Goal: Task Accomplishment & Management: Use online tool/utility

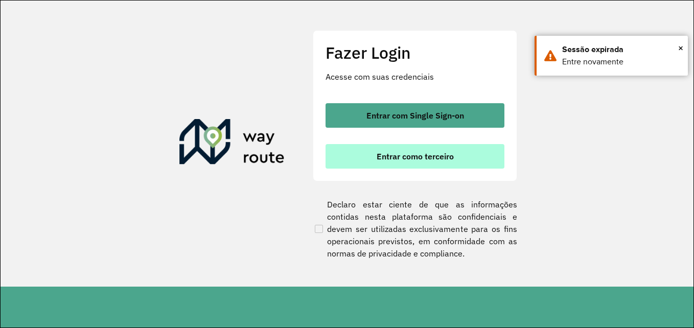
click at [400, 156] on span "Entrar como terceiro" at bounding box center [415, 156] width 77 height 8
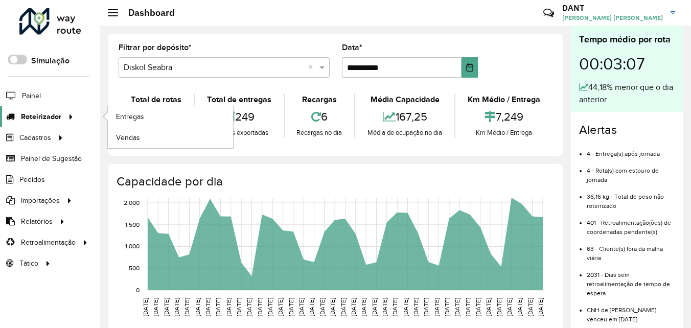
click at [35, 122] on span "Roteirizador" at bounding box center [41, 116] width 40 height 11
click at [122, 120] on span "Entregas" at bounding box center [130, 116] width 29 height 11
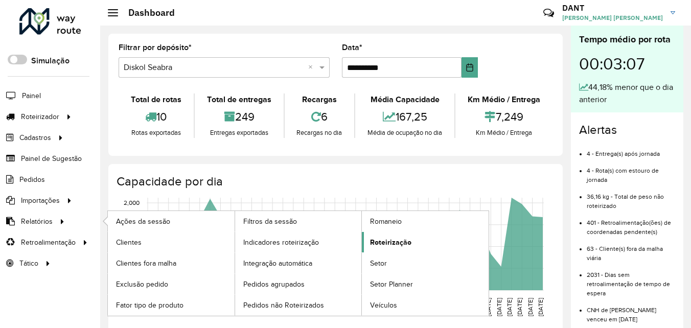
click at [394, 246] on span "Roteirização" at bounding box center [390, 242] width 41 height 11
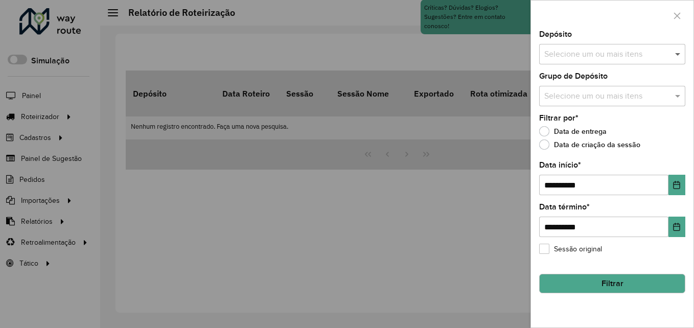
click at [676, 55] on span at bounding box center [679, 54] width 13 height 12
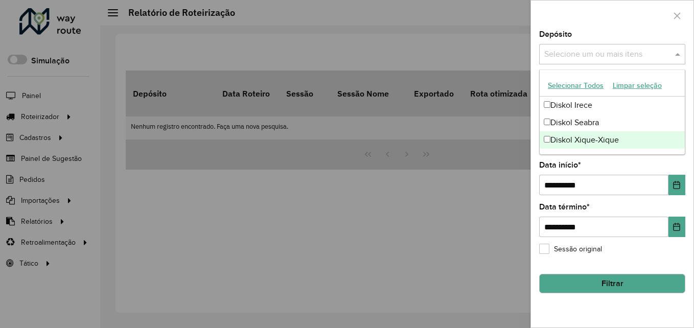
click at [614, 141] on div "Diskol Xique-Xique" at bounding box center [612, 139] width 145 height 17
click at [678, 186] on icon "Choose Date" at bounding box center [677, 185] width 8 height 8
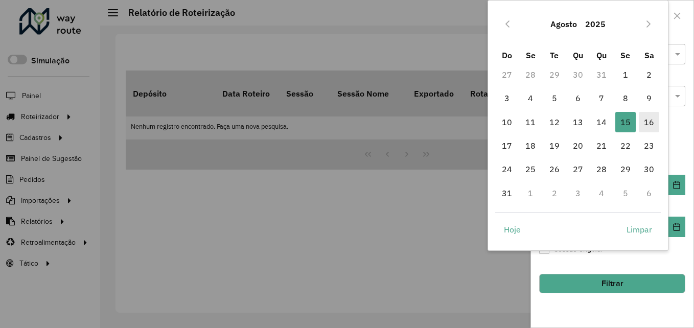
click at [647, 123] on span "16" at bounding box center [649, 122] width 20 height 20
type input "**********"
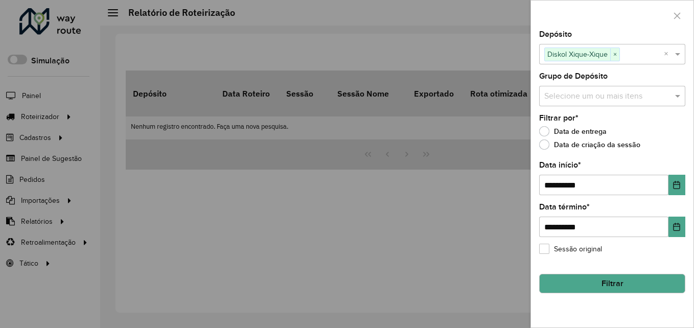
click at [629, 281] on button "Filtrar" at bounding box center [612, 283] width 146 height 19
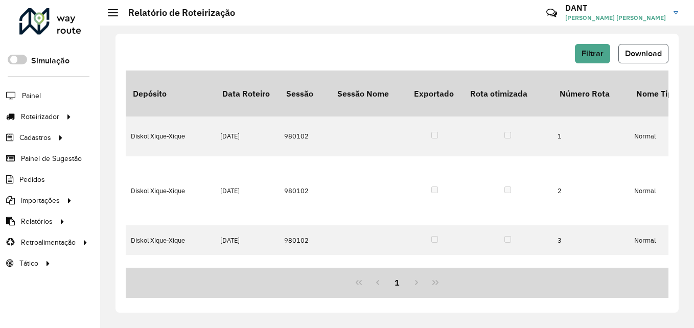
click at [660, 59] on button "Download" at bounding box center [644, 53] width 50 height 19
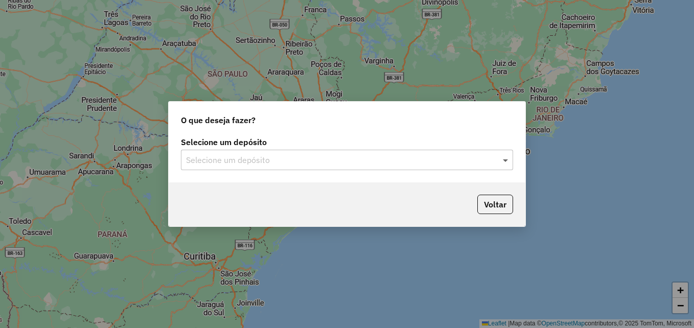
click at [507, 162] on span at bounding box center [507, 160] width 13 height 12
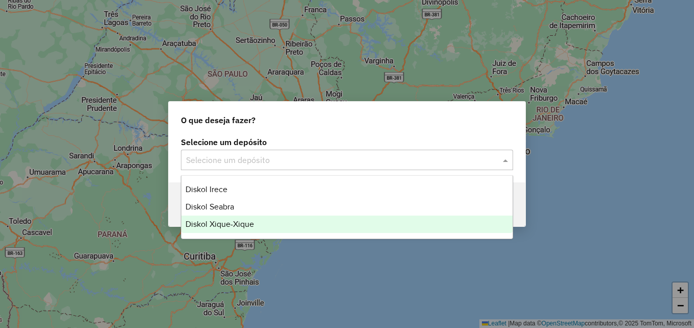
click at [278, 221] on div "Diskol Xique-Xique" at bounding box center [346, 224] width 331 height 17
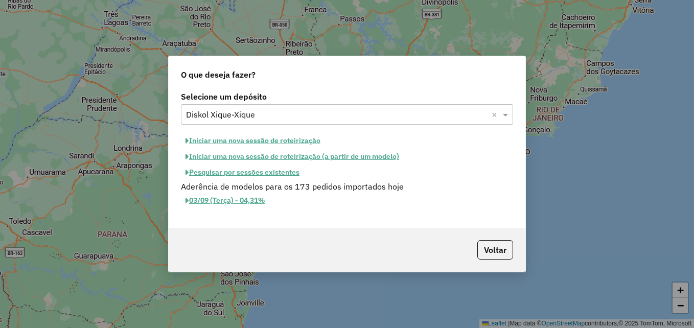
click at [268, 143] on button "Iniciar uma nova sessão de roteirização" at bounding box center [253, 141] width 144 height 16
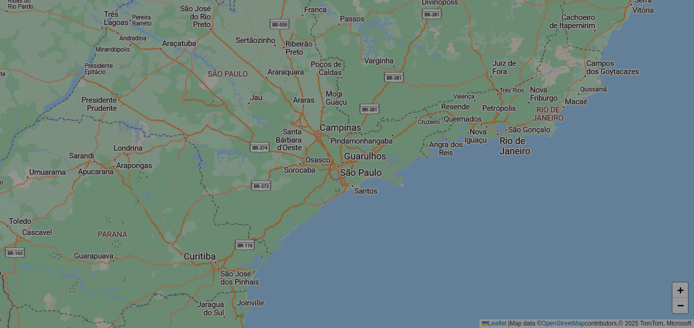
select select "*"
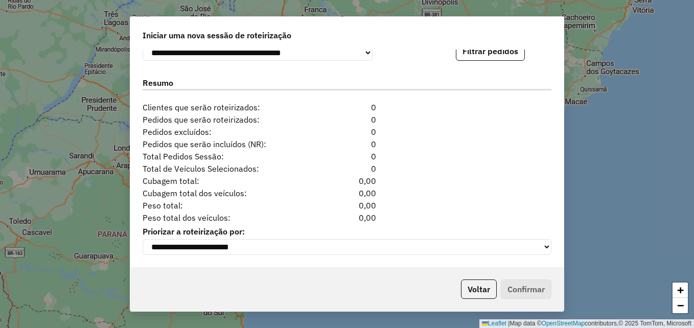
scroll to position [1028, 0]
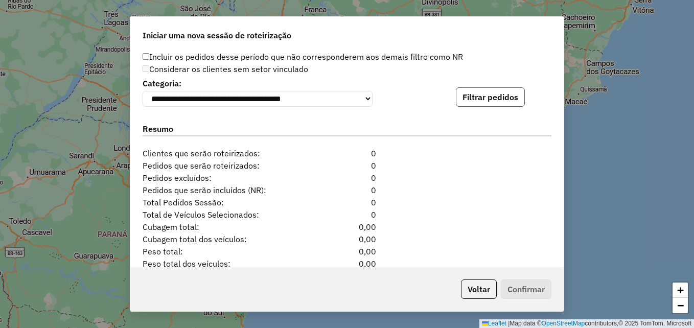
click at [505, 103] on button "Filtrar pedidos" at bounding box center [490, 96] width 69 height 19
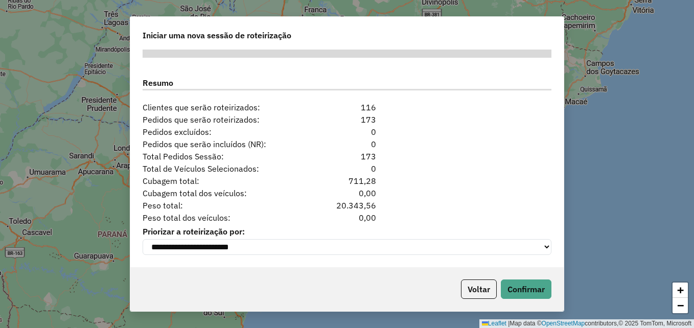
scroll to position [1290, 0]
click at [532, 295] on button "Confirmar" at bounding box center [526, 289] width 51 height 19
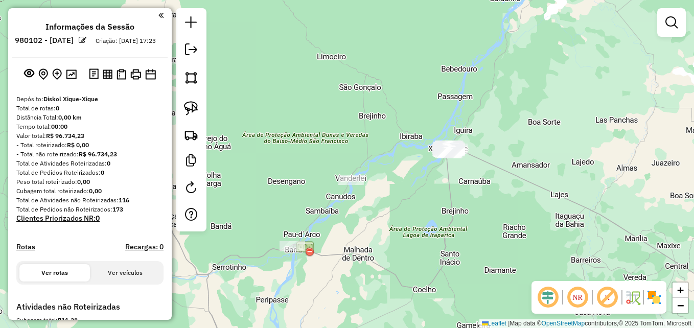
drag, startPoint x: 293, startPoint y: 213, endPoint x: 403, endPoint y: 198, distance: 111.0
click at [403, 198] on div "Janela de atendimento Grade de atendimento Capacidade Transportadoras Veículos …" at bounding box center [347, 164] width 694 height 328
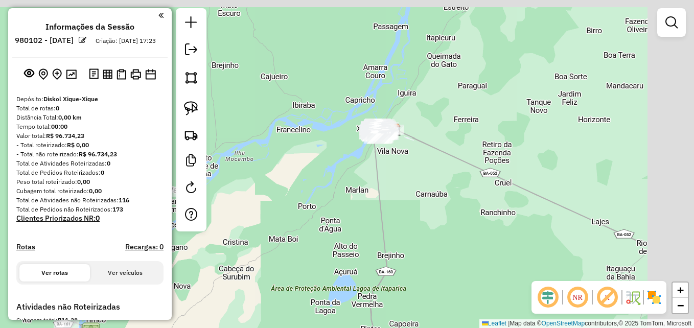
drag, startPoint x: 539, startPoint y: 162, endPoint x: 399, endPoint y: 189, distance: 143.1
click at [399, 189] on div "Janela de atendimento Grade de atendimento Capacidade Transportadoras Veículos …" at bounding box center [347, 164] width 694 height 328
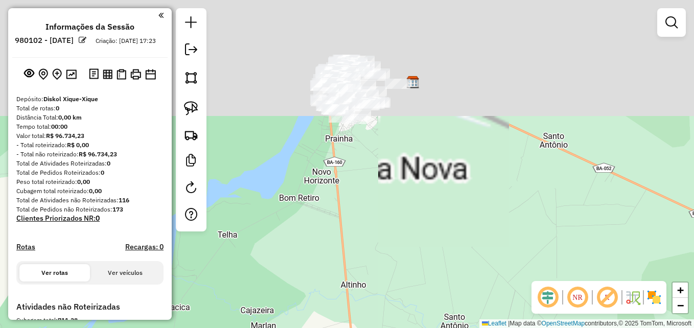
drag, startPoint x: 377, startPoint y: 124, endPoint x: 407, endPoint y: 254, distance: 133.4
click at [407, 254] on div "Janela de atendimento Grade de atendimento Capacidade Transportadoras Veículos …" at bounding box center [347, 164] width 694 height 328
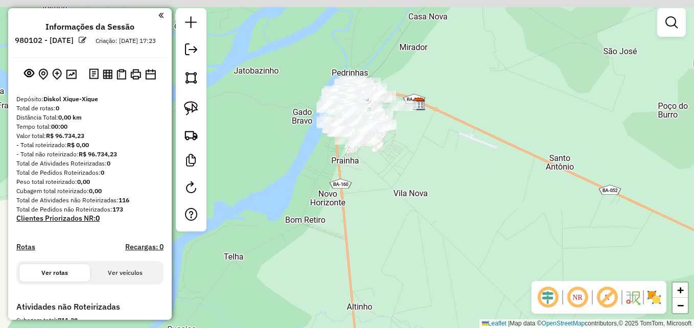
drag, startPoint x: 369, startPoint y: 160, endPoint x: 376, endPoint y: 218, distance: 58.7
click at [376, 218] on div "Janela de atendimento Grade de atendimento Capacidade Transportadoras Veículos …" at bounding box center [347, 164] width 694 height 328
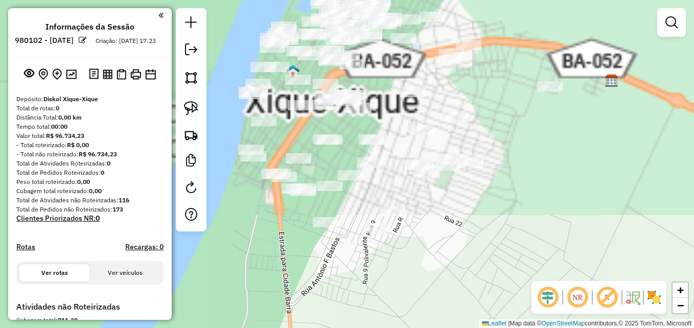
drag, startPoint x: 388, startPoint y: 159, endPoint x: 445, endPoint y: 316, distance: 167.3
click at [444, 320] on div "Janela de atendimento Grade de atendimento Capacidade Transportadoras Veículos …" at bounding box center [347, 164] width 694 height 328
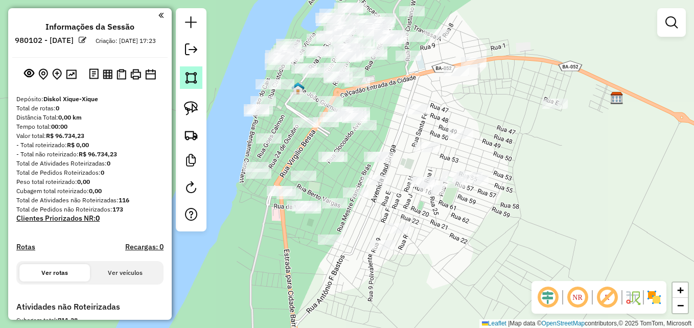
click at [197, 78] on img at bounding box center [191, 78] width 14 height 14
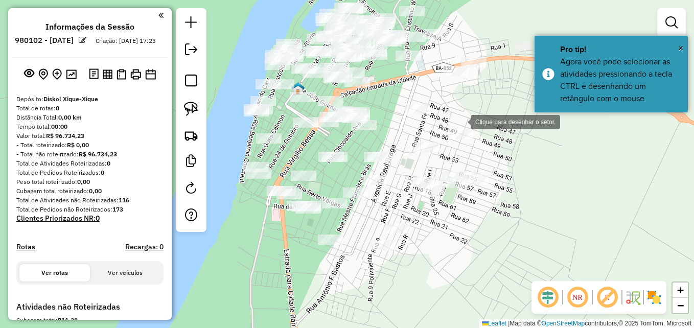
click at [460, 121] on div at bounding box center [460, 121] width 20 height 20
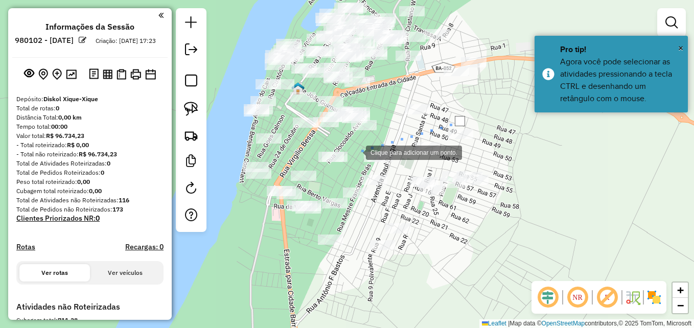
click at [356, 152] on div at bounding box center [356, 152] width 20 height 20
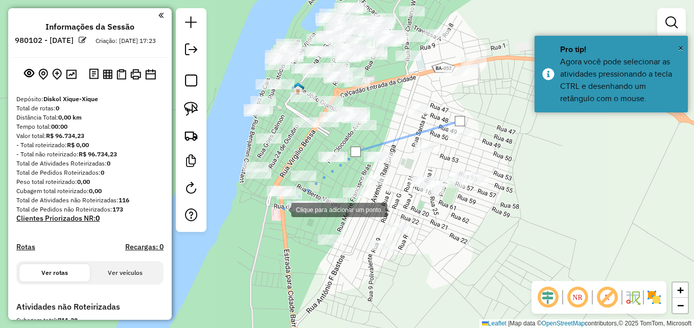
click at [281, 209] on div at bounding box center [281, 209] width 20 height 20
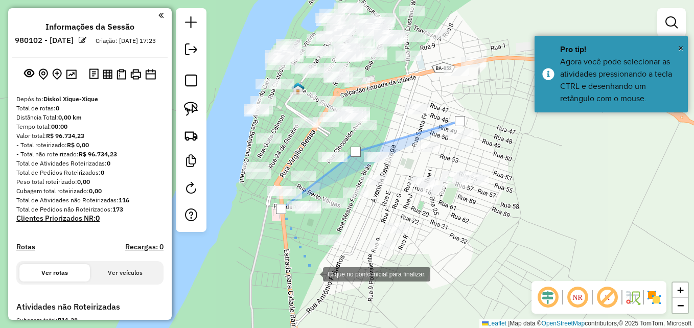
click at [313, 274] on div at bounding box center [313, 273] width 20 height 20
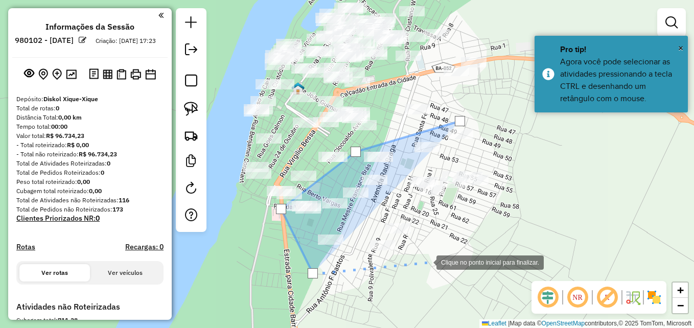
drag, startPoint x: 426, startPoint y: 262, endPoint x: 438, endPoint y: 255, distance: 13.5
click at [428, 261] on div at bounding box center [426, 262] width 20 height 20
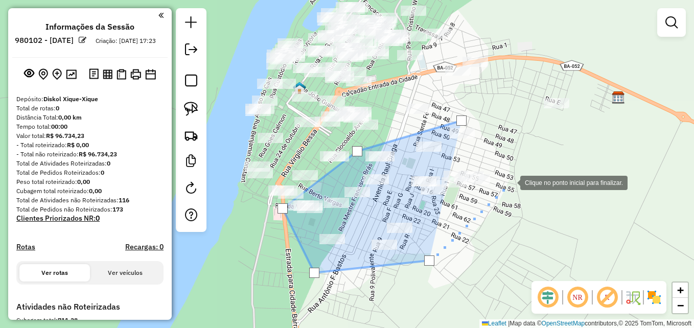
click at [517, 172] on div at bounding box center [510, 182] width 20 height 20
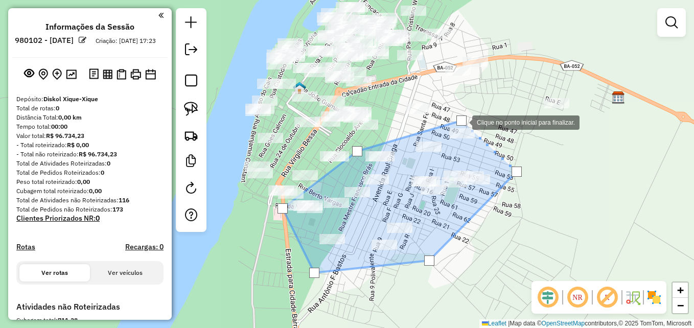
click at [461, 122] on div at bounding box center [462, 121] width 10 height 10
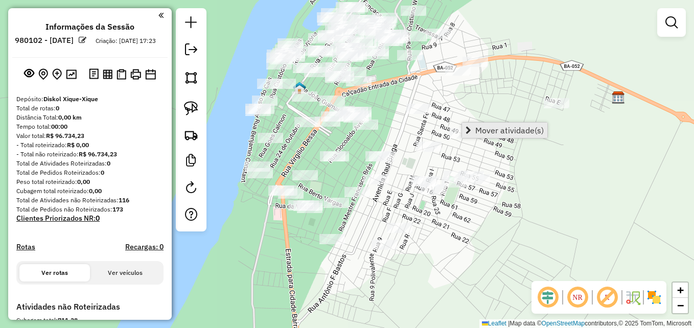
click at [485, 130] on span "Mover atividade(s)" at bounding box center [509, 130] width 69 height 8
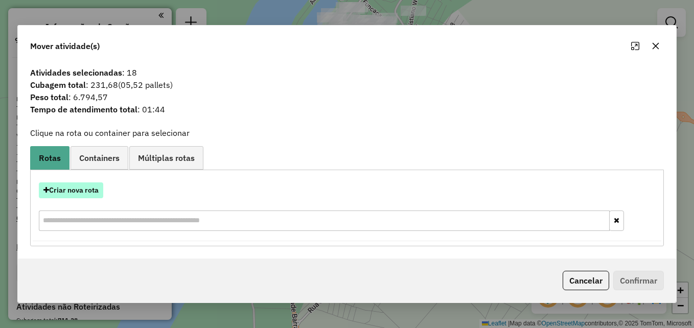
click at [90, 192] on button "Criar nova rota" at bounding box center [71, 191] width 64 height 16
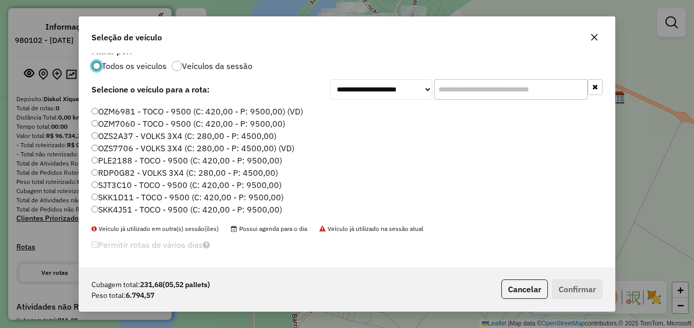
scroll to position [13, 0]
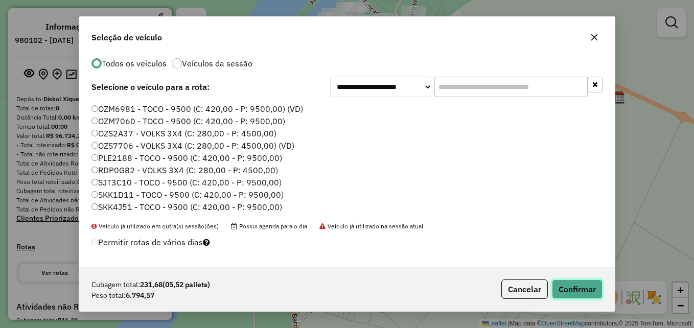
click at [570, 293] on button "Confirmar" at bounding box center [577, 289] width 51 height 19
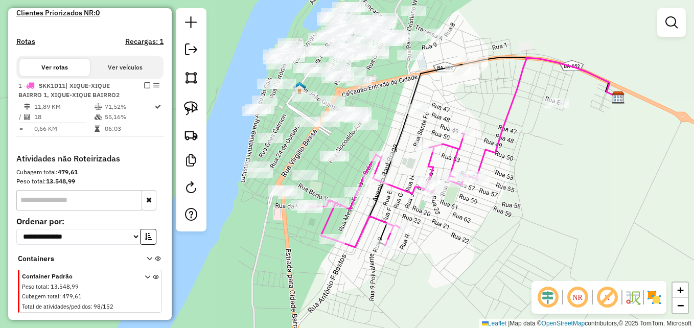
scroll to position [309, 0]
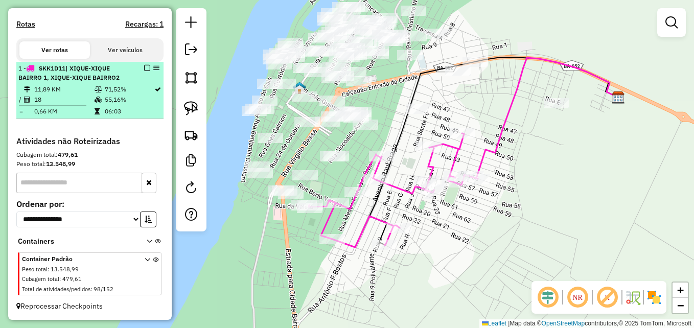
click at [78, 98] on td "18" at bounding box center [64, 100] width 60 height 10
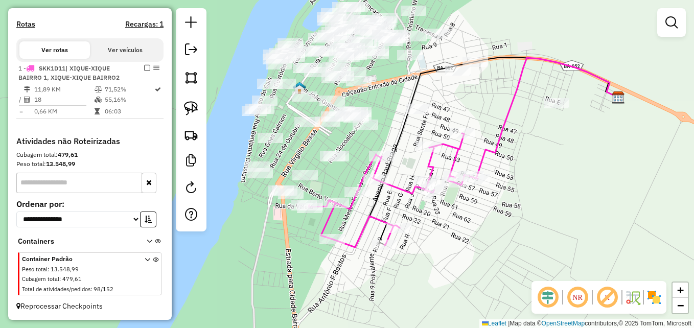
select select "**********"
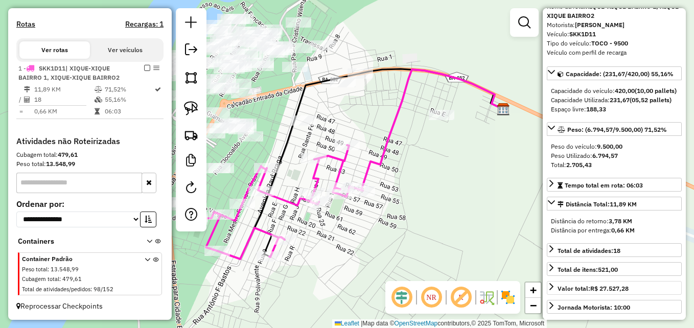
scroll to position [102, 0]
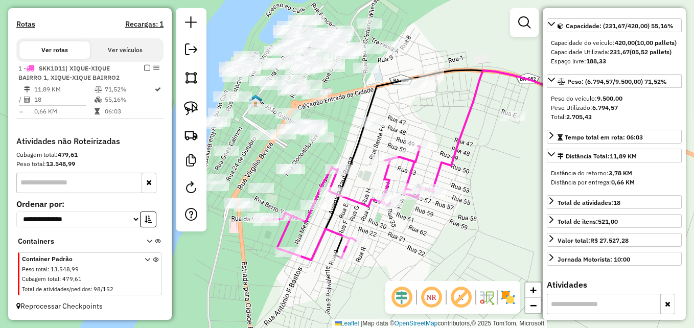
drag, startPoint x: 469, startPoint y: 256, endPoint x: 500, endPoint y: 263, distance: 31.0
click at [500, 263] on div "Janela de atendimento Grade de atendimento Capacidade Transportadoras Veículos …" at bounding box center [347, 164] width 694 height 328
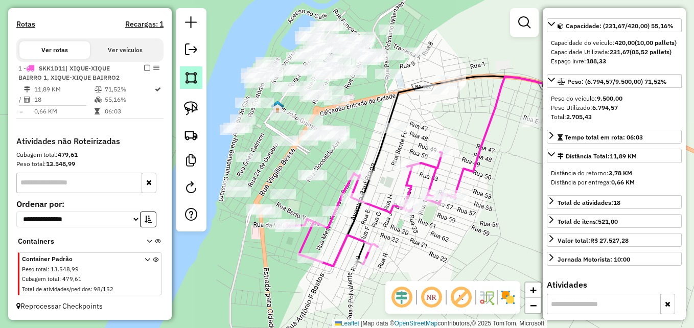
click at [193, 81] on img at bounding box center [191, 78] width 14 height 14
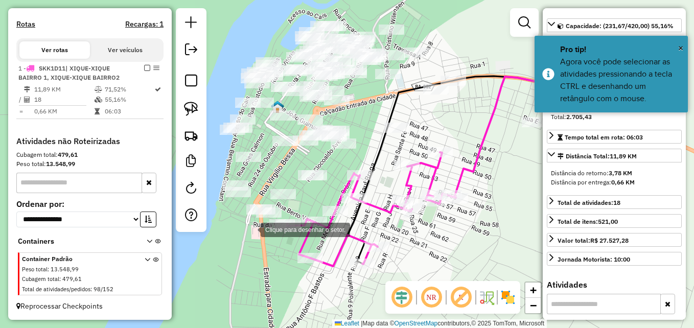
click at [251, 229] on div at bounding box center [250, 229] width 20 height 20
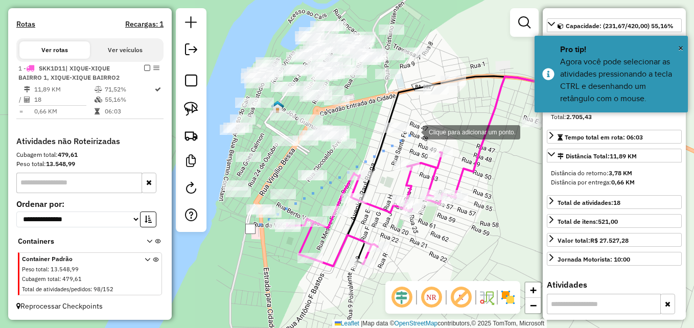
click at [414, 131] on div at bounding box center [414, 131] width 20 height 20
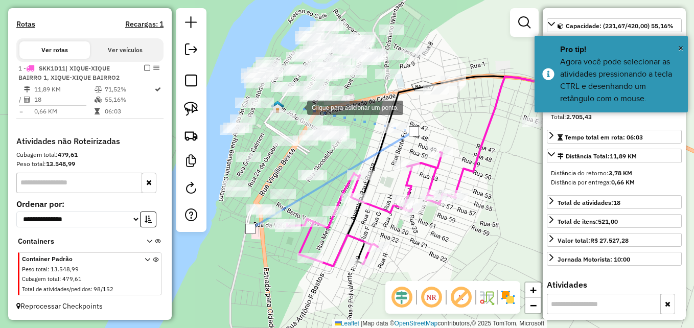
click at [296, 107] on div at bounding box center [297, 107] width 20 height 20
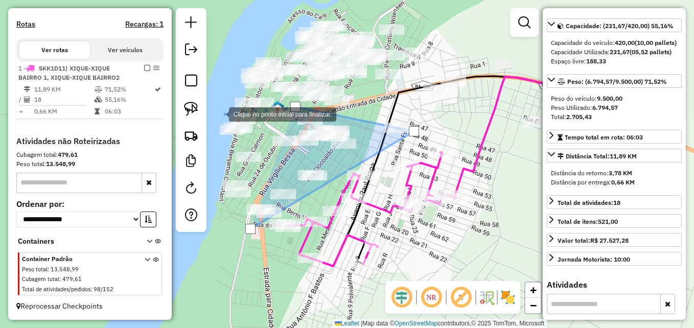
click at [219, 113] on div at bounding box center [219, 113] width 20 height 20
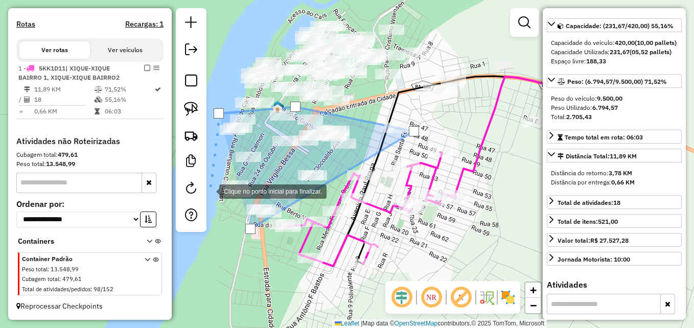
click at [209, 189] on div at bounding box center [209, 190] width 20 height 20
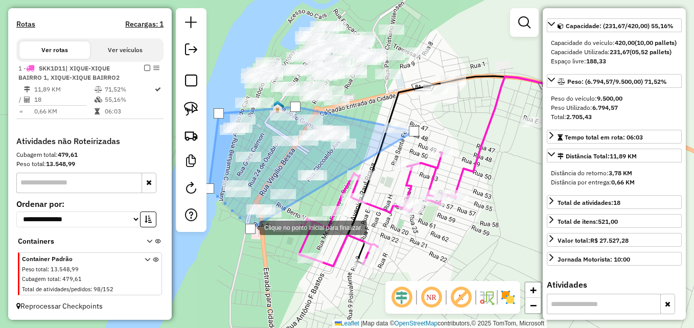
click at [249, 227] on div at bounding box center [250, 229] width 10 height 10
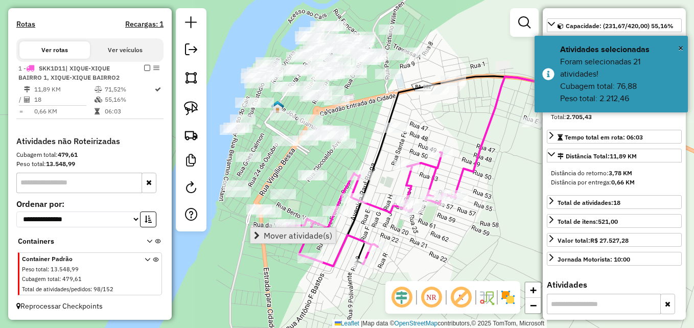
click at [285, 234] on span "Mover atividade(s)" at bounding box center [298, 236] width 69 height 8
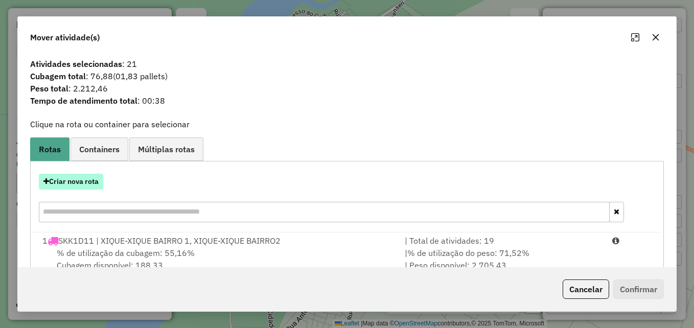
click at [59, 177] on button "Criar nova rota" at bounding box center [71, 182] width 64 height 16
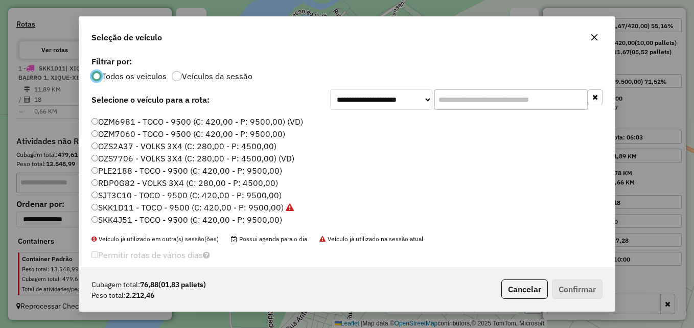
scroll to position [13, 0]
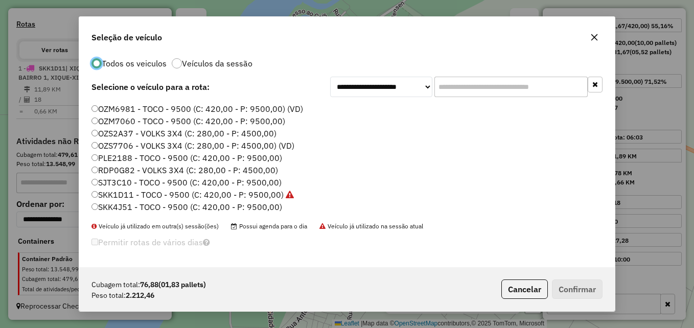
click at [139, 206] on label "SKK4J51 - TOCO - 9500 (C: 420,00 - P: 9500,00)" at bounding box center [187, 207] width 191 height 12
click at [552, 288] on button "Confirmar" at bounding box center [577, 289] width 51 height 19
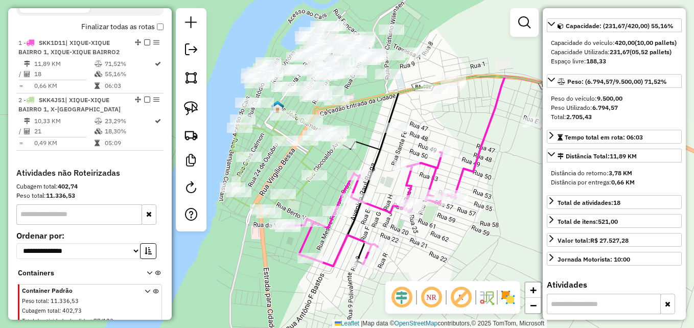
scroll to position [363, 0]
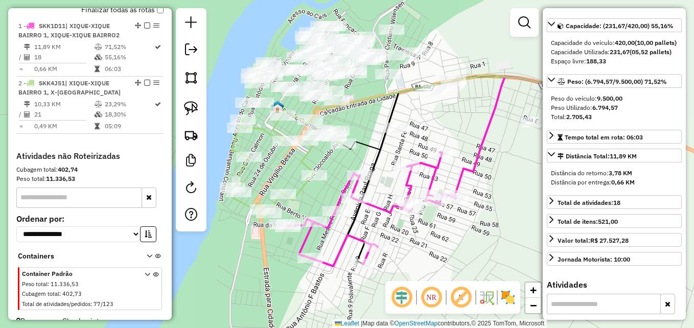
click at [376, 206] on icon at bounding box center [371, 209] width 169 height 114
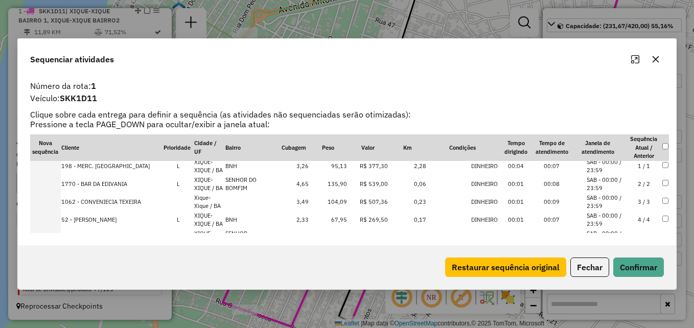
scroll to position [55, 0]
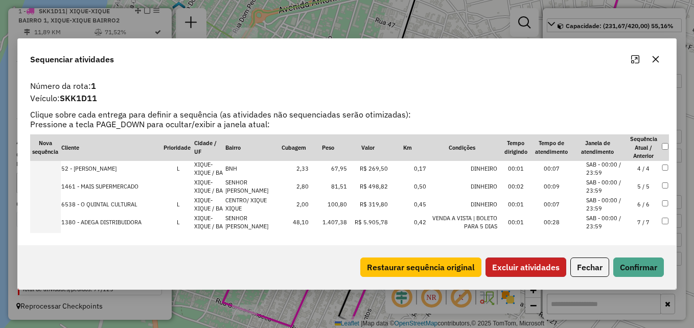
click at [537, 263] on button "Excluir atividades" at bounding box center [526, 267] width 81 height 19
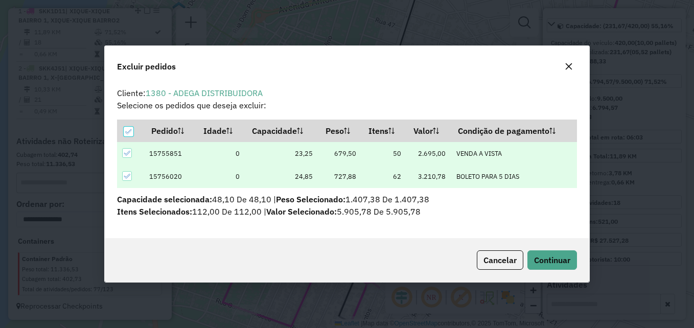
scroll to position [0, 0]
click at [552, 265] on span "Continuar" at bounding box center [552, 260] width 36 height 10
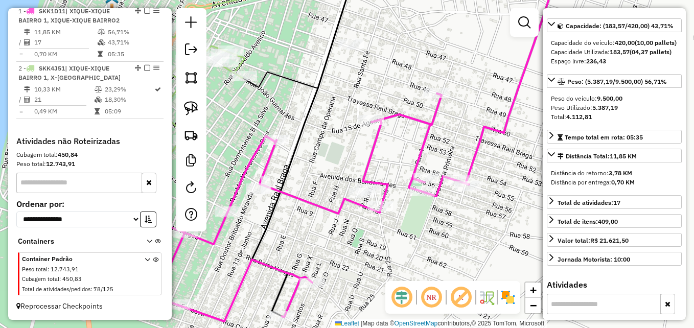
drag, startPoint x: 468, startPoint y: 253, endPoint x: 378, endPoint y: 241, distance: 90.2
click at [378, 241] on div "Janela de atendimento Grade de atendimento Capacidade Transportadoras Veículos …" at bounding box center [347, 164] width 694 height 328
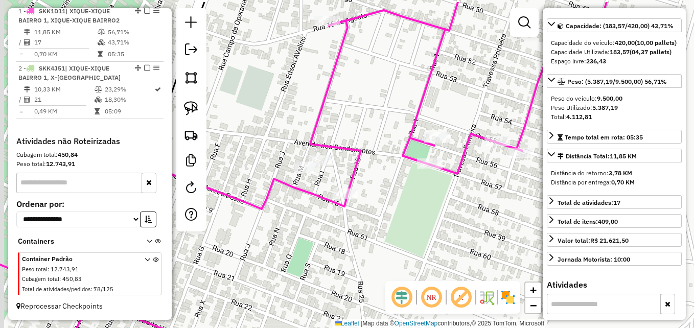
drag, startPoint x: 377, startPoint y: 221, endPoint x: 383, endPoint y: 243, distance: 22.8
click at [383, 243] on div "Janela de atendimento Grade de atendimento Capacidade Transportadoras Veículos …" at bounding box center [347, 164] width 694 height 328
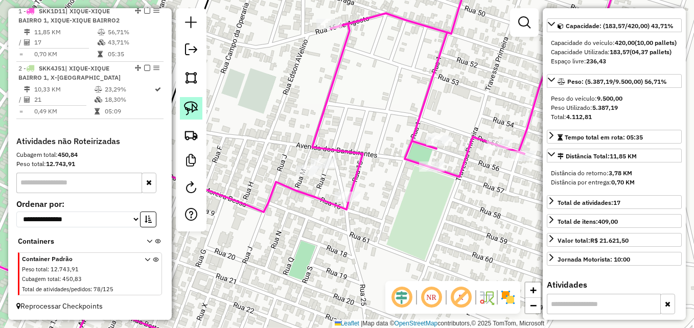
click at [192, 114] on img at bounding box center [191, 108] width 14 height 14
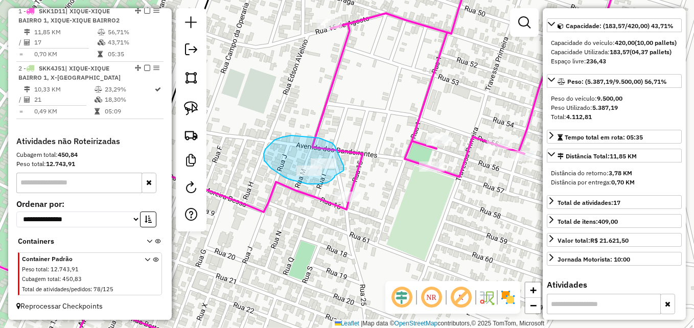
drag, startPoint x: 335, startPoint y: 176, endPoint x: 343, endPoint y: 174, distance: 8.3
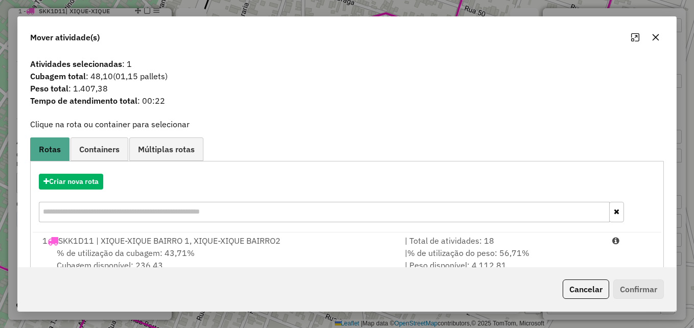
scroll to position [65, 0]
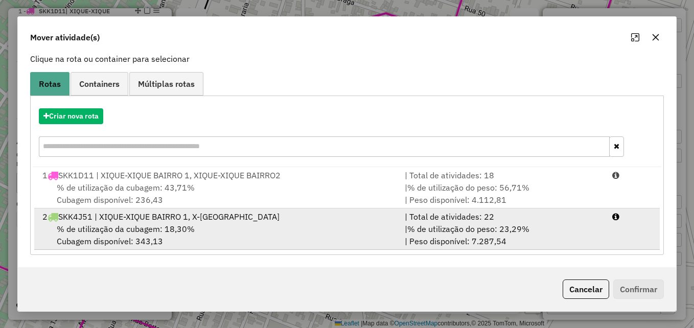
click at [282, 231] on div "% de utilização da cubagem: 18,30% Cubagem disponível: 343,13" at bounding box center [217, 235] width 362 height 25
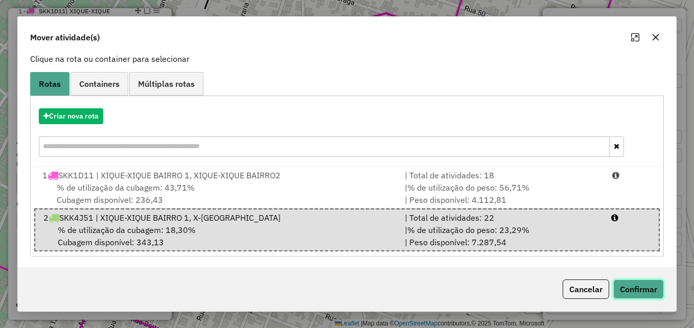
click at [647, 290] on button "Confirmar" at bounding box center [639, 289] width 51 height 19
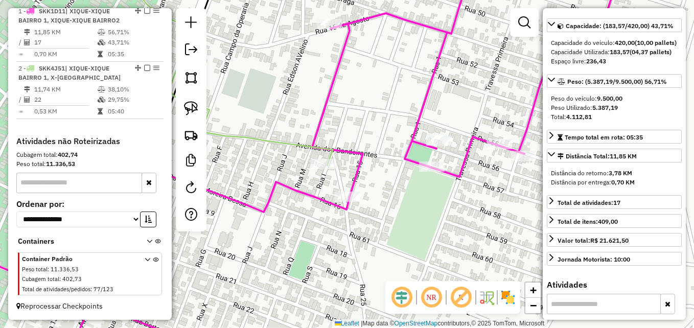
scroll to position [0, 0]
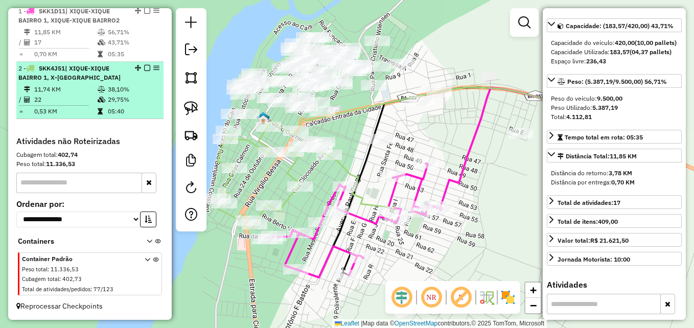
click at [108, 99] on td "29,75%" at bounding box center [133, 100] width 52 height 10
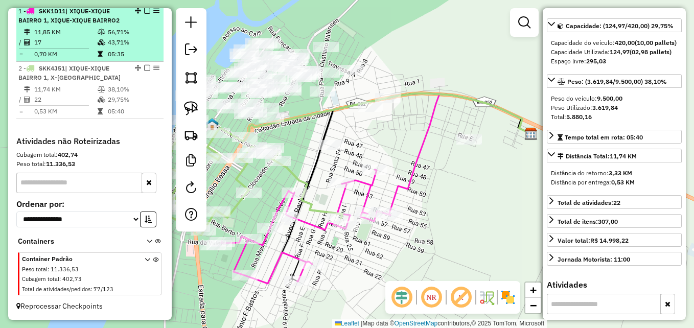
click at [80, 58] on td "0,70 KM" at bounding box center [65, 54] width 63 height 10
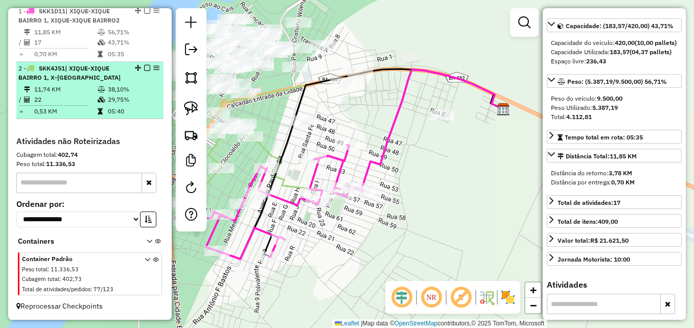
click at [84, 92] on td "11,74 KM" at bounding box center [65, 89] width 63 height 10
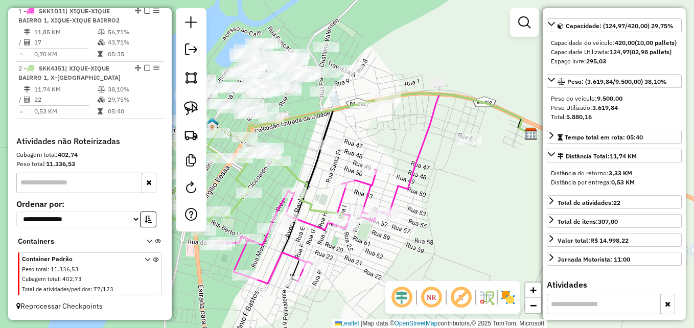
click at [312, 225] on icon at bounding box center [305, 227] width 169 height 114
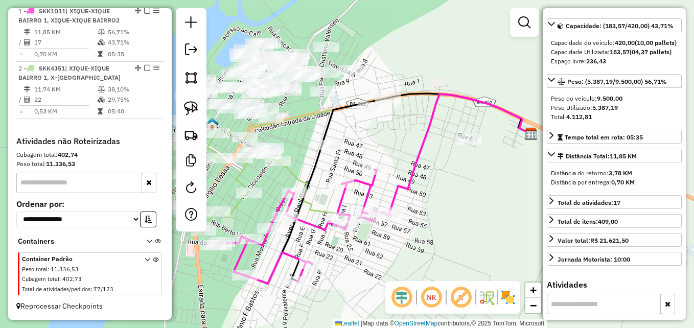
click at [312, 225] on icon at bounding box center [305, 227] width 169 height 114
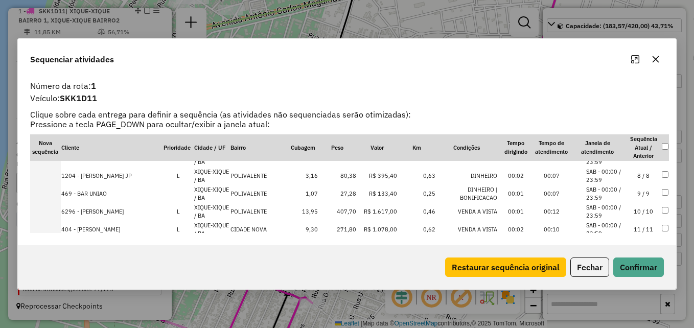
scroll to position [102, 0]
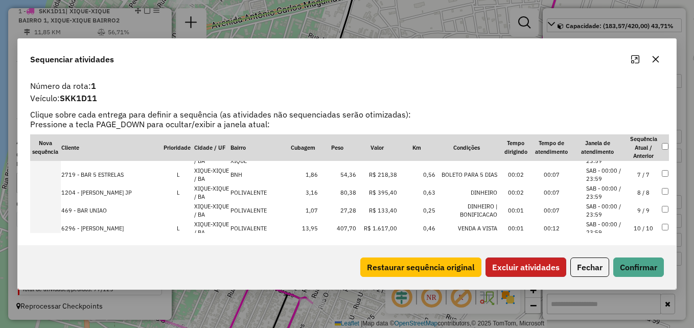
click at [527, 264] on button "Excluir atividades" at bounding box center [526, 267] width 81 height 19
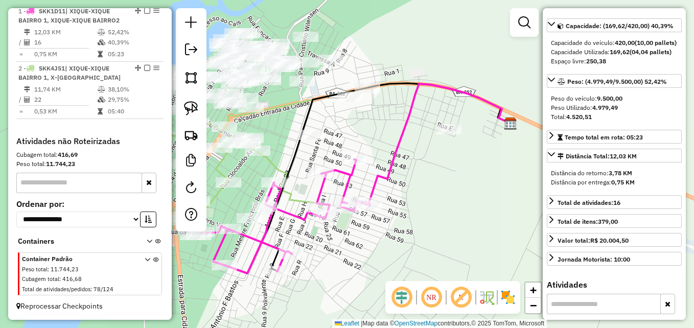
drag, startPoint x: 281, startPoint y: 246, endPoint x: 336, endPoint y: 261, distance: 56.8
click at [335, 261] on icon at bounding box center [285, 217] width 169 height 114
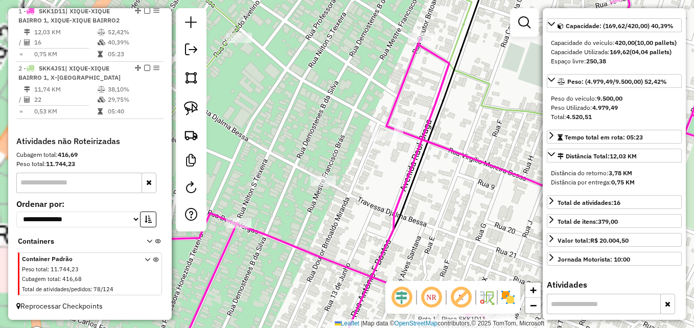
drag, startPoint x: 377, startPoint y: 240, endPoint x: 430, endPoint y: 250, distance: 54.6
click at [430, 250] on div "Rota 1 - Placa SKK1D11 5750 - BAR DA CELIA Janela de atendimento Grade de atend…" at bounding box center [347, 164] width 694 height 328
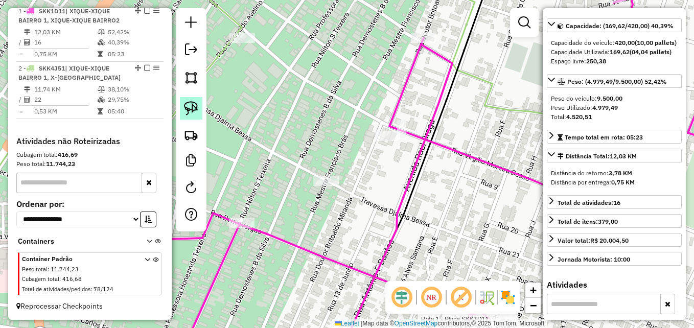
click at [195, 109] on img at bounding box center [191, 108] width 14 height 14
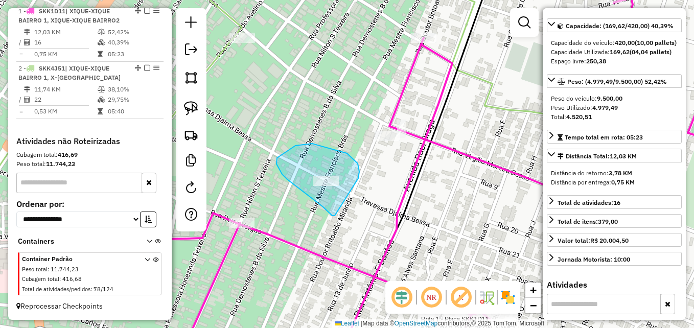
drag, startPoint x: 335, startPoint y: 216, endPoint x: 334, endPoint y: 202, distance: 13.3
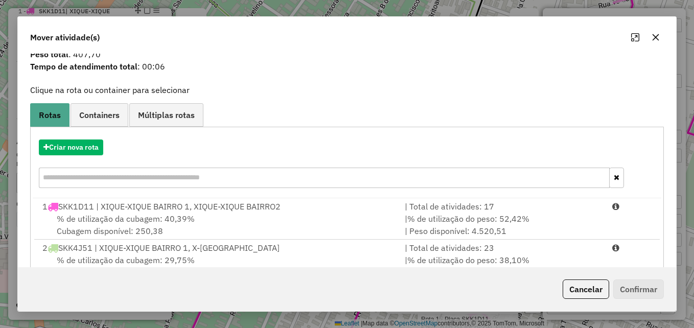
scroll to position [65, 0]
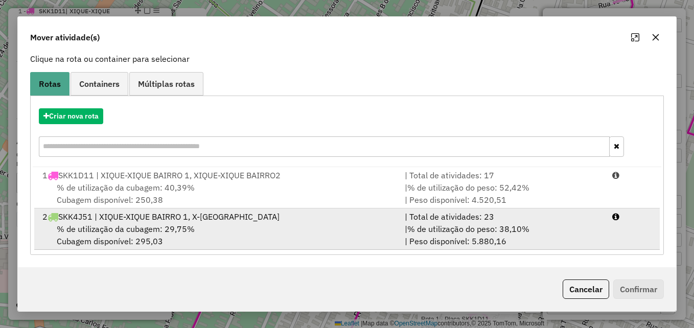
click at [290, 224] on div "% de utilização da cubagem: 29,75% Cubagem disponível: 295,03" at bounding box center [217, 235] width 362 height 25
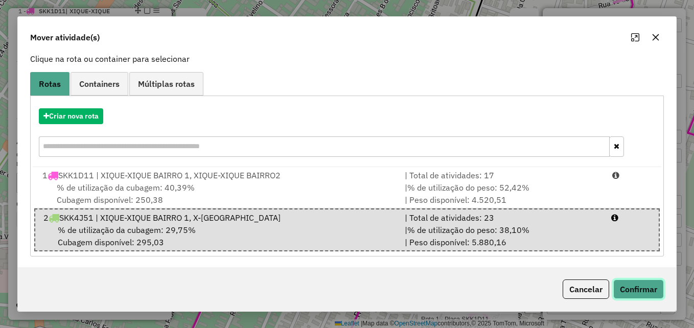
click at [635, 289] on button "Confirmar" at bounding box center [639, 289] width 51 height 19
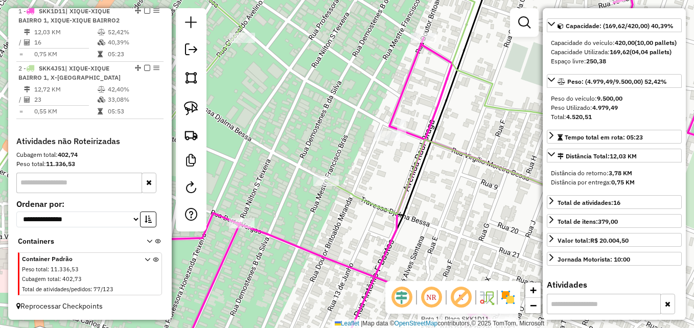
scroll to position [0, 0]
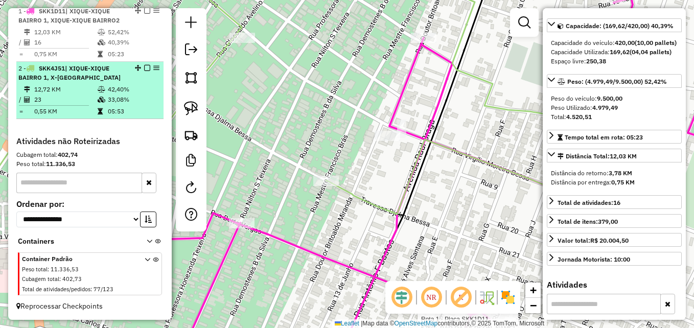
click at [76, 95] on td "12,72 KM" at bounding box center [65, 89] width 63 height 10
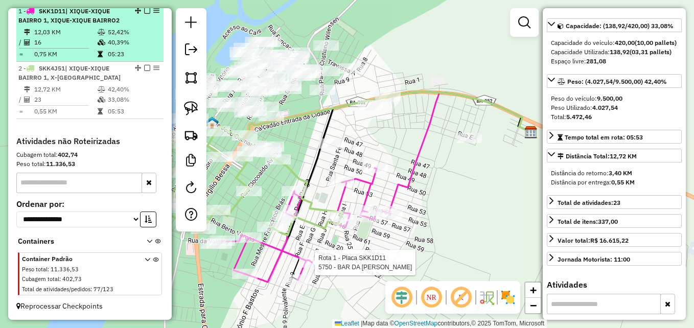
click at [78, 48] on td "16" at bounding box center [65, 42] width 63 height 10
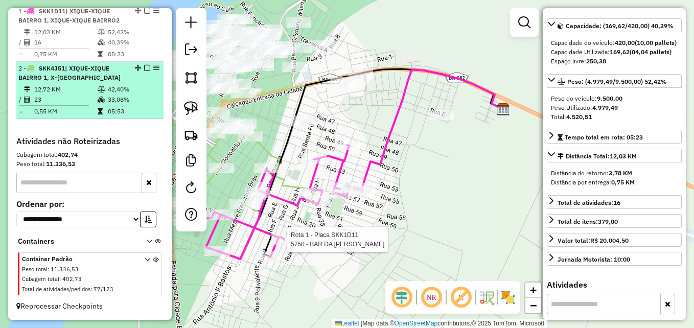
click at [83, 99] on td "23" at bounding box center [65, 100] width 63 height 10
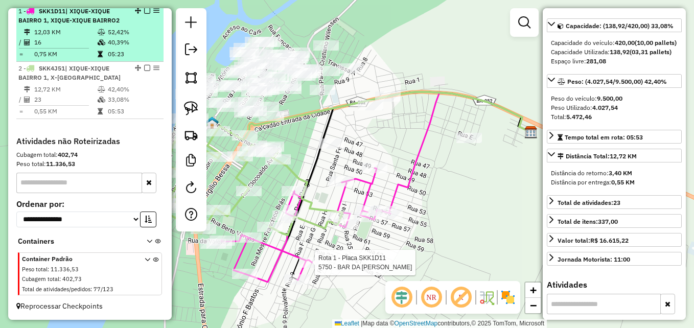
click at [87, 59] on td "0,75 KM" at bounding box center [65, 54] width 63 height 10
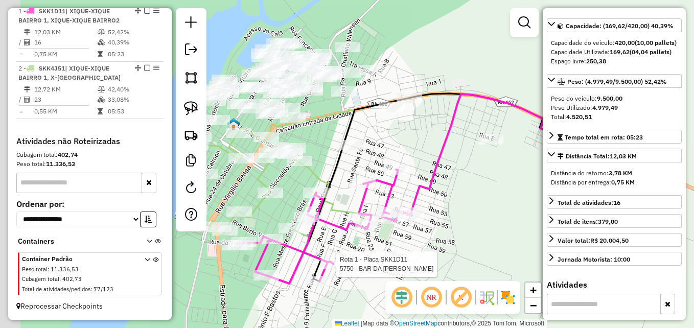
drag, startPoint x: 397, startPoint y: 195, endPoint x: 511, endPoint y: 241, distance: 122.9
click at [511, 241] on div "Rota 1 - Placa SKK1D11 5750 - BAR DA CELIA Janela de atendimento Grade de atend…" at bounding box center [347, 164] width 694 height 328
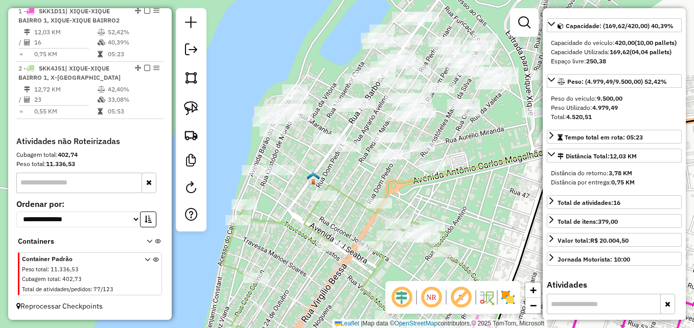
drag, startPoint x: 378, startPoint y: 150, endPoint x: 471, endPoint y: 232, distance: 123.5
click at [471, 232] on div "Rota 1 - Placa SKK1D11 5750 - BAR DA CELIA Janela de atendimento Grade de atend…" at bounding box center [347, 164] width 694 height 328
click at [188, 112] on img at bounding box center [191, 108] width 14 height 14
click at [198, 79] on img at bounding box center [191, 78] width 14 height 14
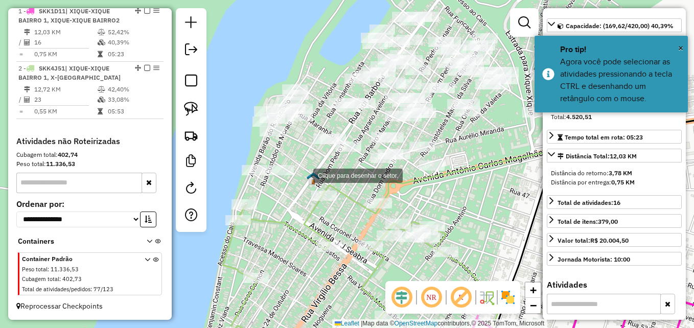
click at [303, 176] on div at bounding box center [303, 175] width 20 height 20
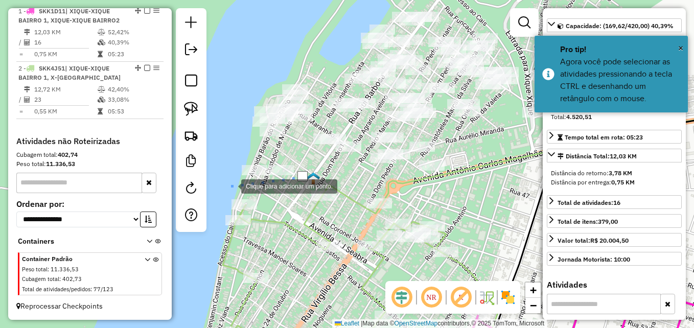
drag, startPoint x: 231, startPoint y: 186, endPoint x: 228, endPoint y: 138, distance: 48.2
click at [231, 185] on div at bounding box center [231, 185] width 20 height 20
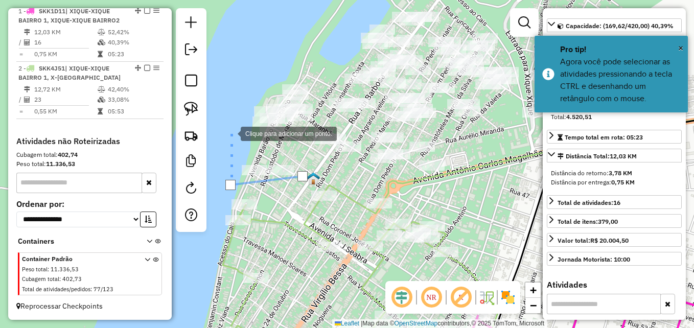
click at [241, 123] on div at bounding box center [230, 133] width 20 height 20
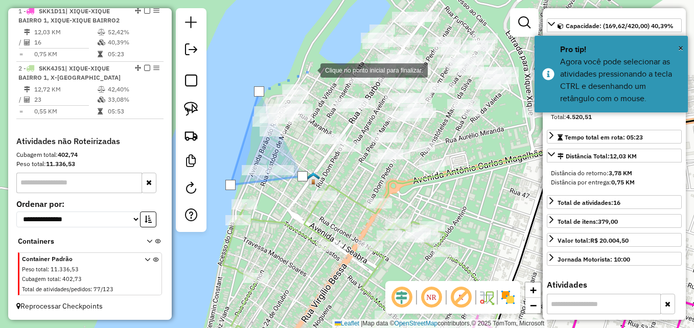
click at [310, 70] on div at bounding box center [310, 69] width 20 height 20
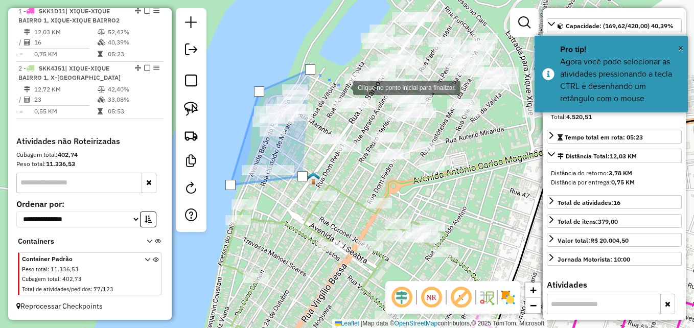
click at [349, 90] on div at bounding box center [343, 87] width 20 height 20
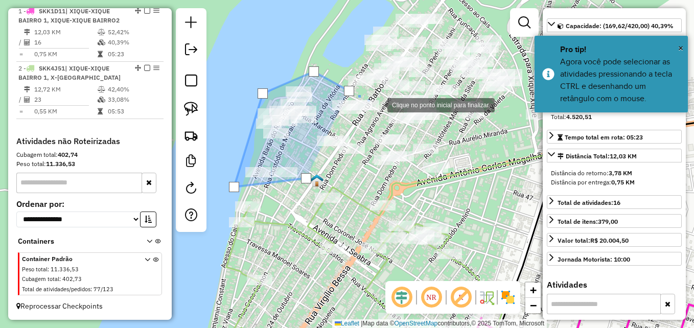
click at [377, 104] on div at bounding box center [377, 104] width 20 height 20
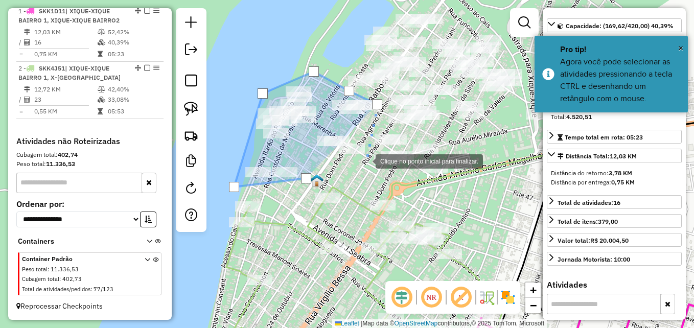
click at [366, 162] on div at bounding box center [365, 160] width 20 height 20
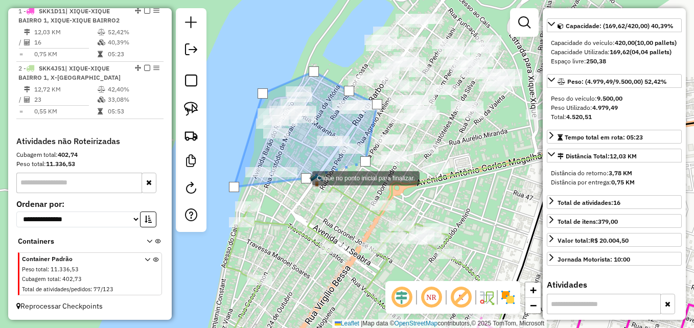
click at [301, 177] on div at bounding box center [306, 178] width 10 height 10
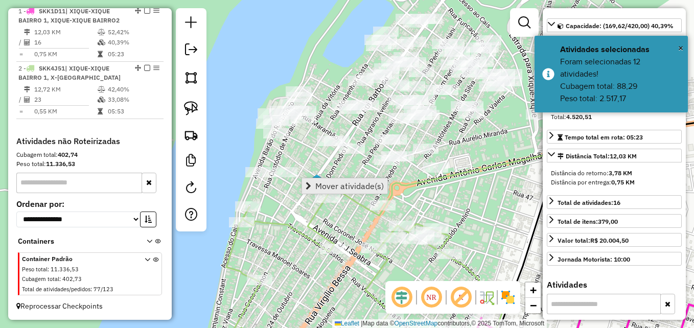
click at [348, 187] on span "Mover atividade(s)" at bounding box center [349, 186] width 69 height 8
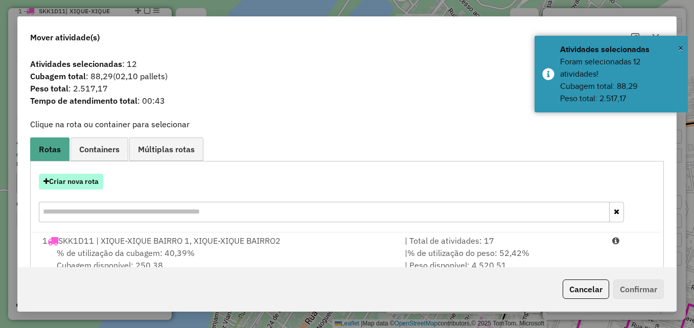
click at [95, 180] on button "Criar nova rota" at bounding box center [71, 182] width 64 height 16
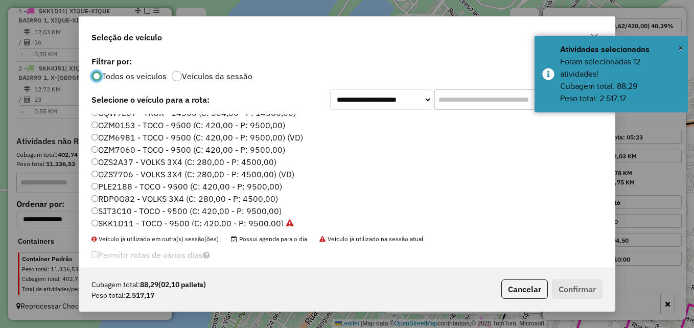
scroll to position [96, 0]
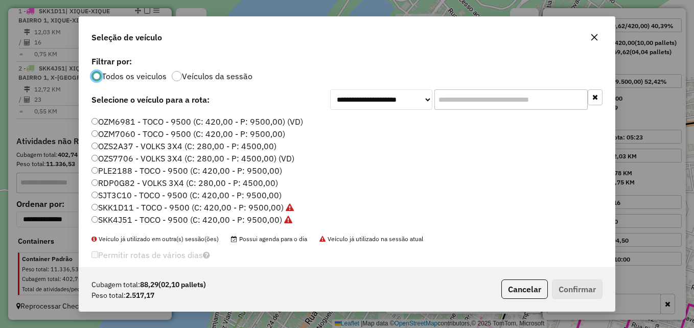
click at [98, 148] on label "OZS2A37 - VOLKS 3X4 (C: 280,00 - P: 4500,00)" at bounding box center [184, 146] width 185 height 12
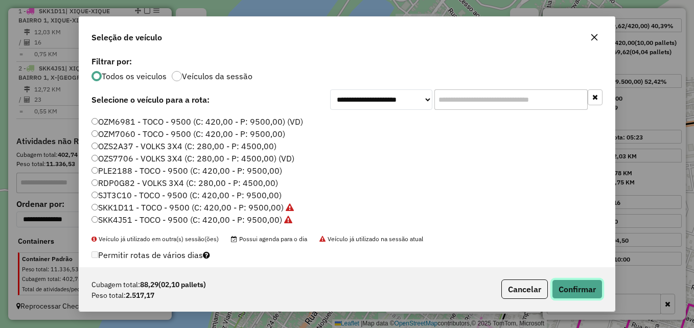
click at [573, 287] on button "Confirmar" at bounding box center [577, 289] width 51 height 19
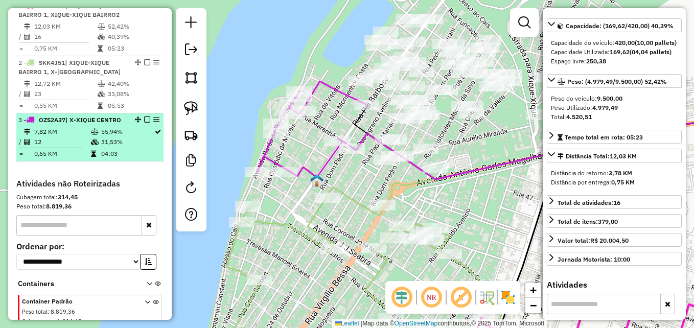
click at [105, 147] on td "31,53%" at bounding box center [127, 142] width 53 height 10
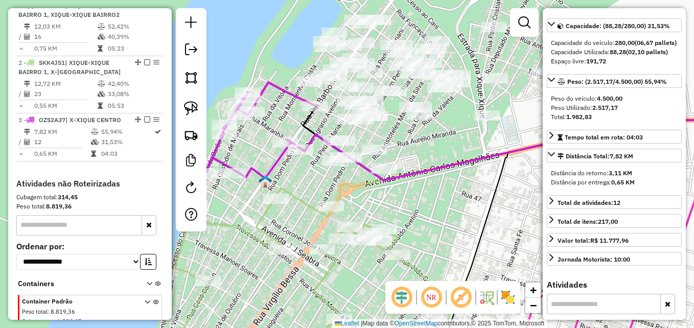
drag, startPoint x: 254, startPoint y: 225, endPoint x: 458, endPoint y: 201, distance: 205.9
click at [458, 201] on div "Janela de atendimento Grade de atendimento Capacidade Transportadoras Veículos …" at bounding box center [347, 164] width 694 height 328
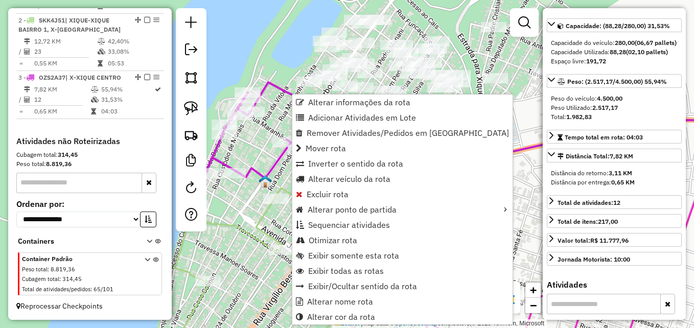
scroll to position [435, 0]
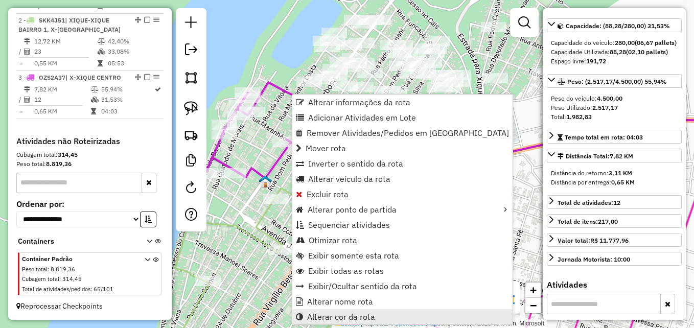
click at [330, 321] on span "Alterar cor da rota" at bounding box center [341, 317] width 68 height 8
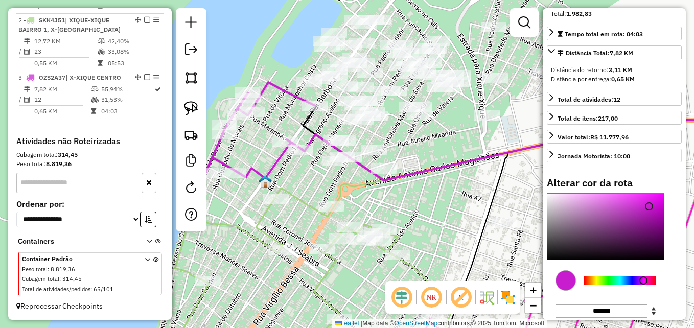
scroll to position [262, 0]
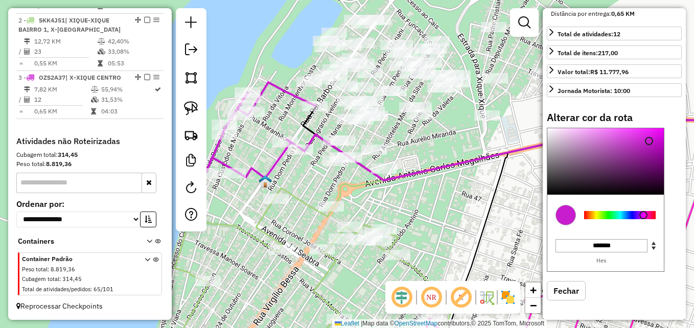
type input "*******"
click at [607, 214] on div at bounding box center [620, 215] width 72 height 8
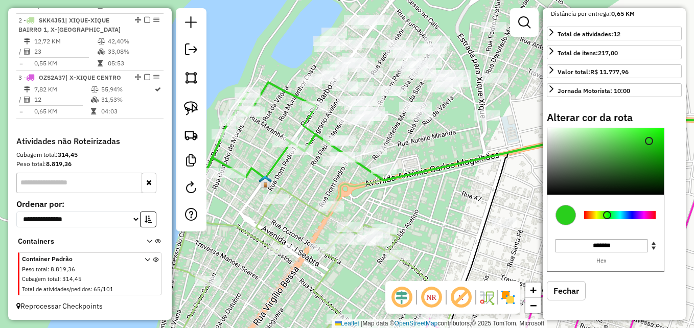
click at [439, 226] on div "Janela de atendimento Grade de atendimento Capacidade Transportadoras Veículos …" at bounding box center [347, 164] width 694 height 328
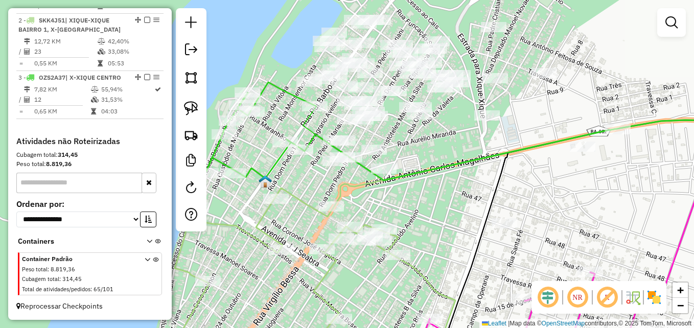
click at [283, 152] on icon at bounding box center [261, 130] width 110 height 96
select select "**********"
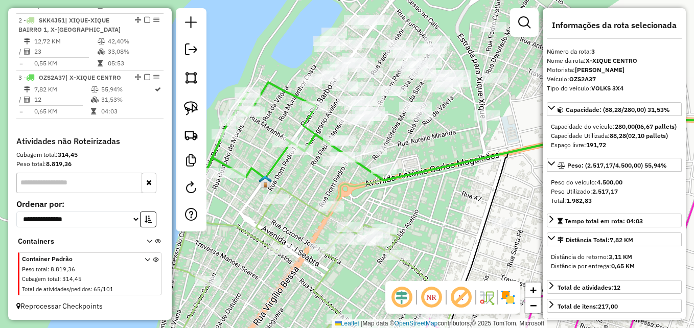
click at [283, 152] on icon at bounding box center [261, 130] width 110 height 96
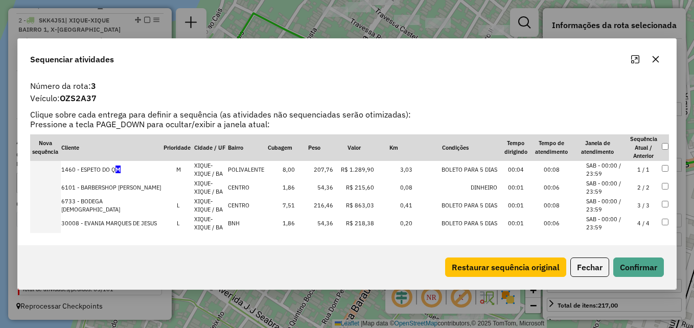
scroll to position [51, 0]
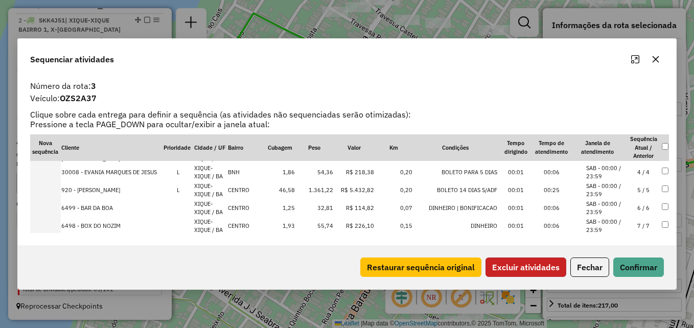
click at [541, 265] on button "Excluir atividades" at bounding box center [526, 267] width 81 height 19
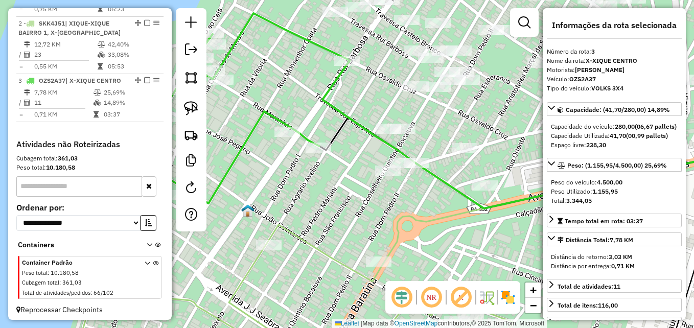
scroll to position [448, 0]
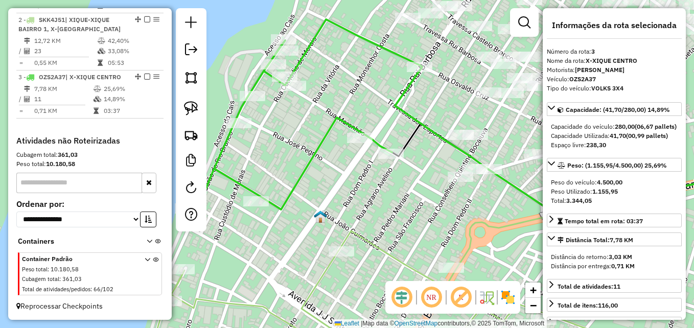
click at [431, 232] on div "Janela de atendimento Grade de atendimento Capacidade Transportadoras Veículos …" at bounding box center [347, 164] width 694 height 328
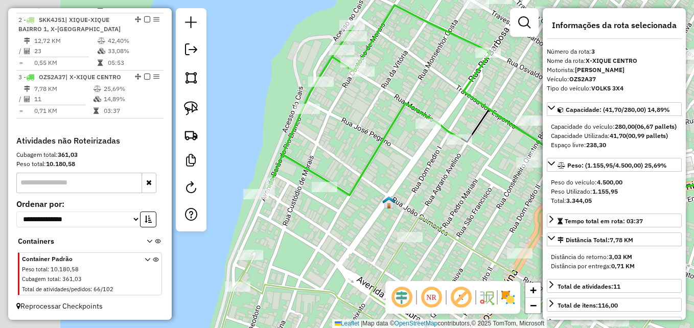
drag, startPoint x: 430, startPoint y: 214, endPoint x: 439, endPoint y: 211, distance: 8.7
click at [439, 211] on div "Janela de atendimento Grade de atendimento Capacidade Transportadoras Veículos …" at bounding box center [347, 164] width 694 height 328
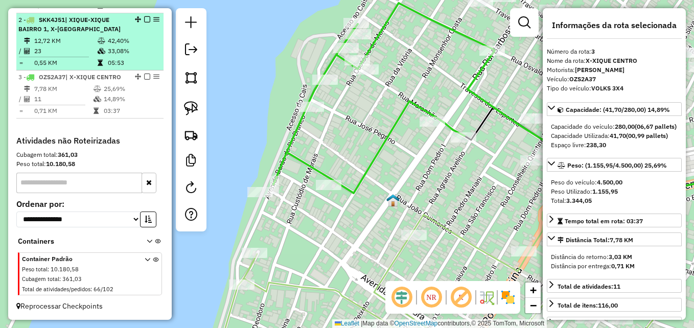
click at [54, 31] on span "| XIQUE-XIQUE BAIRRO 1, X-XIQUE CENTRO" at bounding box center [69, 24] width 102 height 17
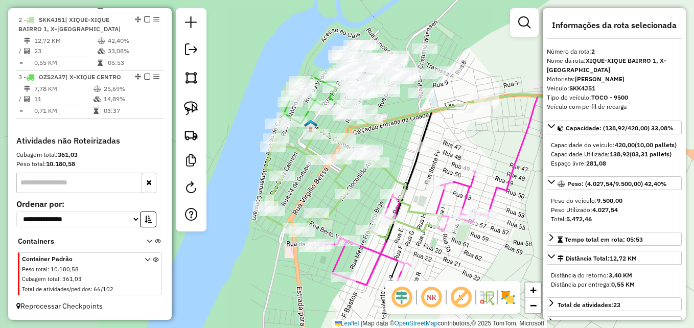
drag, startPoint x: 273, startPoint y: 185, endPoint x: 376, endPoint y: 188, distance: 103.3
click at [376, 188] on div "Janela de atendimento Grade de atendimento Capacidade Transportadoras Veículos …" at bounding box center [347, 164] width 694 height 328
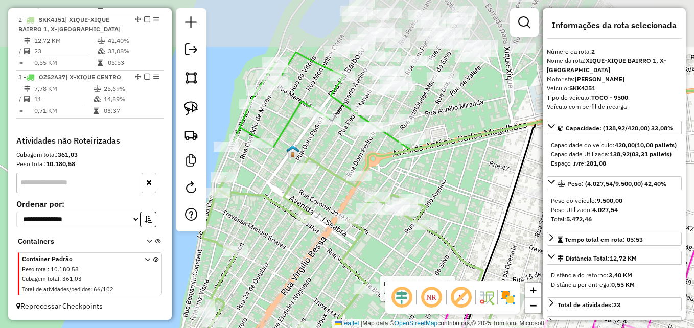
drag, startPoint x: 321, startPoint y: 147, endPoint x: 323, endPoint y: 246, distance: 99.2
click at [323, 248] on div "Rota 1 - Placa SKK1D11 469 - BAR UNIAO Janela de atendimento Grade de atendimen…" at bounding box center [347, 164] width 694 height 328
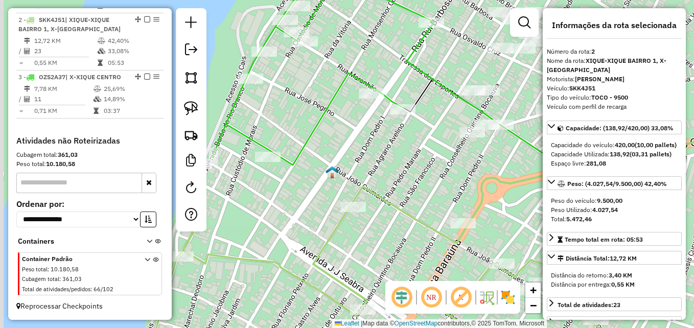
drag, startPoint x: 282, startPoint y: 100, endPoint x: 296, endPoint y: 164, distance: 65.0
click at [302, 167] on div "Rota 1 - Placa SKK1D11 469 - BAR UNIAO Janela de atendimento Grade de atendimen…" at bounding box center [347, 164] width 694 height 328
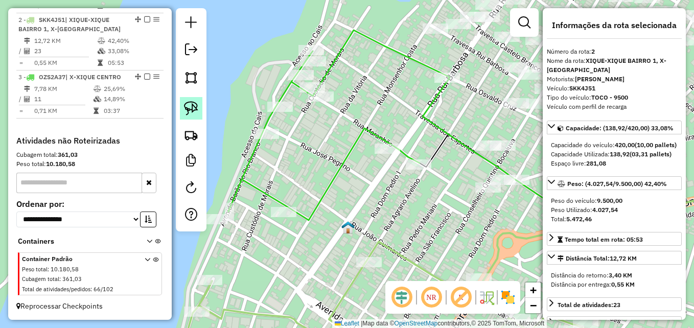
click at [195, 103] on img at bounding box center [191, 108] width 14 height 14
drag, startPoint x: 287, startPoint y: 164, endPoint x: 280, endPoint y: 145, distance: 20.1
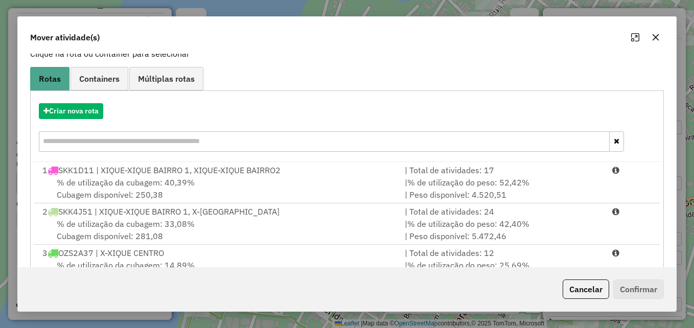
scroll to position [107, 0]
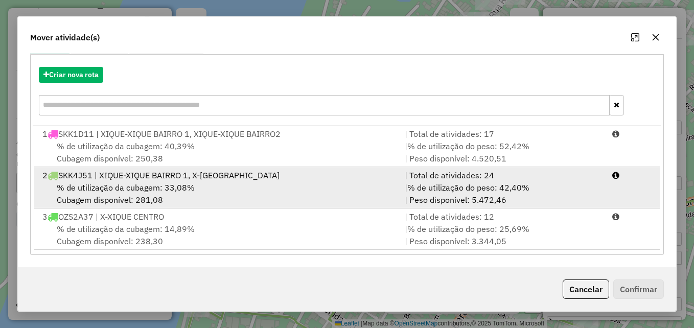
click at [361, 194] on div "% de utilização da cubagem: 33,08% Cubagem disponível: 281,08" at bounding box center [217, 193] width 362 height 25
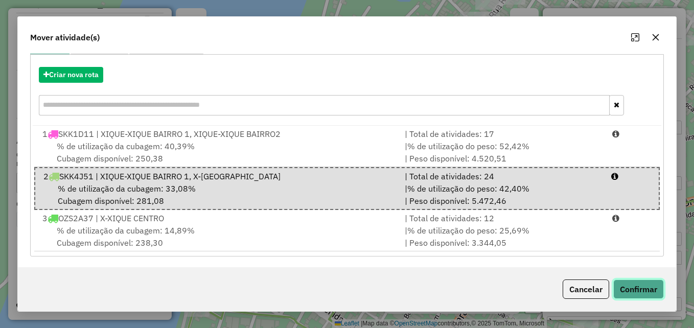
click at [646, 285] on button "Confirmar" at bounding box center [639, 289] width 51 height 19
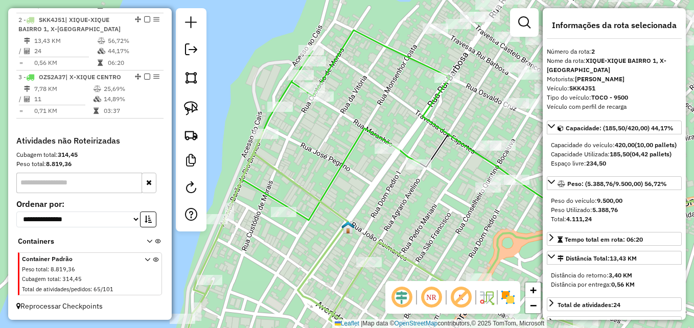
scroll to position [0, 0]
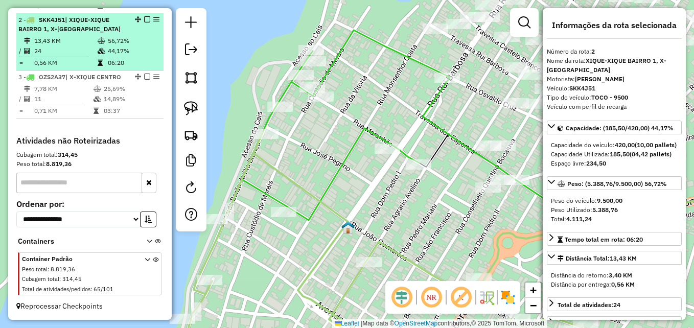
click at [98, 59] on td at bounding box center [102, 63] width 10 height 10
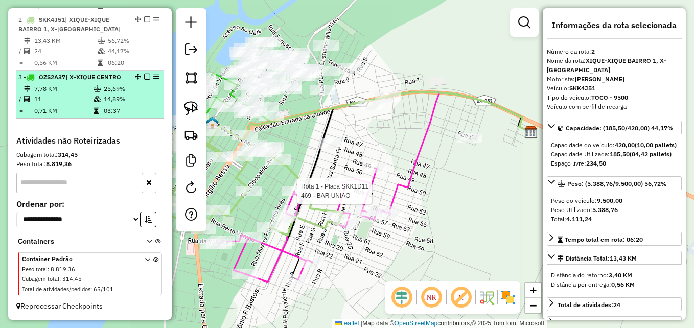
click at [86, 90] on td "7,78 KM" at bounding box center [63, 89] width 59 height 10
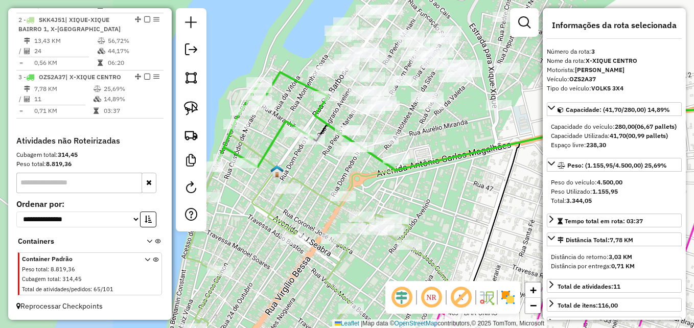
drag, startPoint x: 251, startPoint y: 236, endPoint x: 461, endPoint y: 202, distance: 212.7
click at [468, 201] on div "Rota 1 - Placa SKK1D11 469 - BAR UNIAO Janela de atendimento Grade de atendimen…" at bounding box center [347, 164] width 694 height 328
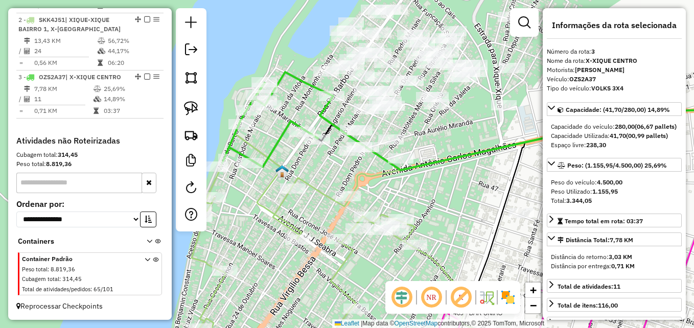
drag, startPoint x: 301, startPoint y: 168, endPoint x: 343, endPoint y: 175, distance: 42.6
click at [343, 175] on div "Rota 1 - Placa SKK1D11 469 - BAR UNIAO Janela de atendimento Grade de atendimen…" at bounding box center [347, 164] width 694 height 328
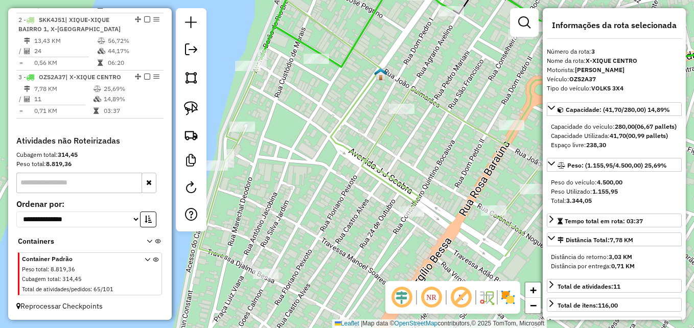
drag, startPoint x: 285, startPoint y: 257, endPoint x: 369, endPoint y: 153, distance: 133.1
click at [369, 153] on icon at bounding box center [443, 118] width 488 height 278
click at [444, 110] on icon at bounding box center [480, 170] width 562 height 381
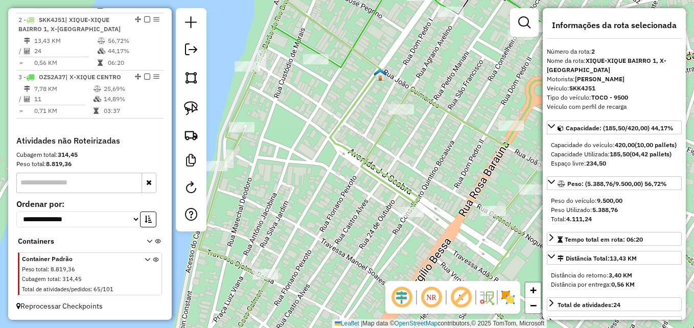
click at [444, 110] on icon at bounding box center [480, 170] width 562 height 381
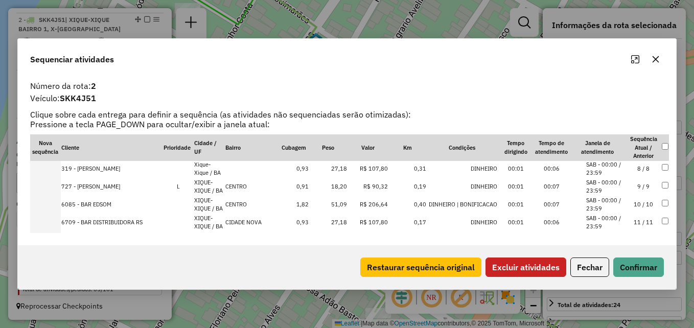
scroll to position [102, 0]
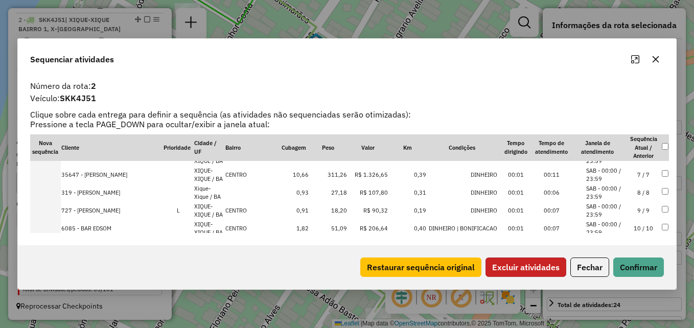
click at [531, 264] on button "Excluir atividades" at bounding box center [526, 267] width 81 height 19
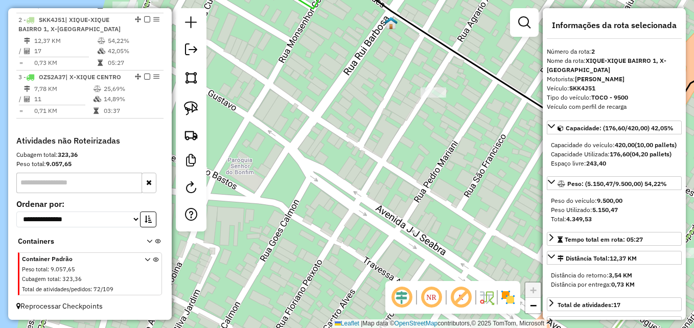
drag, startPoint x: 292, startPoint y: 183, endPoint x: 370, endPoint y: 142, distance: 87.8
click at [370, 148] on div "Janela de atendimento Grade de atendimento Capacidade Transportadoras Veículos …" at bounding box center [347, 164] width 694 height 328
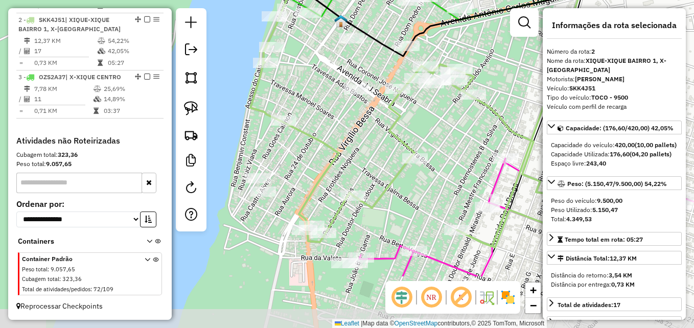
drag, startPoint x: 411, startPoint y: 219, endPoint x: 379, endPoint y: 139, distance: 86.1
click at [379, 139] on div "Janela de atendimento Grade de atendimento Capacidade Transportadoras Veículos …" at bounding box center [347, 164] width 694 height 328
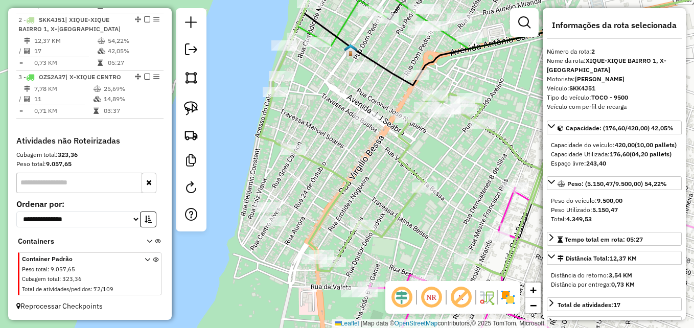
drag, startPoint x: 376, startPoint y: 138, endPoint x: 386, endPoint y: 164, distance: 27.8
click at [387, 164] on div "Janela de atendimento Grade de atendimento Capacidade Transportadoras Veículos …" at bounding box center [347, 164] width 694 height 328
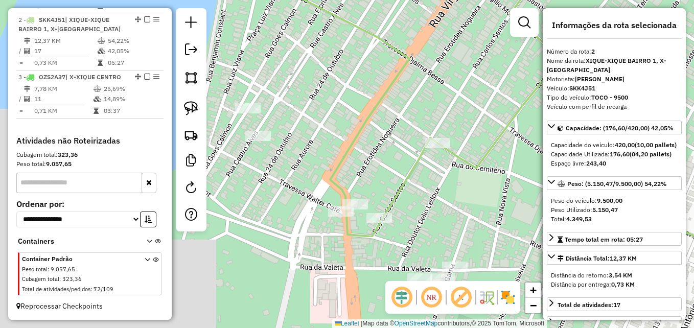
drag, startPoint x: 349, startPoint y: 228, endPoint x: 437, endPoint y: 104, distance: 151.8
click at [437, 104] on div "Janela de atendimento Grade de atendimento Capacidade Transportadoras Veículos …" at bounding box center [347, 164] width 694 height 328
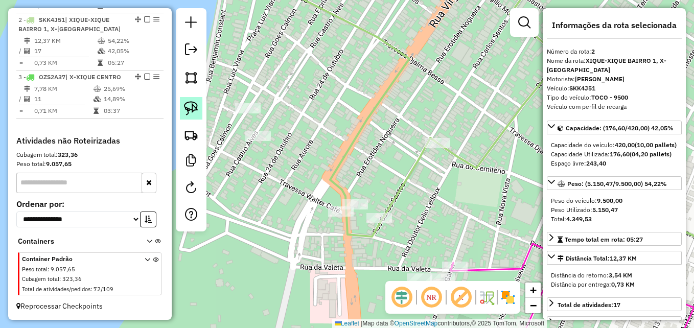
click at [191, 107] on img at bounding box center [191, 108] width 14 height 14
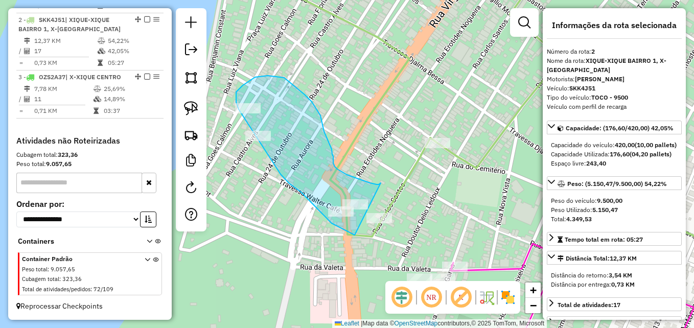
drag, startPoint x: 355, startPoint y: 235, endPoint x: 379, endPoint y: 181, distance: 59.5
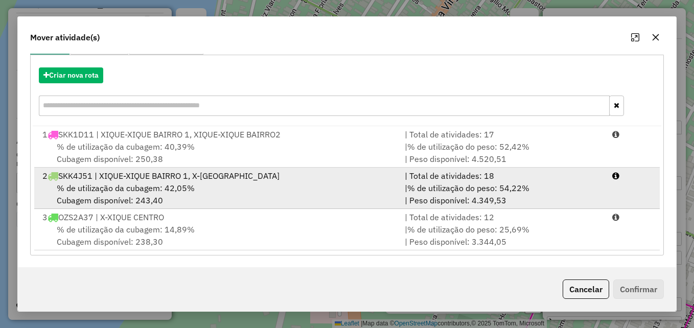
scroll to position [107, 0]
click at [218, 201] on div "% de utilização da cubagem: 42,05% Cubagem disponível: 243,40" at bounding box center [217, 193] width 362 height 25
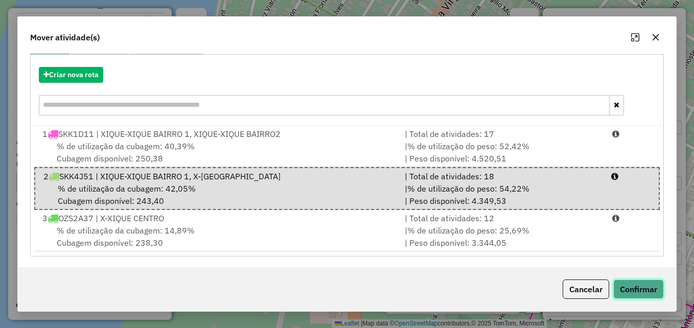
click at [632, 291] on button "Confirmar" at bounding box center [639, 289] width 51 height 19
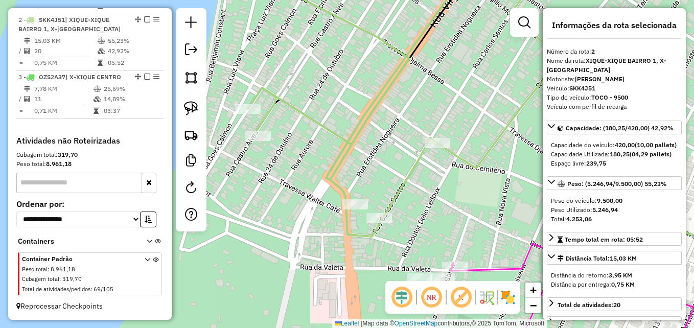
scroll to position [0, 0]
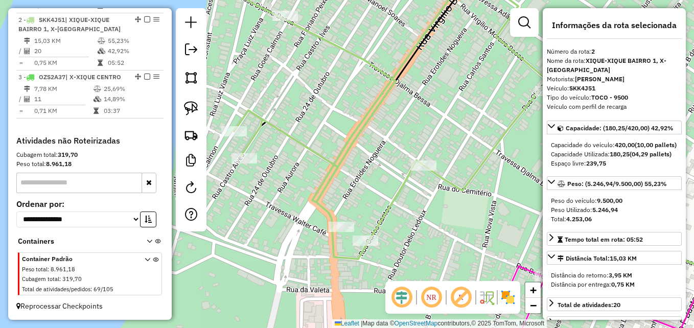
drag, startPoint x: 518, startPoint y: 198, endPoint x: 391, endPoint y: 300, distance: 162.6
click at [398, 299] on hb-router-mapa "Informações da Sessão 980102 - 16/08/2025 Criação: 15/08/2025 17:23 Depósito: D…" at bounding box center [347, 164] width 694 height 328
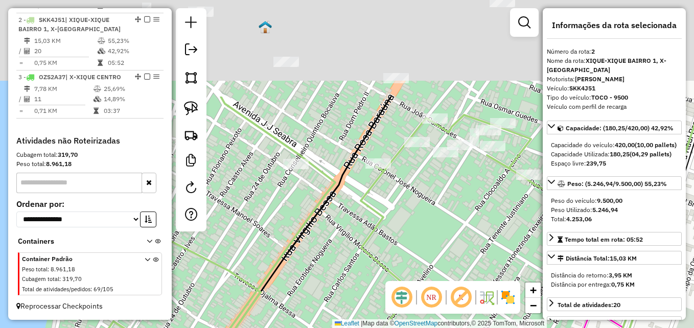
drag, startPoint x: 409, startPoint y: 230, endPoint x: 419, endPoint y: 252, distance: 23.6
click at [418, 252] on div "Janela de atendimento Grade de atendimento Capacidade Transportadoras Veículos …" at bounding box center [347, 164] width 694 height 328
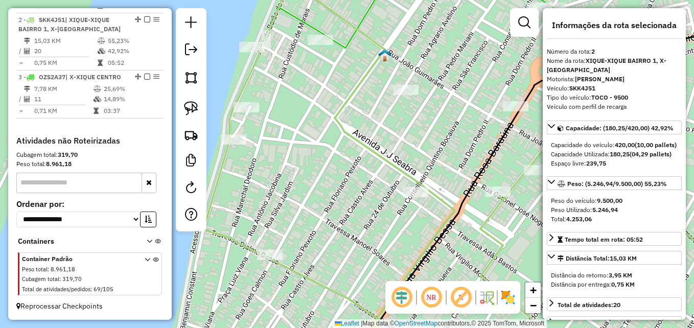
drag, startPoint x: 372, startPoint y: 122, endPoint x: 470, endPoint y: 129, distance: 98.4
click at [480, 130] on div "Janela de atendimento Grade de atendimento Capacidade Transportadoras Veículos …" at bounding box center [347, 164] width 694 height 328
click at [194, 105] on img at bounding box center [191, 108] width 14 height 14
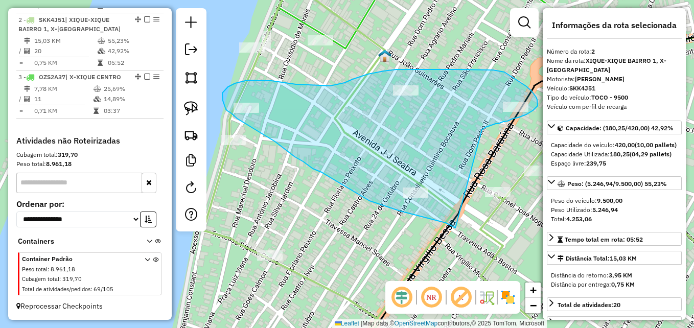
drag, startPoint x: 450, startPoint y: 225, endPoint x: 482, endPoint y: 130, distance: 100.2
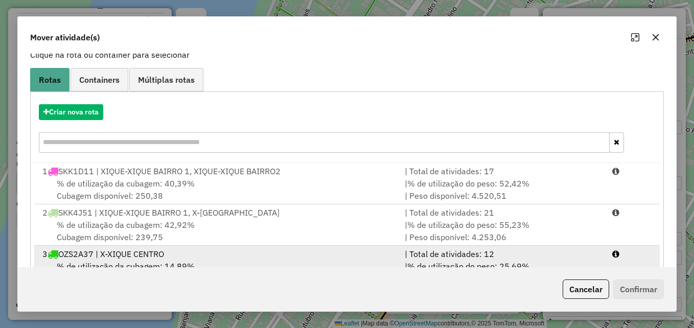
scroll to position [107, 0]
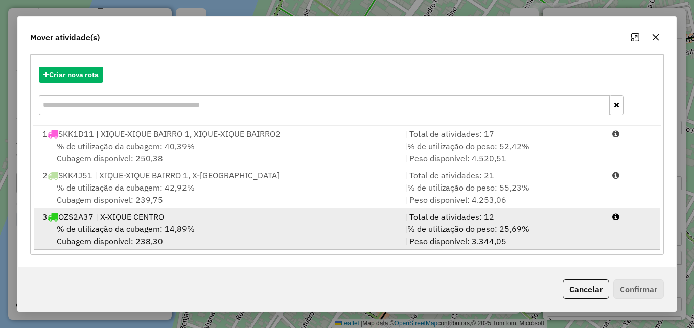
click at [192, 229] on span "% de utilização da cubagem: 14,89%" at bounding box center [126, 229] width 138 height 10
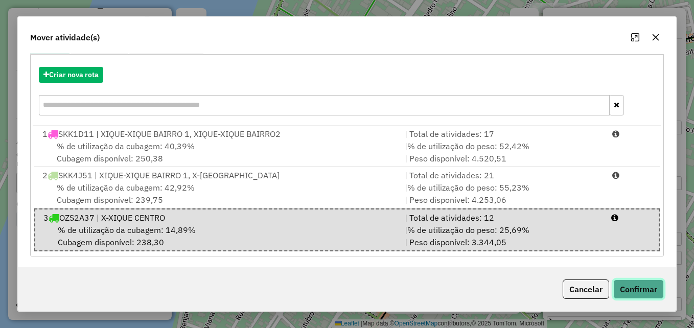
click at [631, 292] on button "Confirmar" at bounding box center [639, 289] width 51 height 19
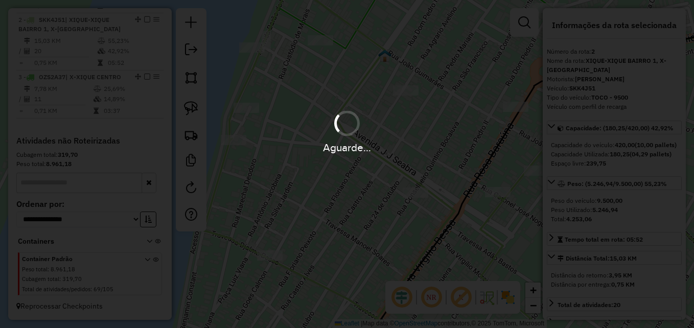
scroll to position [0, 0]
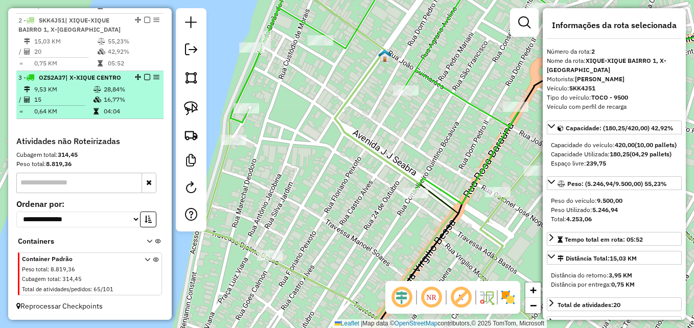
click at [68, 104] on td "15" at bounding box center [63, 100] width 59 height 10
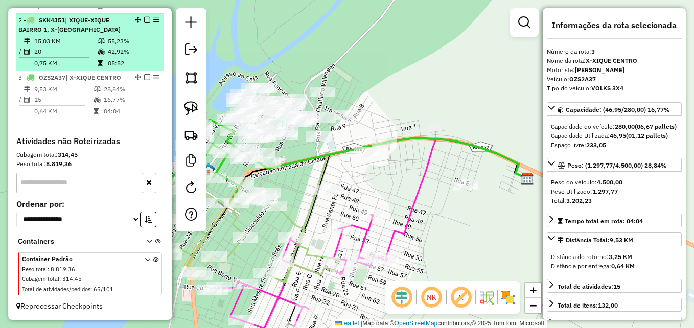
click at [64, 58] on td "0,75 KM" at bounding box center [65, 63] width 63 height 10
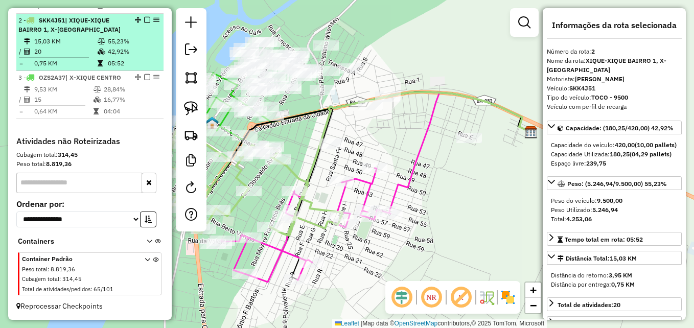
scroll to position [333, 0]
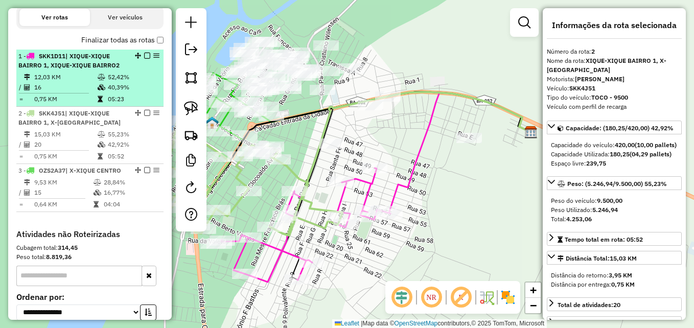
click at [66, 82] on td "12,03 KM" at bounding box center [65, 77] width 63 height 10
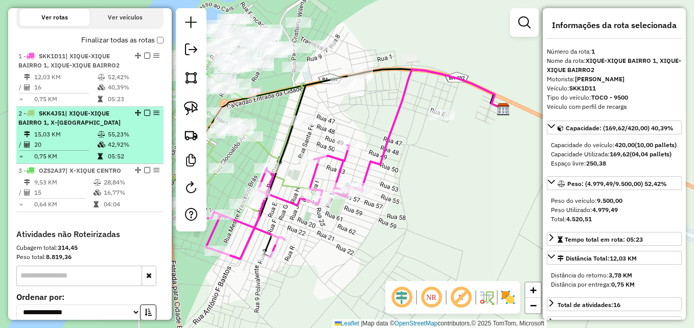
click at [64, 138] on li "2 - SKK4J51 | XIQUE-XIQUE BAIRRO 1, X-XIQUE CENTRO 15,03 KM 55,23% / 20 42,92% …" at bounding box center [89, 135] width 147 height 57
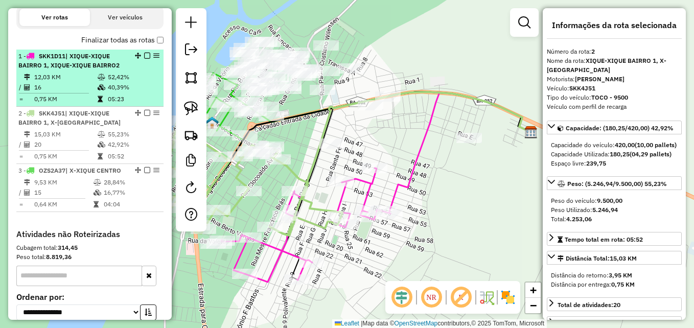
click at [65, 93] on td "16" at bounding box center [65, 87] width 63 height 10
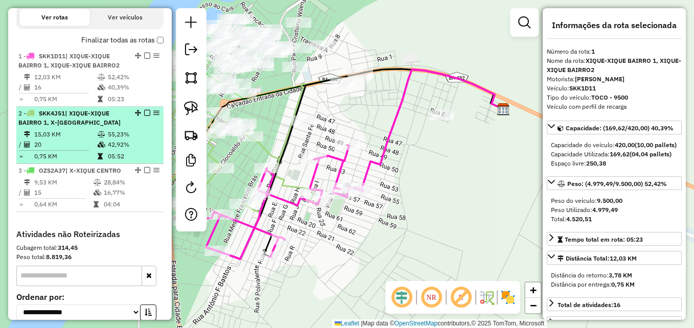
click at [72, 126] on span "| XIQUE-XIQUE BAIRRO 1, X-XIQUE CENTRO" at bounding box center [69, 117] width 102 height 17
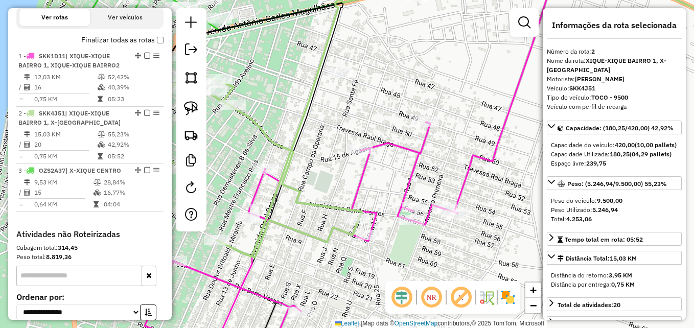
click at [333, 208] on icon at bounding box center [186, 121] width 352 height 274
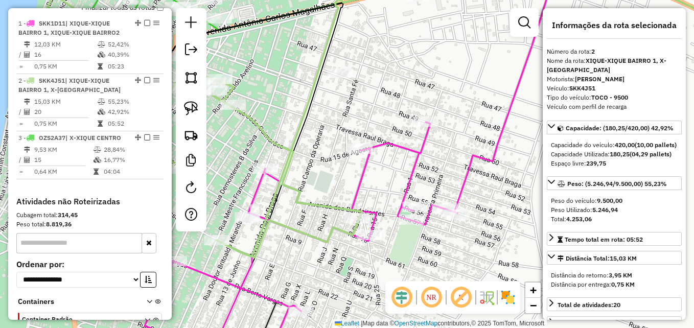
click at [333, 208] on icon at bounding box center [186, 121] width 352 height 274
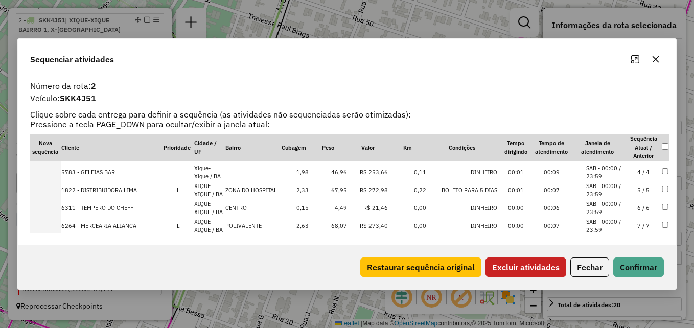
scroll to position [102, 0]
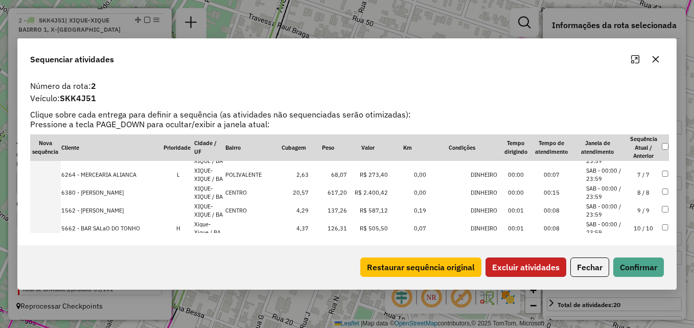
click at [527, 266] on button "Excluir atividades" at bounding box center [526, 267] width 81 height 19
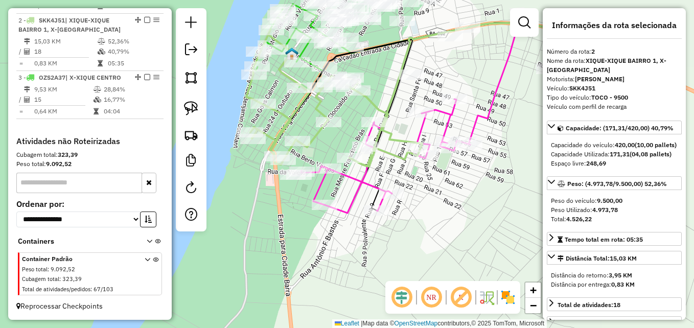
drag, startPoint x: 437, startPoint y: 214, endPoint x: 387, endPoint y: 79, distance: 143.5
click at [388, 75] on div "Janela de atendimento Grade de atendimento Capacidade Transportadoras Veículos …" at bounding box center [347, 164] width 694 height 328
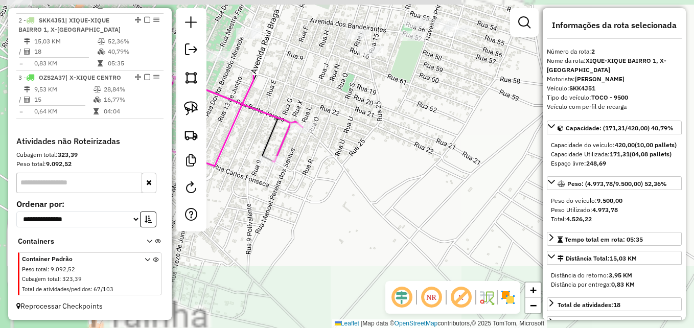
drag, startPoint x: 393, startPoint y: 108, endPoint x: 479, endPoint y: 229, distance: 148.0
click at [483, 240] on div "Janela de atendimento Grade de atendimento Capacidade Transportadoras Veículos …" at bounding box center [347, 164] width 694 height 328
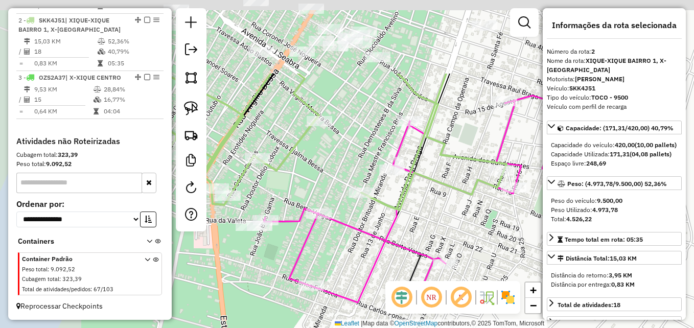
drag, startPoint x: 399, startPoint y: 171, endPoint x: 481, endPoint y: 222, distance: 96.5
click at [501, 255] on div "Janela de atendimento Grade de atendimento Capacidade Transportadoras Veículos …" at bounding box center [347, 164] width 694 height 328
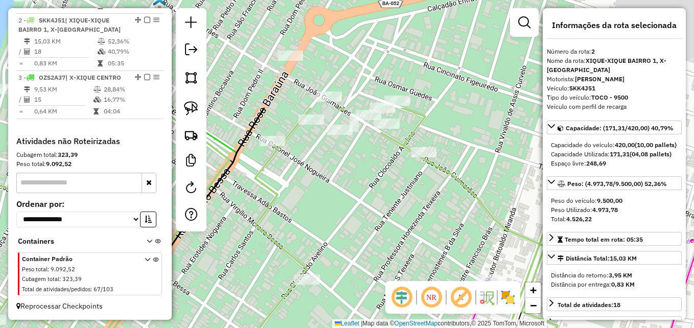
drag, startPoint x: 369, startPoint y: 162, endPoint x: 378, endPoint y: 267, distance: 105.3
click at [378, 267] on div "Janela de atendimento Grade de atendimento Capacidade Transportadoras Veículos …" at bounding box center [347, 164] width 694 height 328
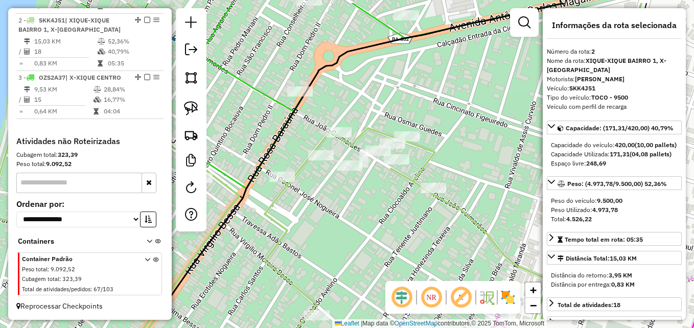
drag, startPoint x: 369, startPoint y: 187, endPoint x: 379, endPoint y: 224, distance: 38.6
click at [379, 224] on div "Janela de atendimento Grade de atendimento Capacidade Transportadoras Veículos …" at bounding box center [347, 164] width 694 height 328
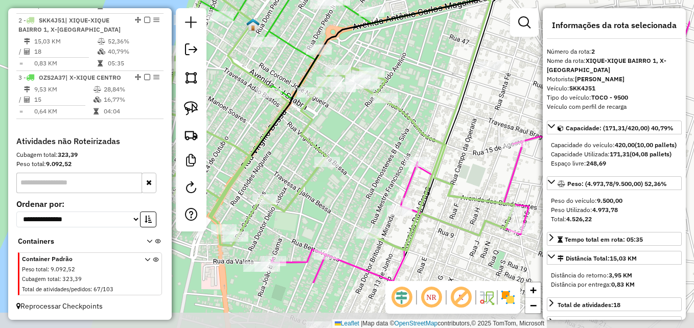
drag, startPoint x: 503, startPoint y: 202, endPoint x: 438, endPoint y: 134, distance: 94.4
click at [438, 134] on div "Janela de atendimento Grade de atendimento Capacidade Transportadoras Veículos …" at bounding box center [347, 164] width 694 height 328
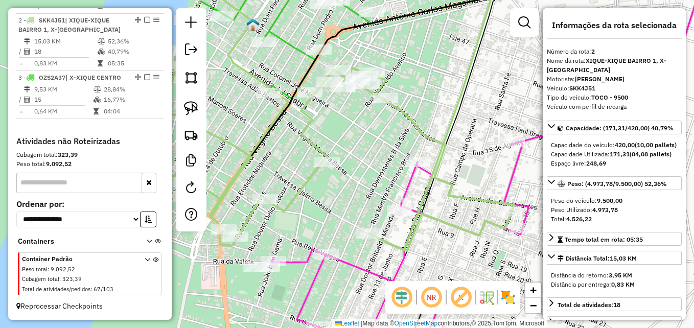
click at [442, 139] on div "Janela de atendimento Grade de atendimento Capacidade Transportadoras Veículos …" at bounding box center [347, 164] width 694 height 328
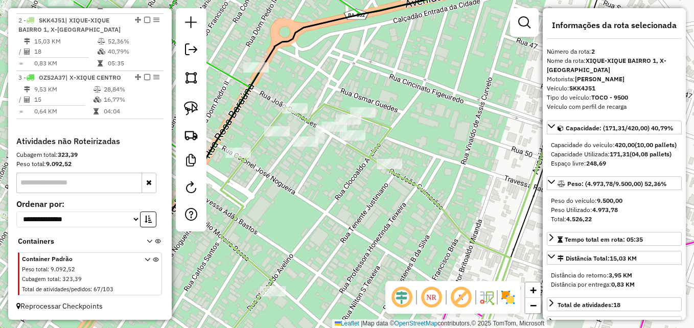
drag, startPoint x: 410, startPoint y: 132, endPoint x: 444, endPoint y: 144, distance: 36.7
click at [444, 144] on div "Janela de atendimento Grade de atendimento Capacidade Transportadoras Veículos …" at bounding box center [347, 164] width 694 height 328
click at [193, 106] on img at bounding box center [191, 108] width 14 height 14
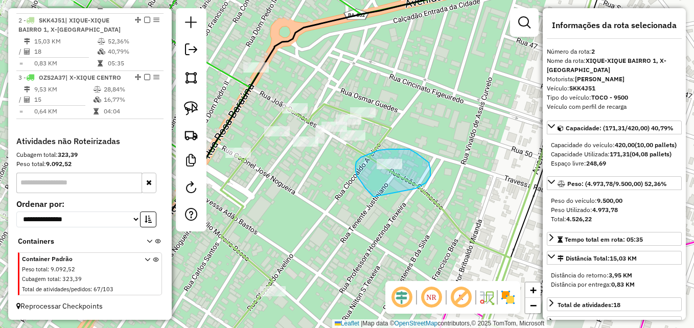
drag, startPoint x: 374, startPoint y: 197, endPoint x: 407, endPoint y: 191, distance: 34.3
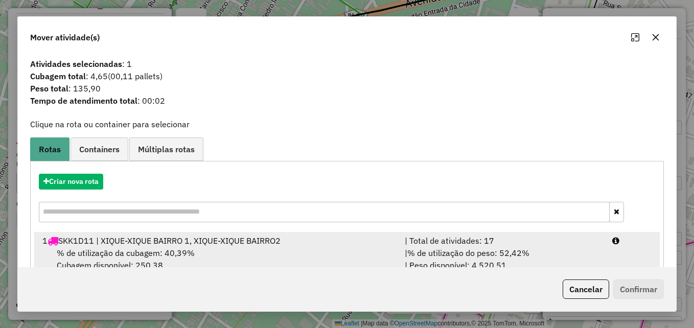
click at [332, 248] on div "% de utilização da cubagem: 40,39% Cubagem disponível: 250,38" at bounding box center [217, 259] width 362 height 25
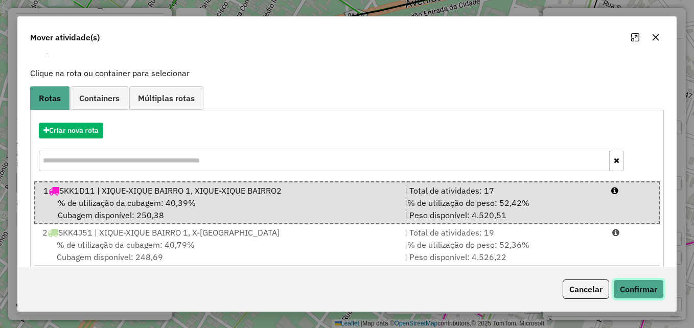
click at [629, 291] on button "Confirmar" at bounding box center [639, 289] width 51 height 19
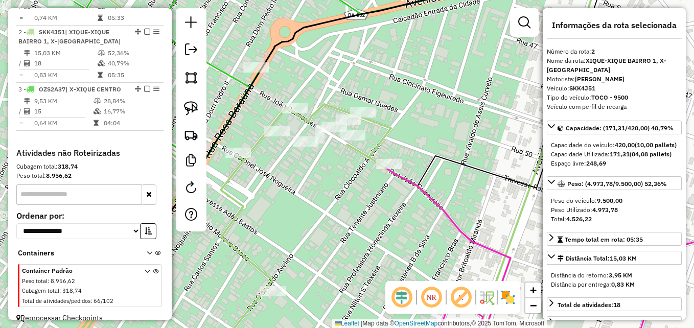
scroll to position [435, 0]
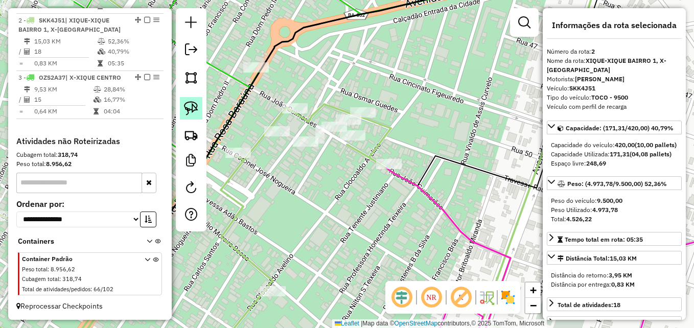
click at [193, 113] on img at bounding box center [191, 108] width 14 height 14
drag, startPoint x: 289, startPoint y: 117, endPoint x: 306, endPoint y: 120, distance: 17.1
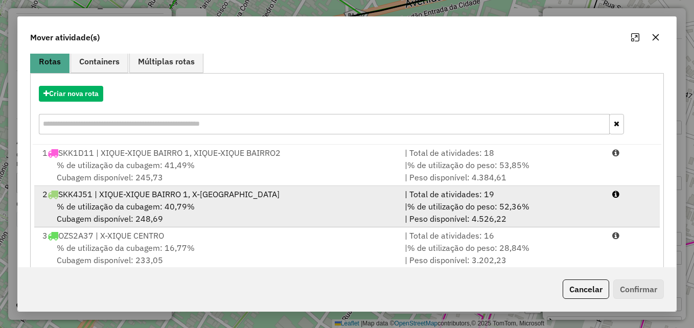
scroll to position [102, 0]
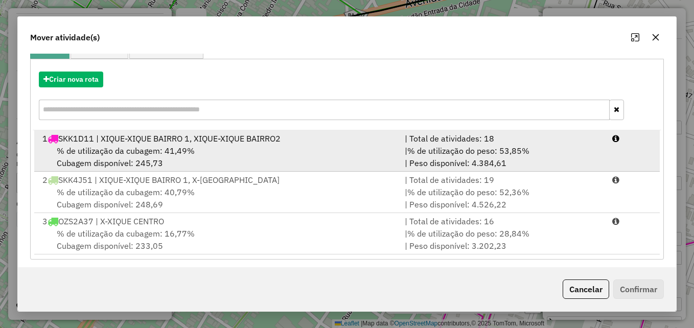
click at [329, 163] on div "% de utilização da cubagem: 41,49% Cubagem disponível: 245,73" at bounding box center [217, 157] width 362 height 25
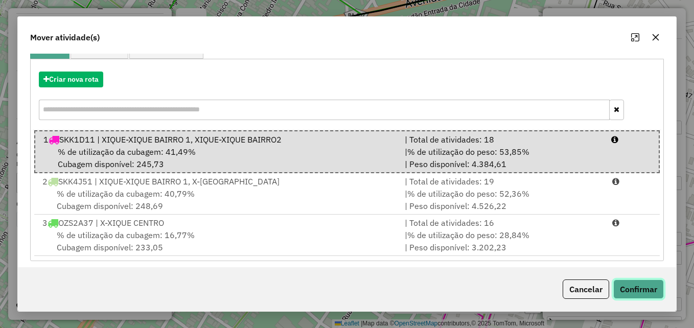
click at [629, 286] on button "Confirmar" at bounding box center [639, 289] width 51 height 19
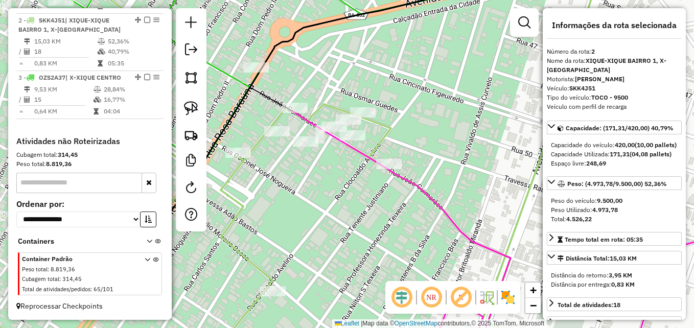
scroll to position [282, 0]
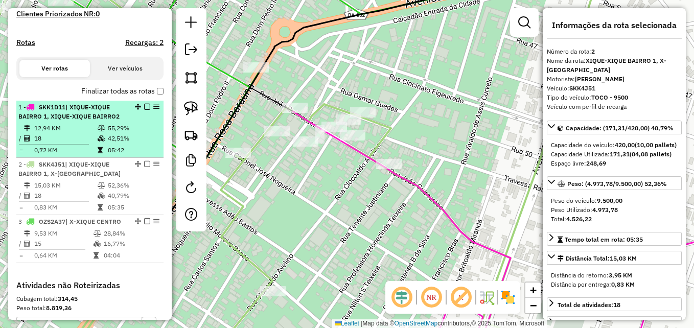
click at [110, 144] on td "42,51%" at bounding box center [133, 138] width 52 height 10
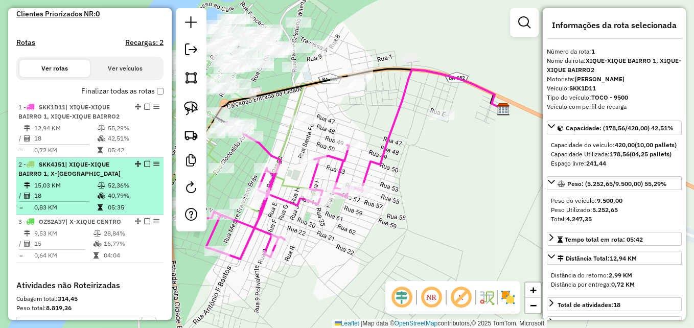
click at [89, 189] on li "2 - SKK4J51 | XIQUE-XIQUE BAIRRO 1, X-XIQUE CENTRO 15,03 KM 52,36% / 18 40,79% …" at bounding box center [89, 186] width 147 height 57
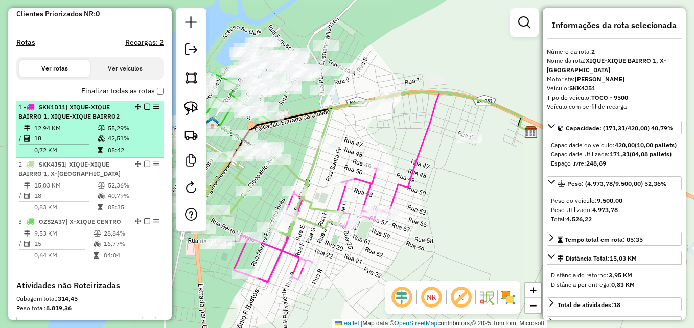
click at [87, 145] on td at bounding box center [57, 145] width 79 height 2
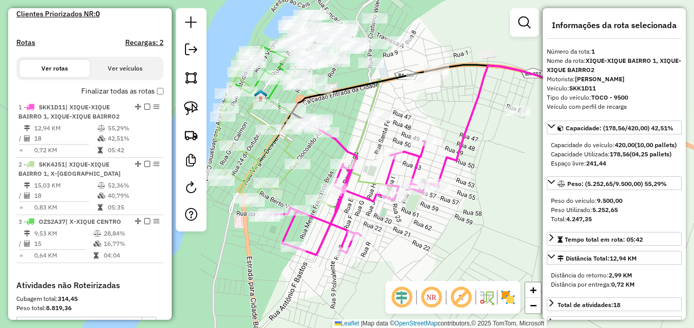
drag, startPoint x: 361, startPoint y: 248, endPoint x: 437, endPoint y: 244, distance: 76.3
click at [437, 244] on div "Janela de atendimento Grade de atendimento Capacidade Transportadoras Veículos …" at bounding box center [347, 164] width 694 height 328
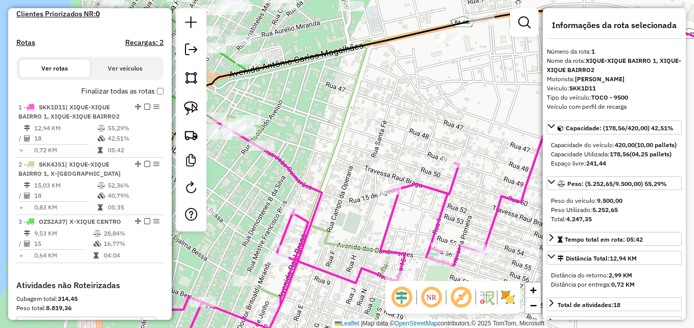
drag, startPoint x: 390, startPoint y: 107, endPoint x: 369, endPoint y: 148, distance: 46.2
click at [369, 148] on div "Janela de atendimento Grade de atendimento Capacidade Transportadoras Veículos …" at bounding box center [347, 164] width 694 height 328
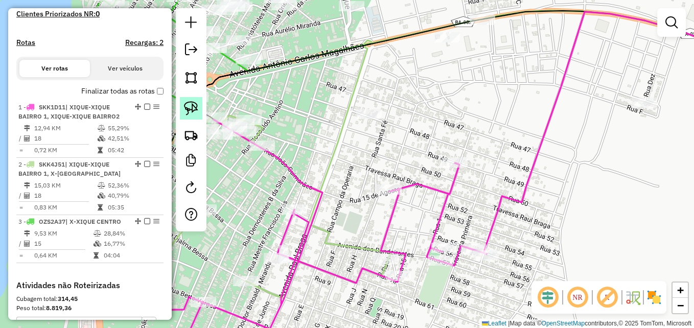
click at [189, 110] on img at bounding box center [191, 108] width 14 height 14
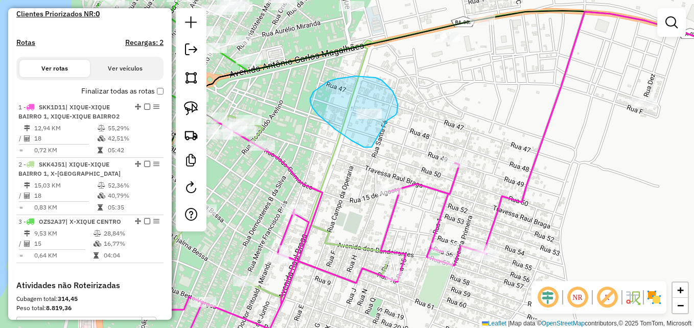
drag, startPoint x: 368, startPoint y: 147, endPoint x: 387, endPoint y: 121, distance: 32.9
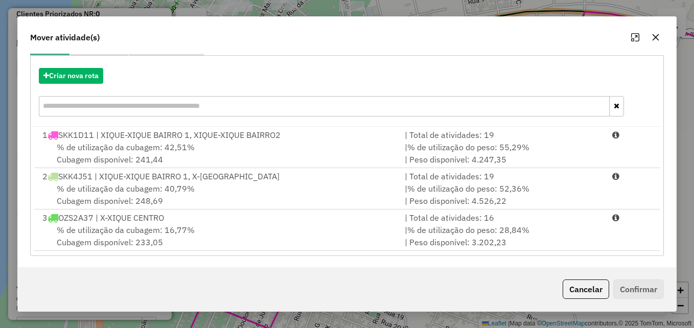
scroll to position [107, 0]
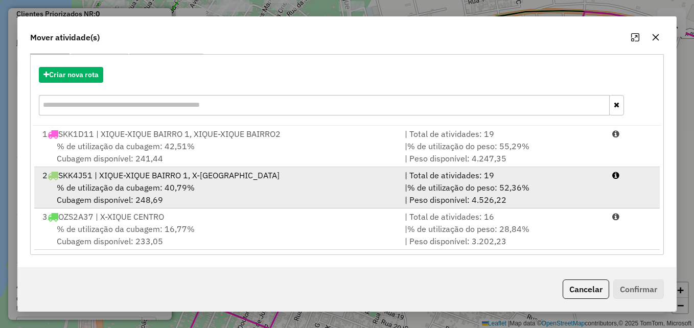
click at [202, 195] on div "% de utilização da cubagem: 40,79% Cubagem disponível: 248,69" at bounding box center [217, 193] width 362 height 25
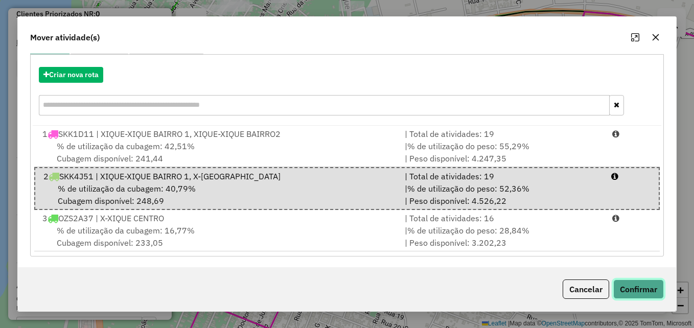
click at [641, 293] on button "Confirmar" at bounding box center [639, 289] width 51 height 19
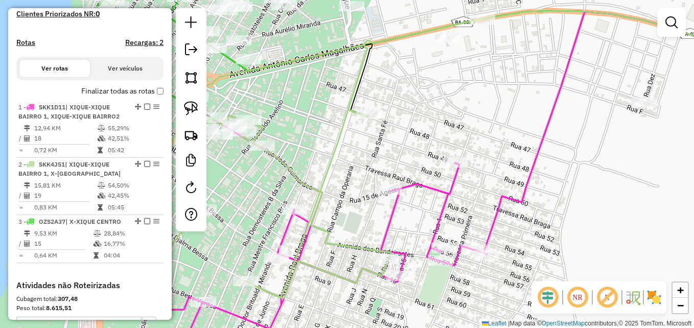
scroll to position [0, 0]
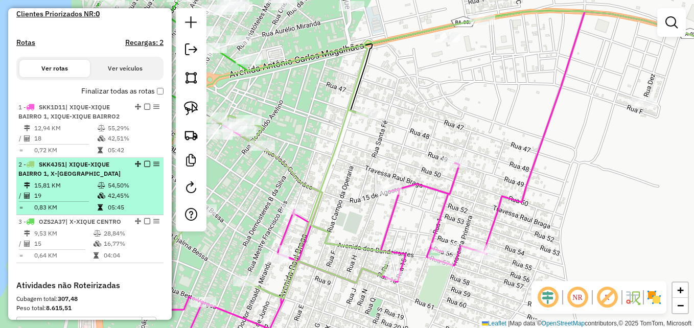
click at [103, 199] on icon at bounding box center [102, 196] width 8 height 6
select select "**********"
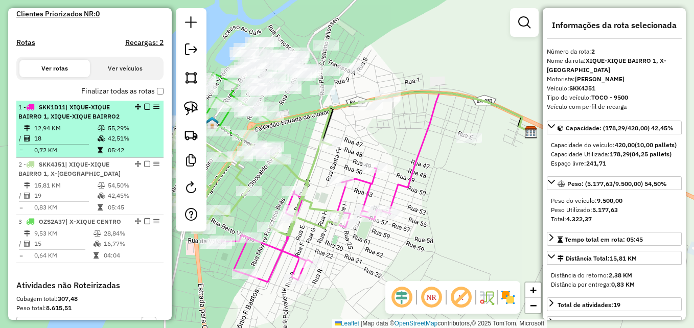
click at [91, 144] on td "18" at bounding box center [65, 138] width 63 height 10
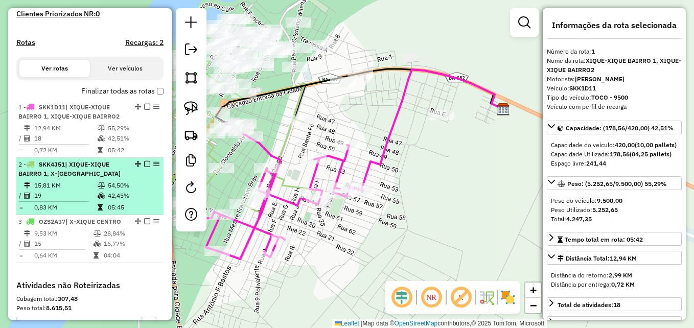
click at [88, 191] on td "15,81 KM" at bounding box center [65, 185] width 63 height 10
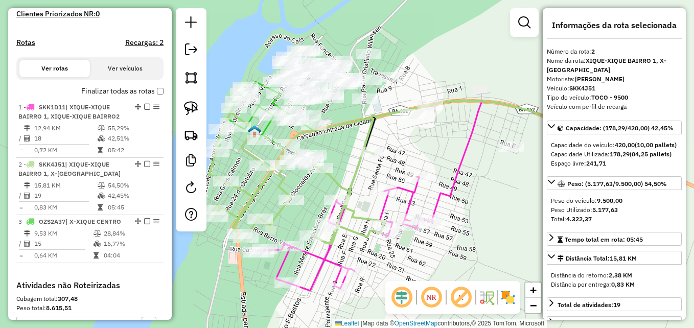
drag, startPoint x: 468, startPoint y: 222, endPoint x: 512, endPoint y: 231, distance: 44.3
click at [512, 231] on div "Janela de atendimento Grade de atendimento Capacidade Transportadoras Veículos …" at bounding box center [347, 164] width 694 height 328
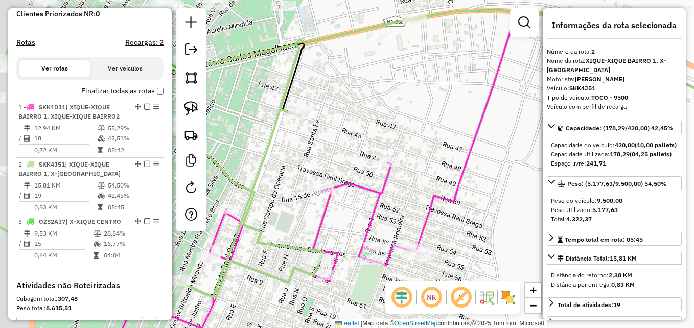
drag, startPoint x: 428, startPoint y: 189, endPoint x: 491, endPoint y: 234, distance: 76.9
click at [516, 249] on div "Janela de atendimento Grade de atendimento Capacidade Transportadoras Veículos …" at bounding box center [347, 164] width 694 height 328
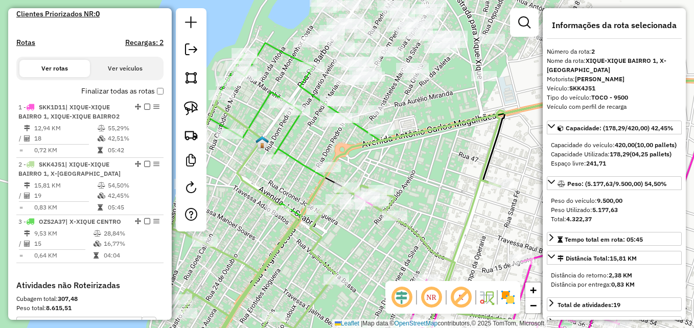
drag, startPoint x: 408, startPoint y: 141, endPoint x: 546, endPoint y: 170, distance: 140.6
click at [546, 170] on hb-router-mapa "Informações da Sessão 980102 - 16/08/2025 Criação: 15/08/2025 17:23 Depósito: D…" at bounding box center [347, 164] width 694 height 328
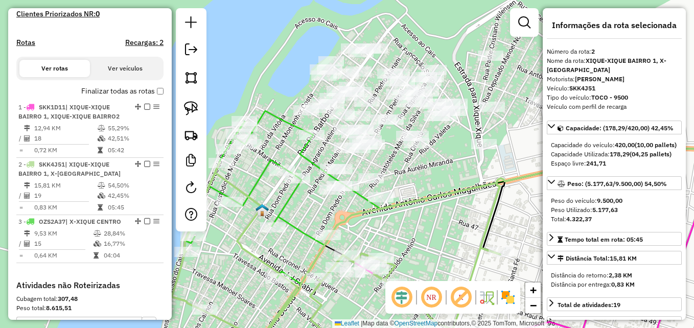
drag, startPoint x: 432, startPoint y: 133, endPoint x: 432, endPoint y: 201, distance: 68.0
click at [432, 201] on icon at bounding box center [348, 296] width 352 height 266
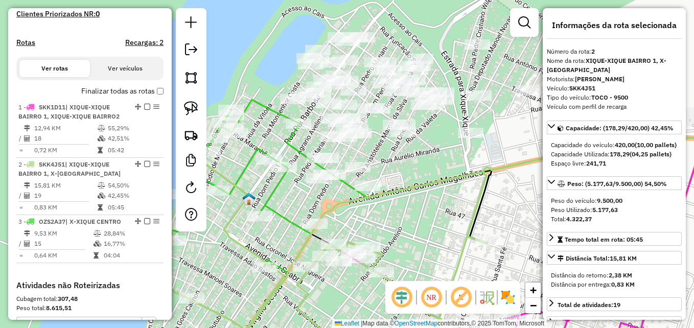
drag, startPoint x: 452, startPoint y: 173, endPoint x: 439, endPoint y: 162, distance: 17.4
click at [439, 162] on div "Janela de atendimento Grade de atendimento Capacidade Transportadoras Veículos …" at bounding box center [347, 164] width 694 height 328
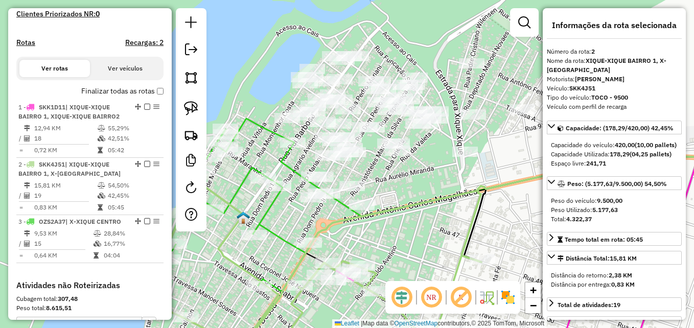
drag, startPoint x: 428, startPoint y: 146, endPoint x: 423, endPoint y: 169, distance: 24.2
click at [423, 169] on div "Janela de atendimento Grade de atendimento Capacidade Transportadoras Veículos …" at bounding box center [347, 164] width 694 height 328
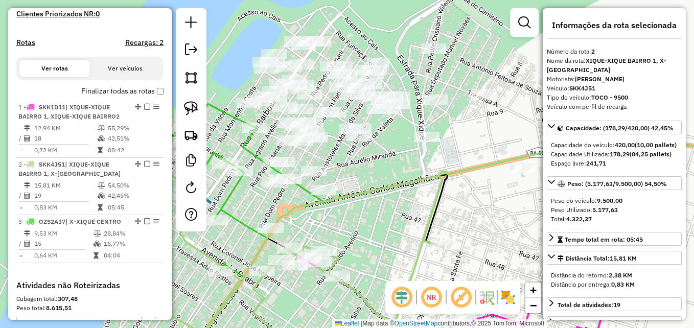
drag, startPoint x: 488, startPoint y: 184, endPoint x: 449, endPoint y: 169, distance: 41.1
click at [449, 169] on icon at bounding box center [556, 244] width 339 height 205
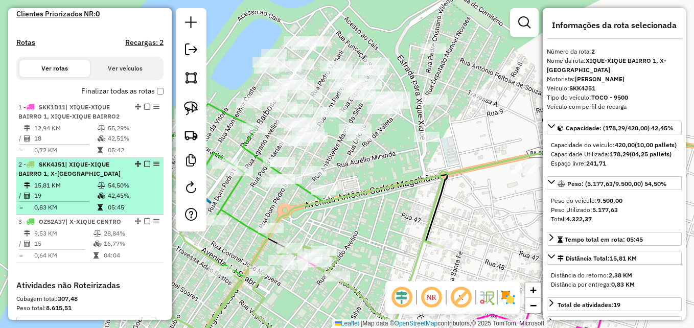
click at [73, 201] on td "19" at bounding box center [65, 196] width 63 height 10
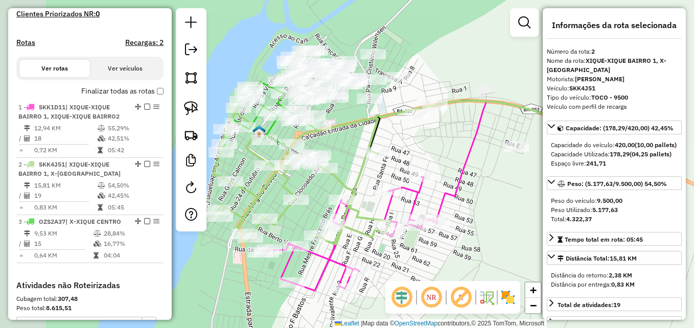
drag, startPoint x: 258, startPoint y: 217, endPoint x: 338, endPoint y: 228, distance: 80.5
click at [338, 228] on div "Janela de atendimento Grade de atendimento Capacidade Transportadoras Veículos …" at bounding box center [347, 164] width 694 height 328
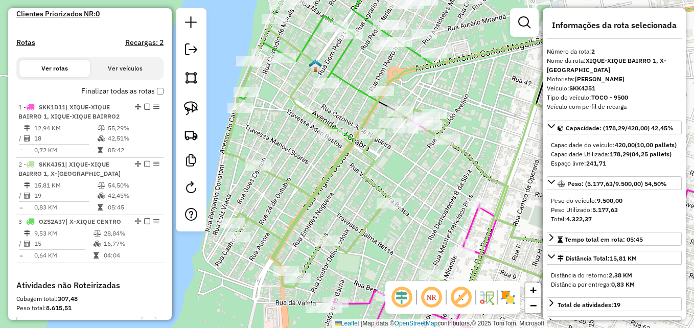
click at [233, 127] on icon at bounding box center [401, 155] width 352 height 274
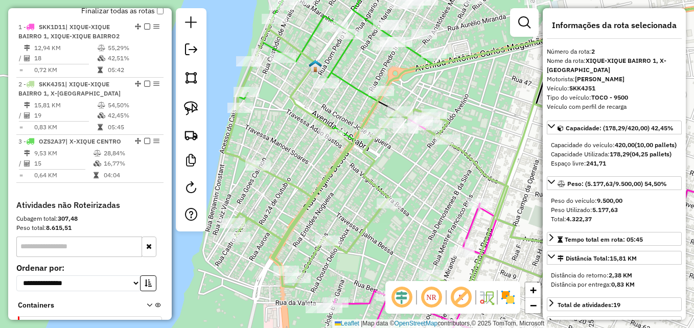
click at [233, 127] on icon at bounding box center [401, 155] width 352 height 274
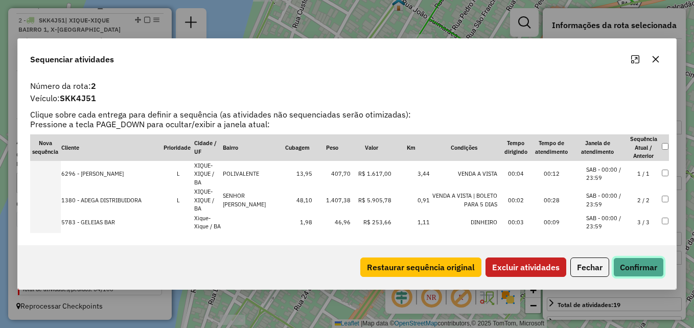
click at [626, 260] on button "Confirmar" at bounding box center [639, 267] width 51 height 19
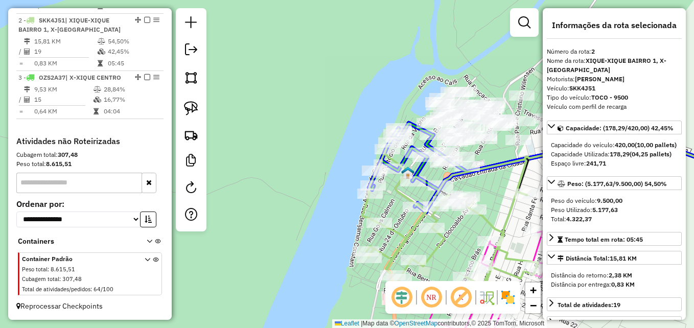
click at [419, 236] on div "Janela de atendimento Grade de atendimento Capacidade Transportadoras Veículos …" at bounding box center [347, 164] width 694 height 328
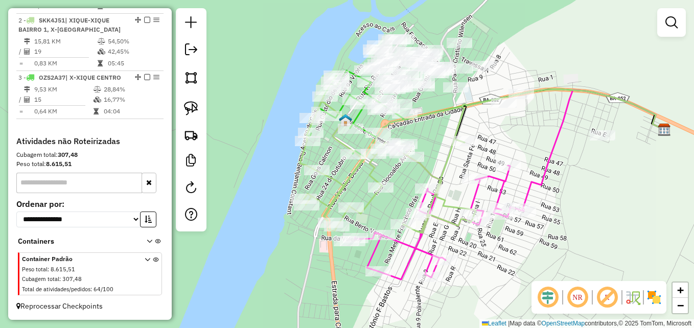
drag, startPoint x: 457, startPoint y: 260, endPoint x: 394, endPoint y: 208, distance: 81.6
click at [394, 208] on div "Janela de atendimento Grade de atendimento Capacidade Transportadoras Veículos …" at bounding box center [347, 164] width 694 height 328
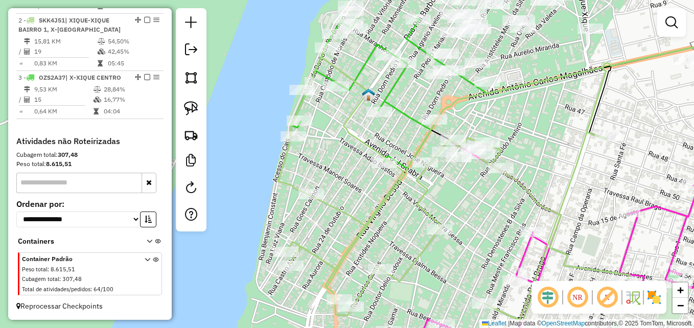
drag, startPoint x: 360, startPoint y: 190, endPoint x: 387, endPoint y: 226, distance: 44.3
click at [389, 231] on div "Janela de atendimento Grade de atendimento Capacidade Transportadoras Veículos …" at bounding box center [347, 164] width 694 height 328
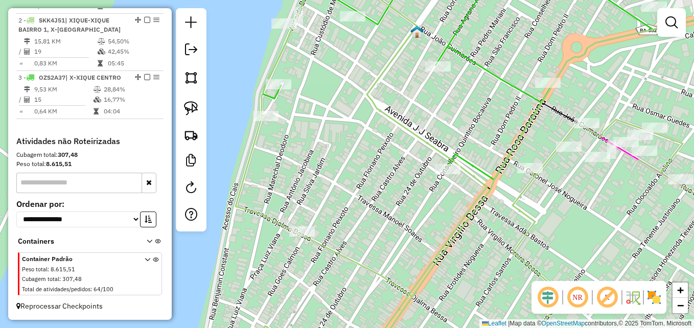
click at [258, 133] on icon at bounding box center [500, 164] width 528 height 394
select select "**********"
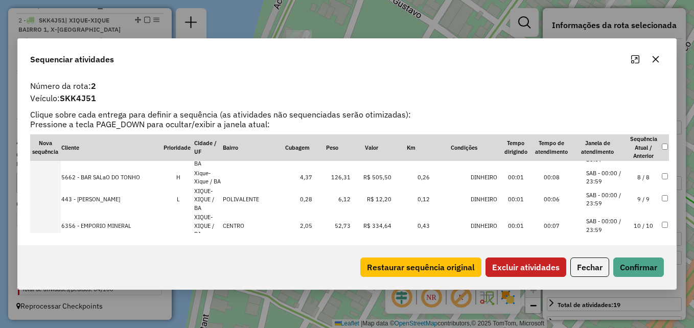
scroll to position [153, 0]
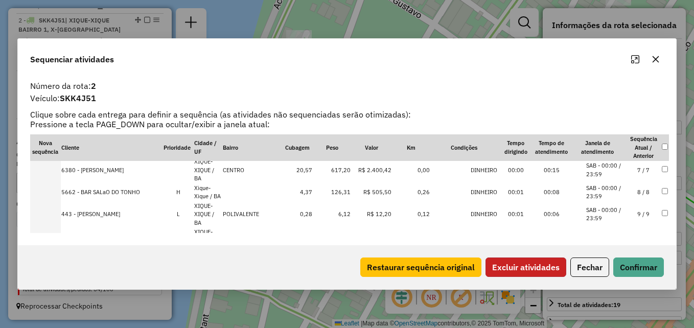
click at [552, 263] on button "Excluir atividades" at bounding box center [526, 267] width 81 height 19
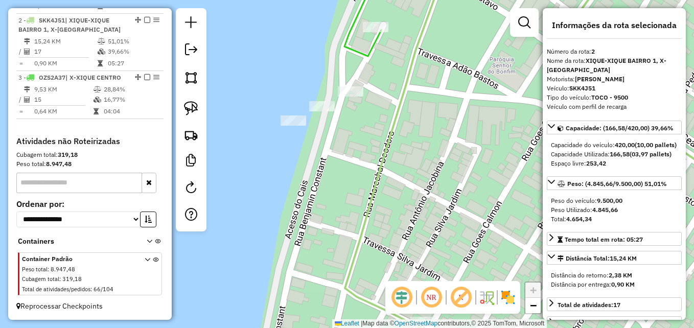
drag, startPoint x: 349, startPoint y: 174, endPoint x: 418, endPoint y: 166, distance: 69.4
click at [418, 166] on div "Janela de atendimento Grade de atendimento Capacidade Transportadoras Veículos …" at bounding box center [347, 164] width 694 height 328
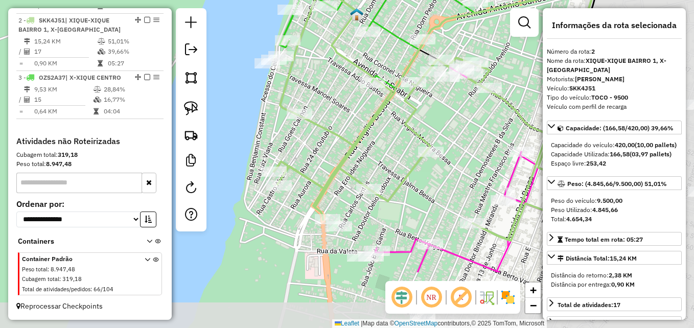
drag, startPoint x: 491, startPoint y: 204, endPoint x: 349, endPoint y: 76, distance: 191.5
click at [349, 76] on div "Janela de atendimento Grade de atendimento Capacidade Transportadoras Veículos …" at bounding box center [347, 164] width 694 height 328
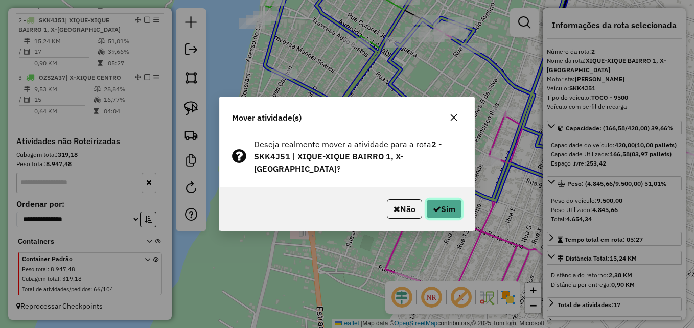
click at [440, 202] on button "Sim" at bounding box center [444, 208] width 36 height 19
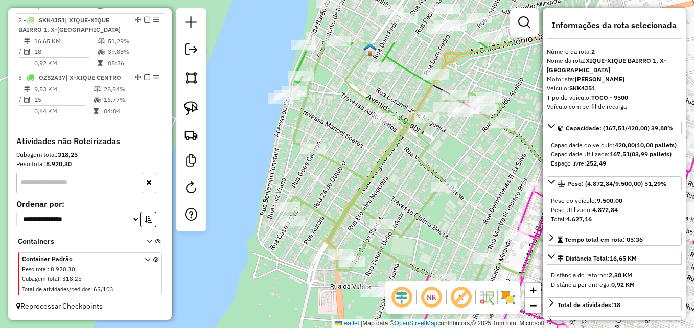
drag, startPoint x: 369, startPoint y: 136, endPoint x: 374, endPoint y: 144, distance: 9.9
click at [374, 144] on div "Janela de atendimento Grade de atendimento Capacidade Transportadoras Veículos …" at bounding box center [347, 164] width 694 height 328
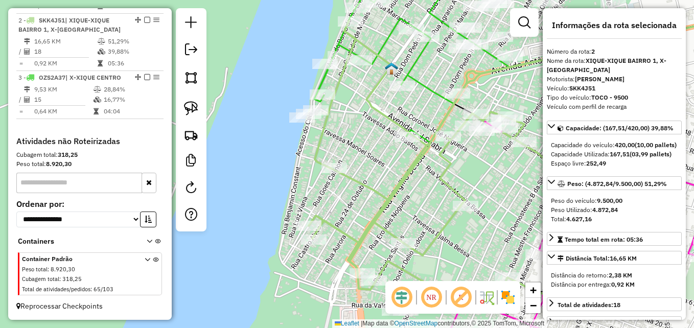
drag, startPoint x: 337, startPoint y: 123, endPoint x: 344, endPoint y: 129, distance: 9.1
click at [344, 129] on div "Janela de atendimento Grade de atendimento Capacidade Transportadoras Veículos …" at bounding box center [347, 164] width 694 height 328
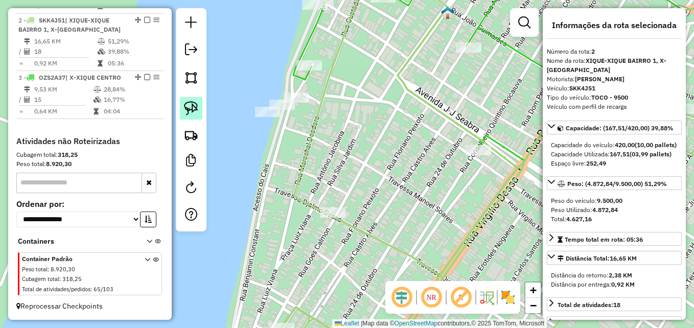
click at [193, 106] on img at bounding box center [191, 108] width 14 height 14
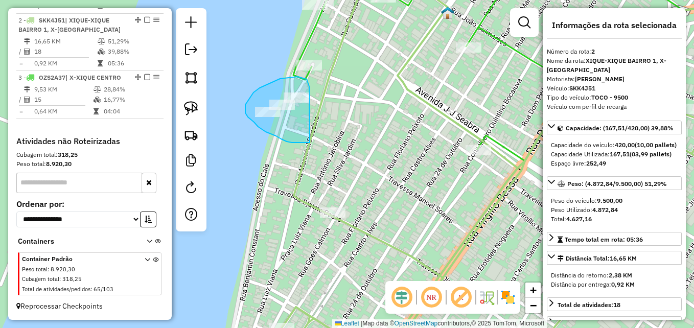
drag, startPoint x: 281, startPoint y: 139, endPoint x: 313, endPoint y: 107, distance: 44.8
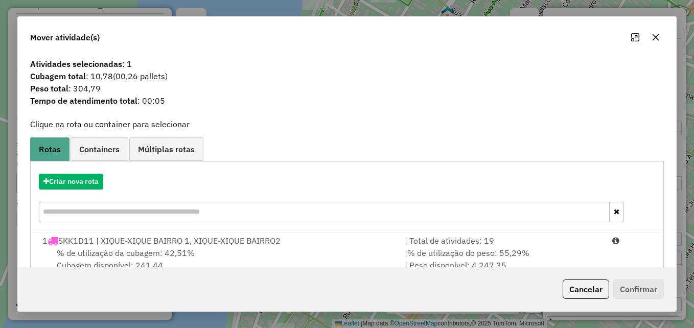
scroll to position [107, 0]
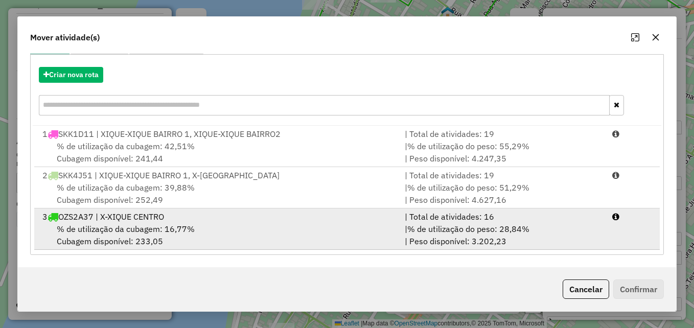
click at [268, 218] on div "3 OZS2A37 | X-XIQUE CENTRO" at bounding box center [217, 217] width 362 height 12
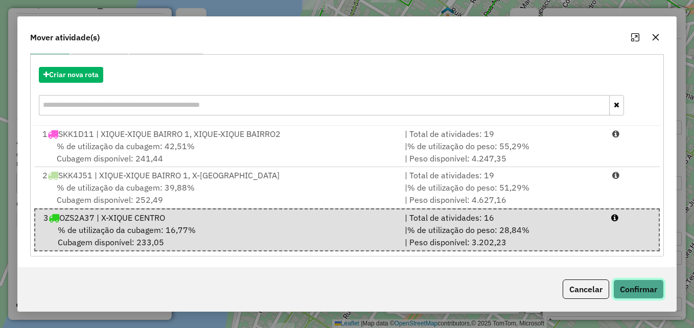
click at [635, 291] on button "Confirmar" at bounding box center [639, 289] width 51 height 19
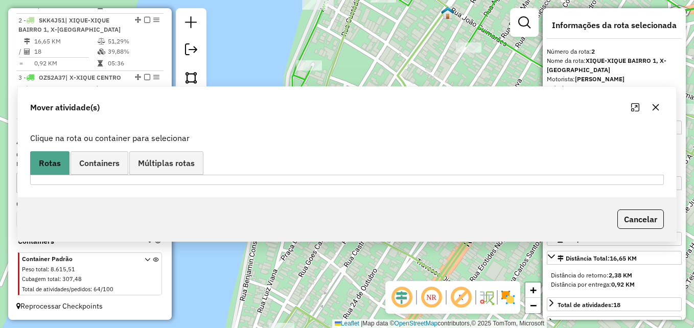
scroll to position [0, 0]
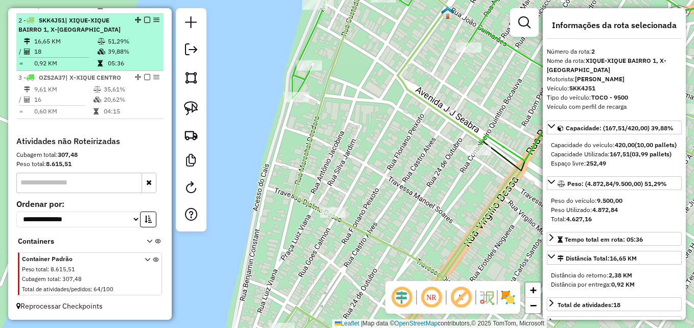
click at [70, 62] on td "0,92 KM" at bounding box center [65, 63] width 63 height 10
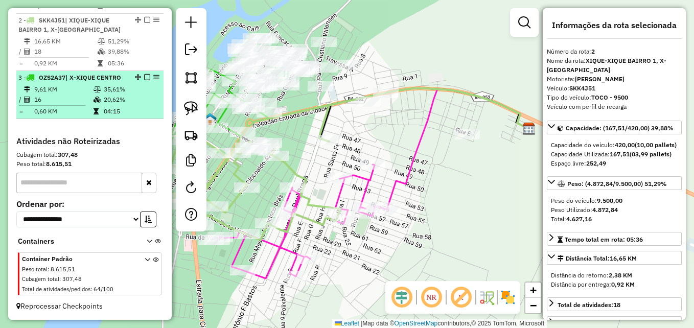
click at [63, 96] on td "16" at bounding box center [63, 100] width 59 height 10
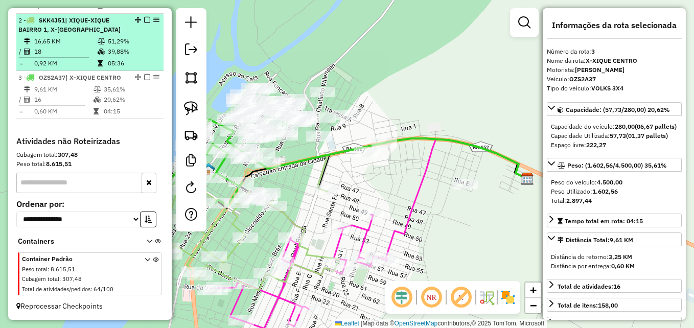
click at [72, 64] on td "0,92 KM" at bounding box center [65, 63] width 63 height 10
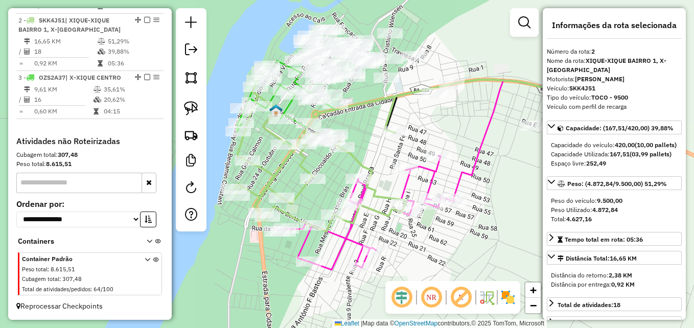
drag, startPoint x: 374, startPoint y: 267, endPoint x: 440, endPoint y: 259, distance: 66.5
click at [440, 259] on div "Janela de atendimento Grade de atendimento Capacidade Transportadoras Veículos …" at bounding box center [347, 164] width 694 height 328
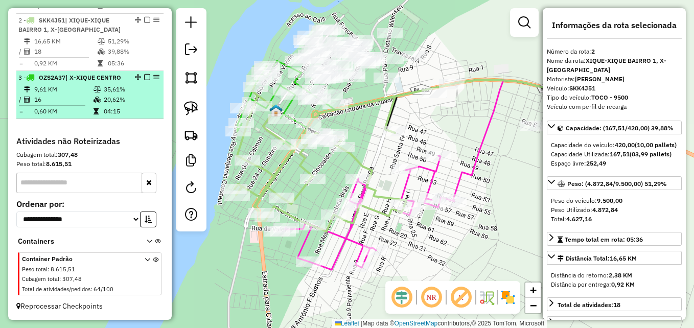
scroll to position [384, 0]
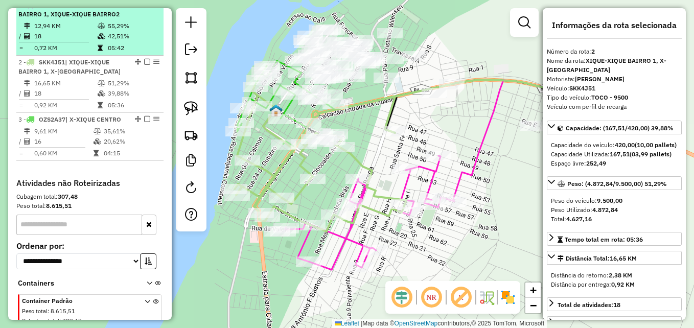
click at [88, 41] on td "18" at bounding box center [65, 36] width 63 height 10
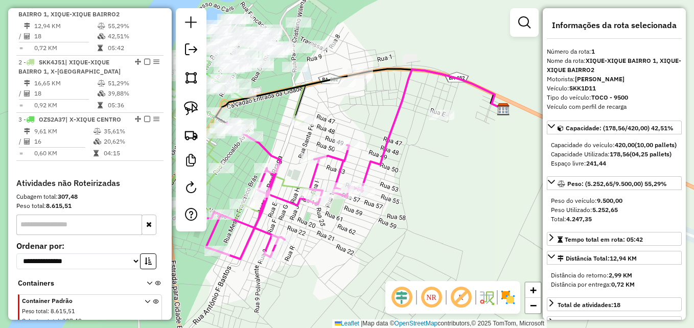
click at [343, 160] on icon at bounding box center [278, 191] width 169 height 136
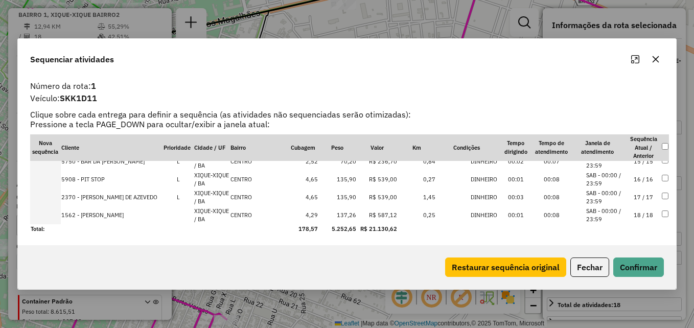
scroll to position [259, 0]
click at [640, 263] on button "Confirmar" at bounding box center [639, 267] width 51 height 19
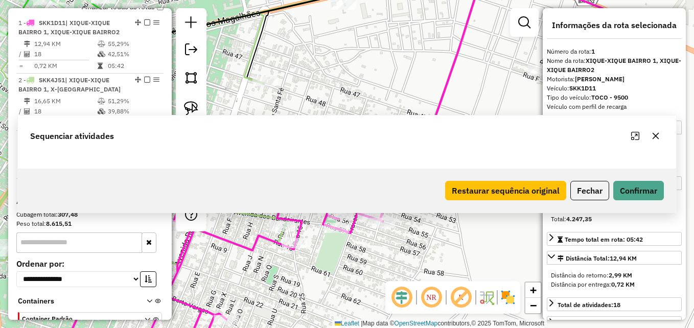
scroll to position [383, 0]
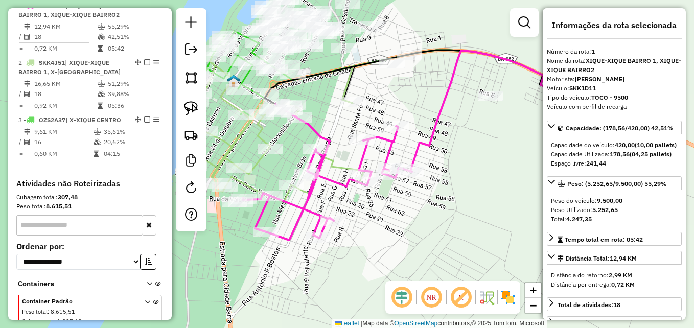
drag, startPoint x: 360, startPoint y: 276, endPoint x: 375, endPoint y: 205, distance: 73.2
click at [375, 205] on div "Janela de atendimento Grade de atendimento Capacidade Transportadoras Veículos …" at bounding box center [347, 164] width 694 height 328
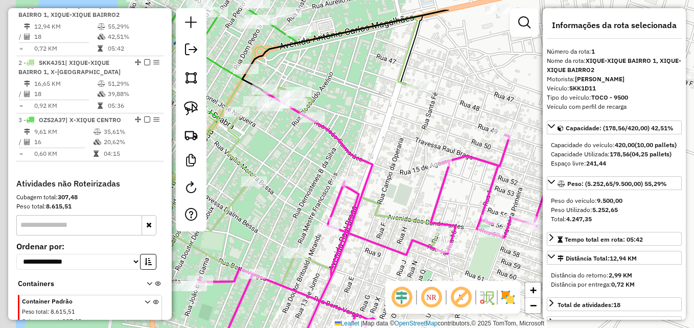
drag, startPoint x: 333, startPoint y: 102, endPoint x: 370, endPoint y: 145, distance: 56.5
click at [370, 145] on div "Janela de atendimento Grade de atendimento Capacidade Transportadoras Veículos …" at bounding box center [347, 164] width 694 height 328
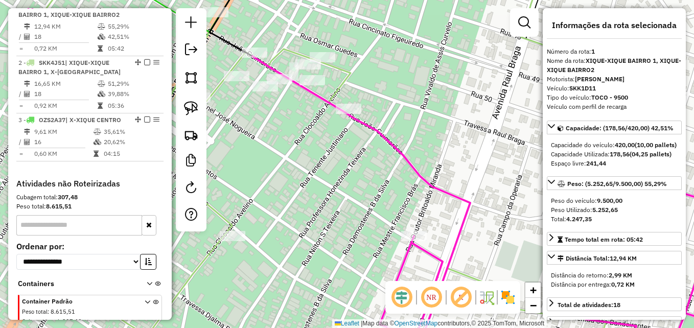
drag, startPoint x: 358, startPoint y: 123, endPoint x: 438, endPoint y: 131, distance: 80.2
click at [434, 130] on div "Janela de atendimento Grade de atendimento Capacidade Transportadoras Veículos …" at bounding box center [347, 164] width 694 height 328
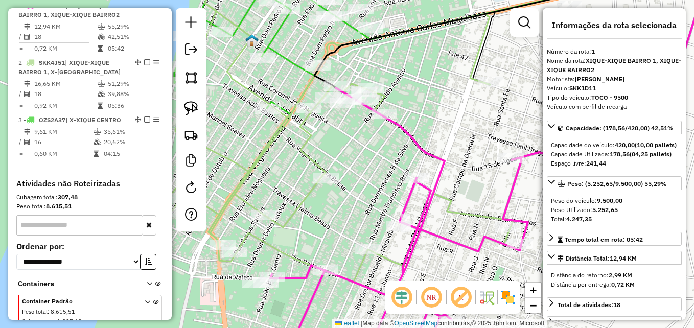
click at [432, 198] on icon at bounding box center [439, 223] width 338 height 271
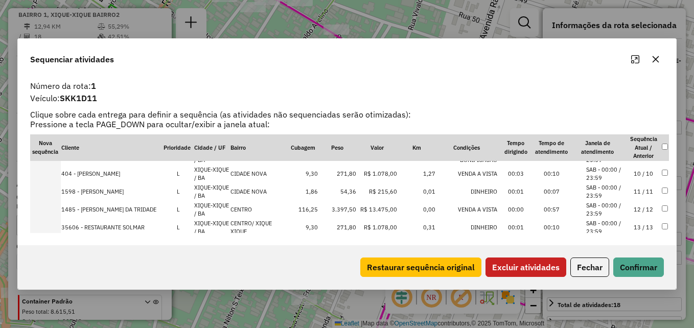
scroll to position [259, 0]
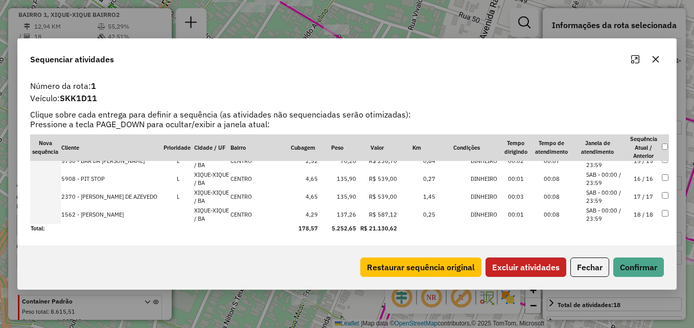
click at [541, 267] on button "Excluir atividades" at bounding box center [526, 267] width 81 height 19
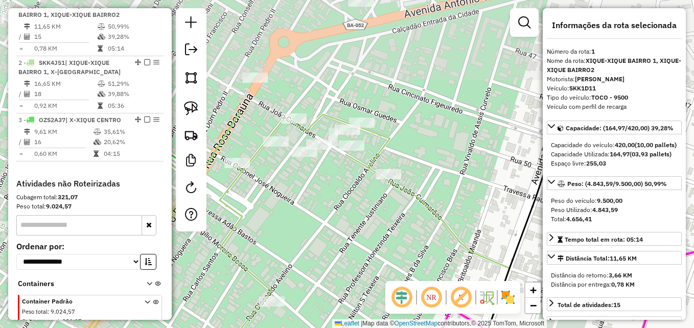
drag, startPoint x: 311, startPoint y: 225, endPoint x: 344, endPoint y: 294, distance: 75.7
click at [344, 294] on div "Janela de atendimento Grade de atendimento Capacidade Transportadoras Veículos …" at bounding box center [347, 164] width 694 height 328
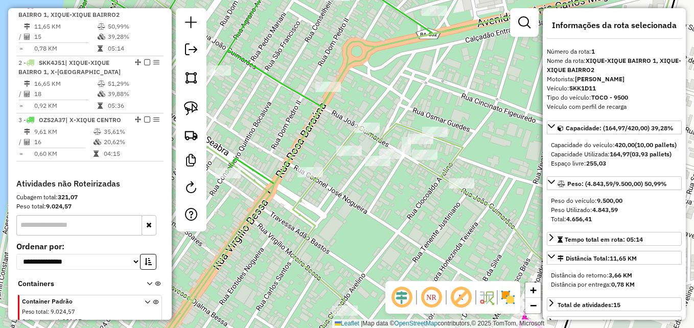
drag, startPoint x: 325, startPoint y: 242, endPoint x: 398, endPoint y: 251, distance: 73.7
click at [398, 251] on div "Janela de atendimento Grade de atendimento Capacidade Transportadoras Veículos …" at bounding box center [347, 164] width 694 height 328
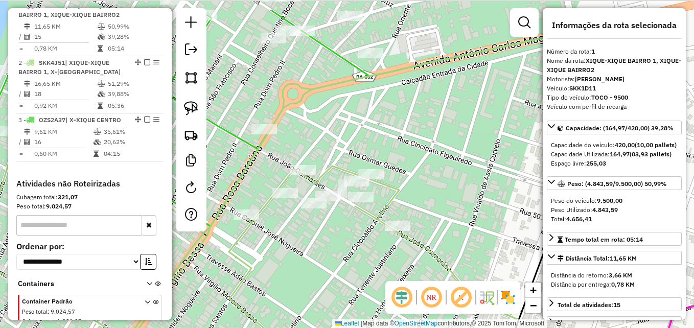
drag, startPoint x: 410, startPoint y: 256, endPoint x: 360, endPoint y: 273, distance: 52.4
click at [351, 289] on div "Janela de atendimento Grade de atendimento Capacidade Transportadoras Veículos …" at bounding box center [347, 164] width 694 height 328
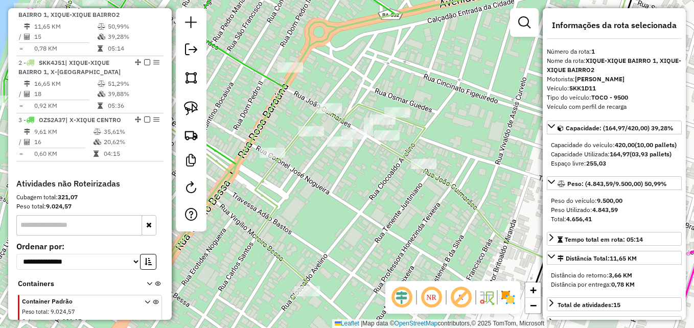
drag, startPoint x: 360, startPoint y: 273, endPoint x: 376, endPoint y: 211, distance: 63.7
click at [376, 211] on div "Janela de atendimento Grade de atendimento Capacidade Transportadoras Veículos …" at bounding box center [347, 164] width 694 height 328
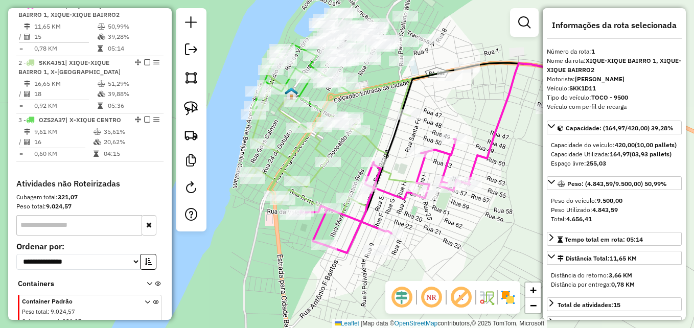
drag, startPoint x: 428, startPoint y: 240, endPoint x: 400, endPoint y: 173, distance: 72.2
click at [400, 173] on div "Janela de atendimento Grade de atendimento Capacidade Transportadoras Veículos …" at bounding box center [347, 164] width 694 height 328
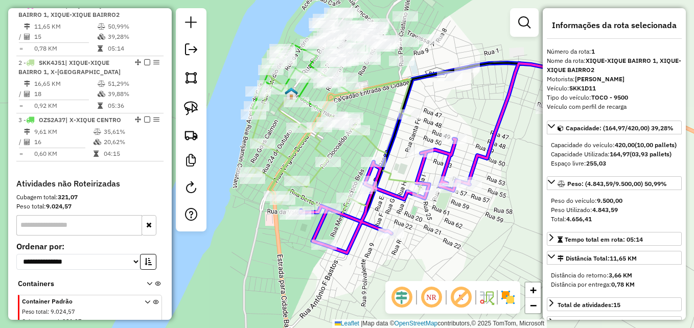
click at [388, 239] on div at bounding box center [392, 234] width 26 height 10
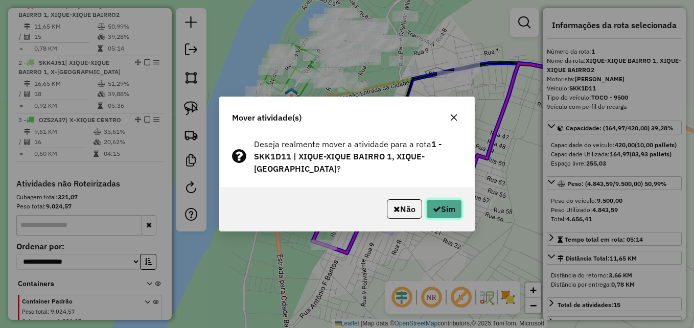
click at [433, 208] on icon "button" at bounding box center [437, 209] width 8 height 8
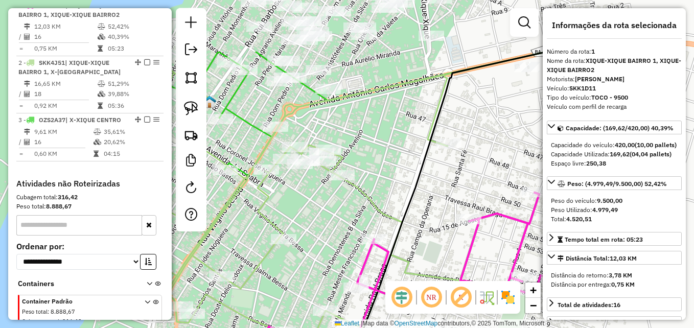
drag, startPoint x: 385, startPoint y: 90, endPoint x: 423, endPoint y: 234, distance: 149.2
click at [423, 234] on div "Janela de atendimento Grade de atendimento Capacidade Transportadoras Veículos …" at bounding box center [347, 164] width 694 height 328
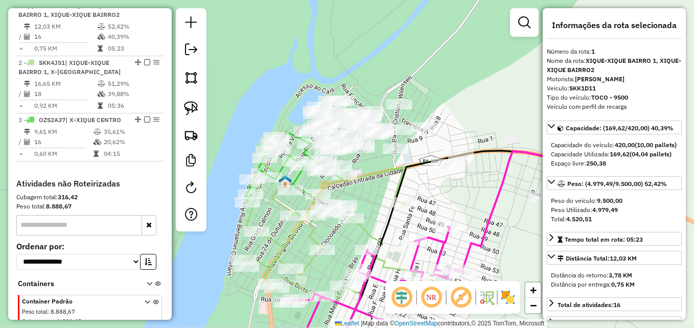
drag, startPoint x: 487, startPoint y: 202, endPoint x: 445, endPoint y: 192, distance: 43.0
click at [445, 192] on div "Janela de atendimento Grade de atendimento Capacidade Transportadoras Veículos …" at bounding box center [347, 164] width 694 height 328
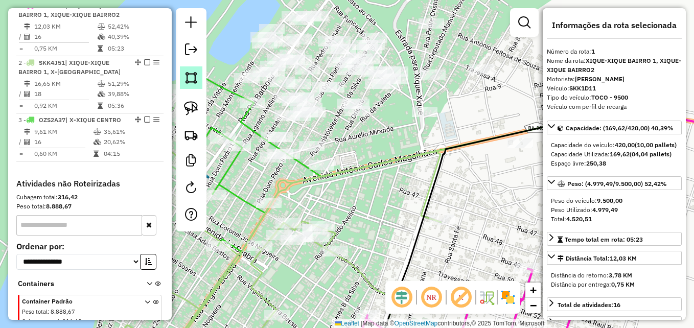
click at [190, 80] on img at bounding box center [191, 78] width 14 height 14
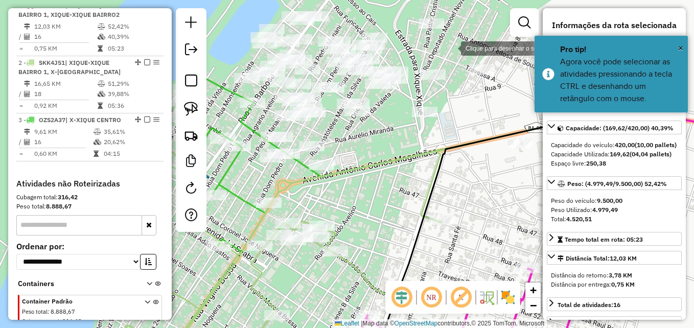
click at [454, 48] on div at bounding box center [451, 47] width 20 height 20
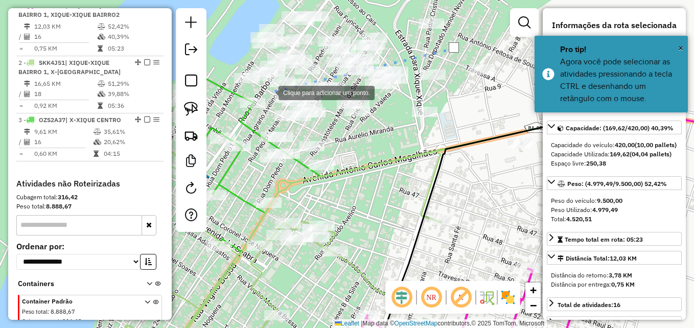
click at [268, 92] on div at bounding box center [268, 92] width 20 height 20
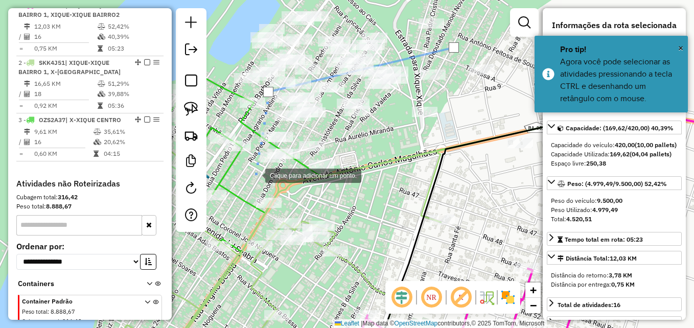
click at [255, 175] on div at bounding box center [255, 175] width 20 height 20
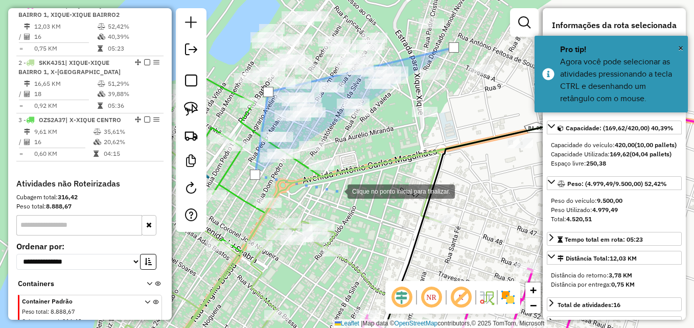
click at [338, 191] on div at bounding box center [337, 190] width 20 height 20
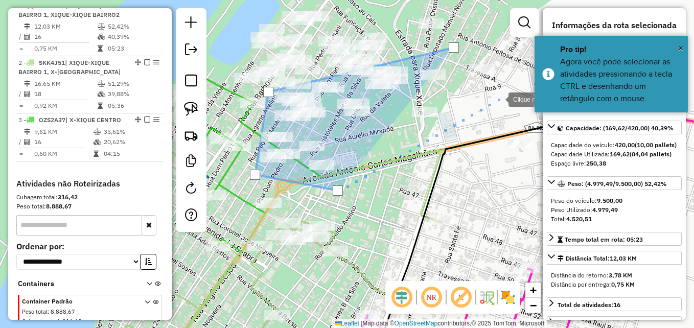
click at [498, 99] on div at bounding box center [498, 98] width 20 height 20
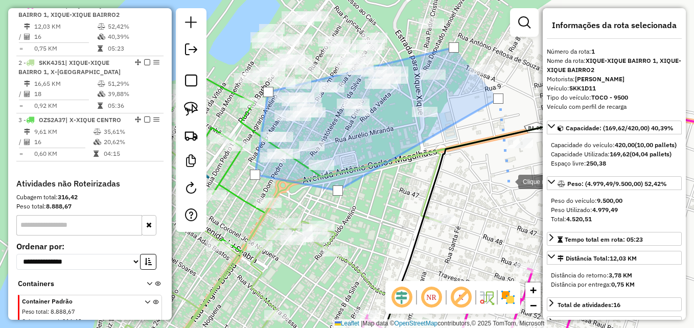
click at [508, 181] on div at bounding box center [508, 181] width 20 height 20
click at [539, 134] on div at bounding box center [539, 133] width 20 height 20
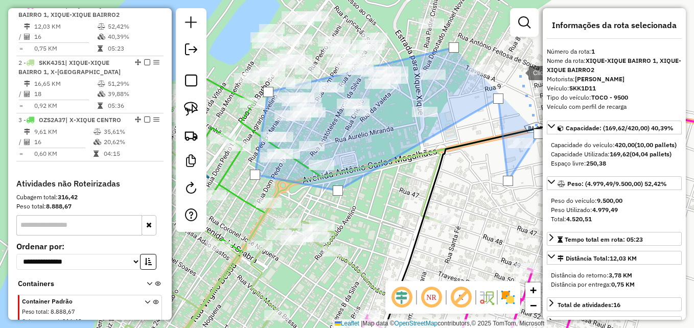
click at [512, 62] on div at bounding box center [518, 72] width 20 height 20
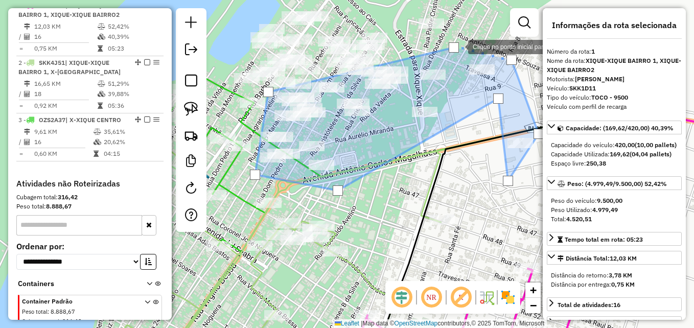
click at [458, 46] on div at bounding box center [454, 47] width 10 height 10
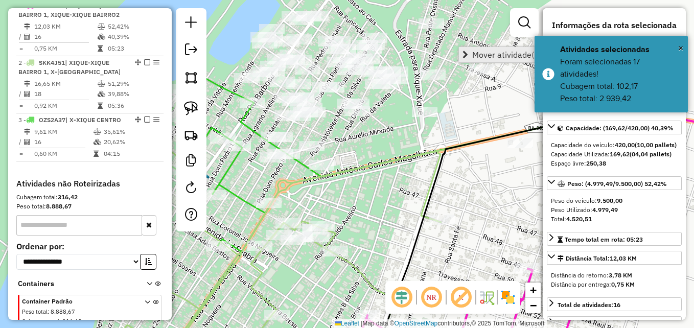
click at [474, 54] on span "Mover atividade(s)" at bounding box center [506, 55] width 69 height 8
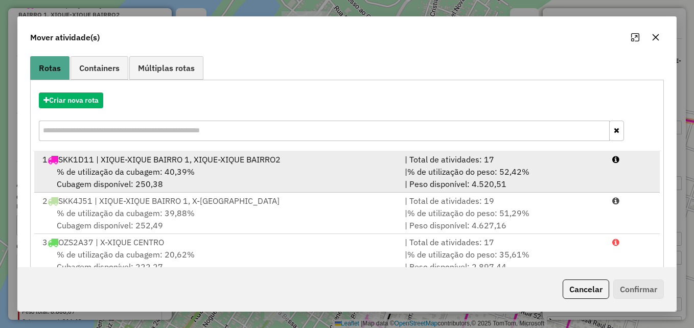
scroll to position [102, 0]
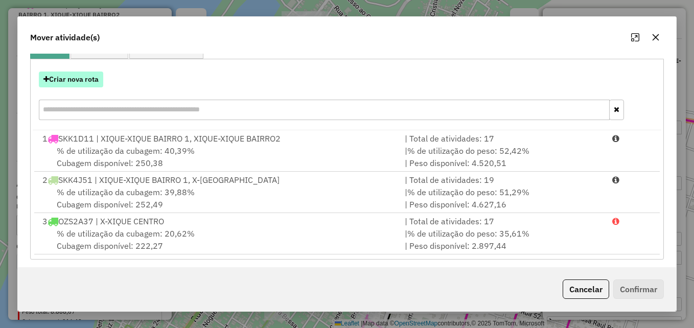
click at [76, 74] on button "Criar nova rota" at bounding box center [71, 80] width 64 height 16
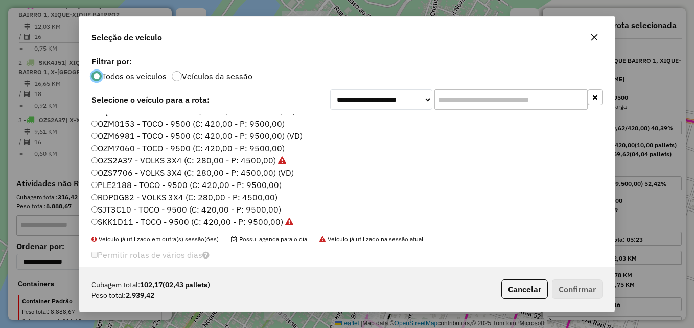
scroll to position [96, 0]
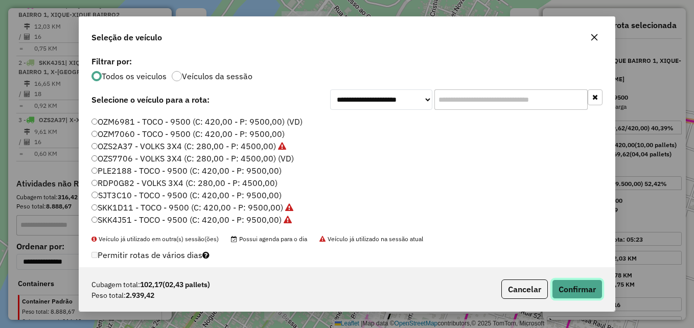
click at [593, 292] on button "Confirmar" at bounding box center [577, 289] width 51 height 19
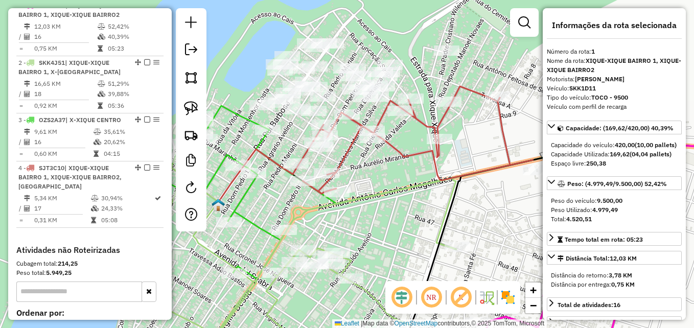
drag, startPoint x: 399, startPoint y: 187, endPoint x: 418, endPoint y: 221, distance: 39.1
click at [418, 221] on div "Janela de atendimento Grade de atendimento Capacidade Transportadoras Veículos …" at bounding box center [347, 164] width 694 height 328
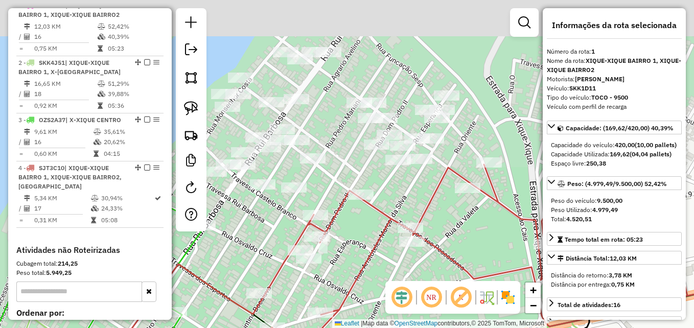
drag, startPoint x: 418, startPoint y: 157, endPoint x: 451, endPoint y: 259, distance: 106.5
click at [467, 277] on icon at bounding box center [498, 247] width 469 height 211
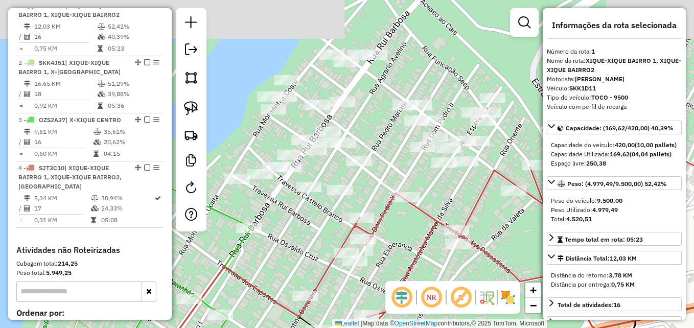
drag, startPoint x: 429, startPoint y: 211, endPoint x: 454, endPoint y: 204, distance: 25.9
click at [454, 204] on div "Janela de atendimento Grade de atendimento Capacidade Transportadoras Veículos …" at bounding box center [347, 164] width 694 height 328
click at [194, 83] on img at bounding box center [191, 78] width 14 height 14
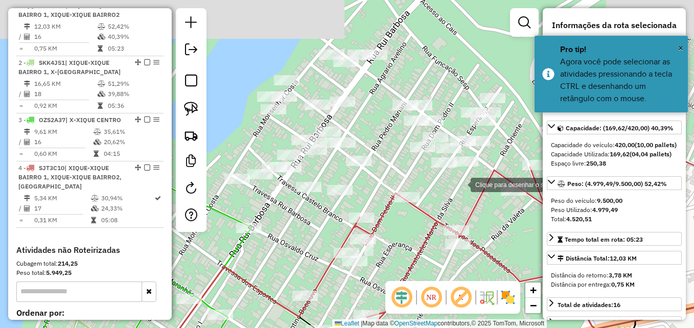
click at [461, 184] on div at bounding box center [460, 184] width 20 height 20
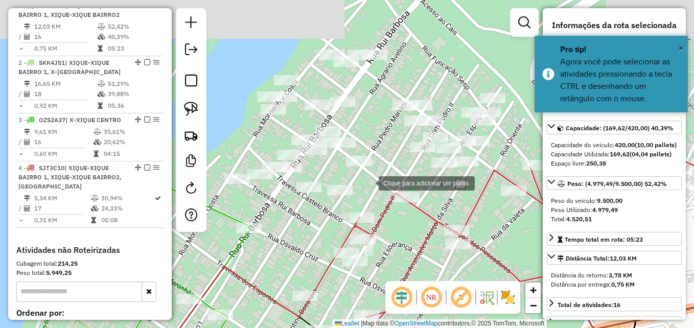
click at [369, 183] on div at bounding box center [368, 182] width 20 height 20
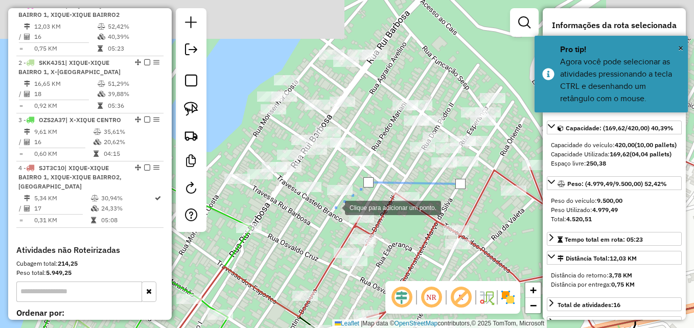
click at [327, 210] on div at bounding box center [335, 207] width 20 height 20
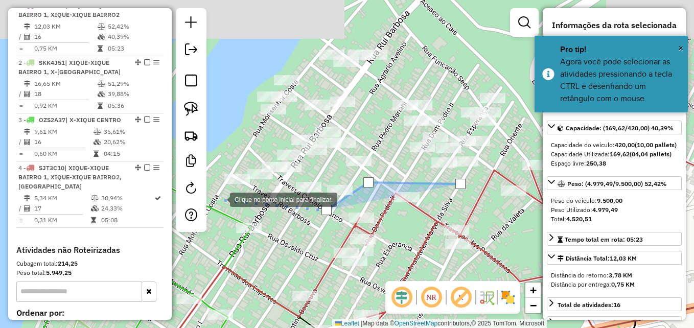
click at [220, 199] on div at bounding box center [220, 199] width 20 height 20
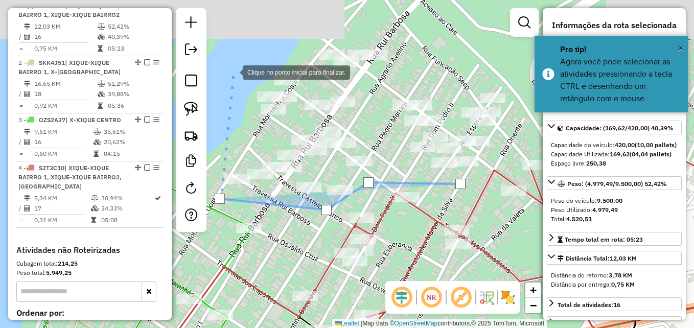
click at [233, 72] on div at bounding box center [232, 71] width 20 height 20
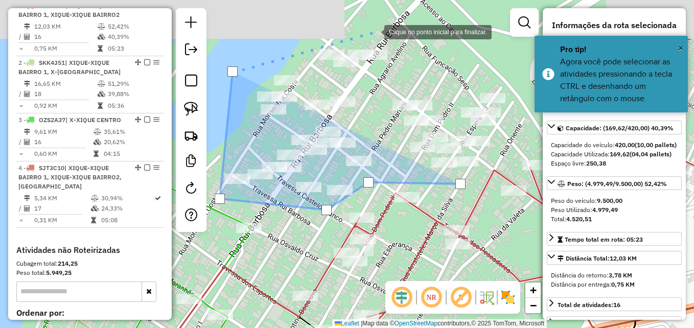
click at [377, 31] on div at bounding box center [374, 31] width 20 height 20
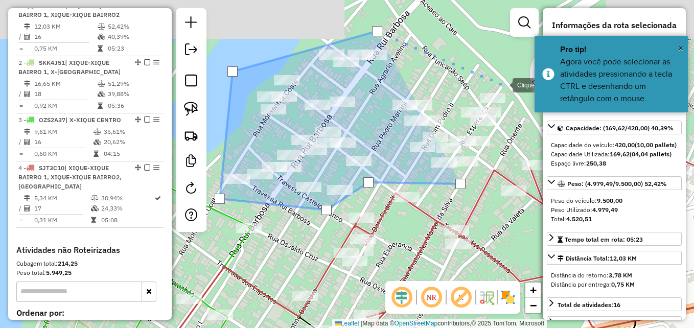
click at [513, 81] on div at bounding box center [502, 84] width 20 height 20
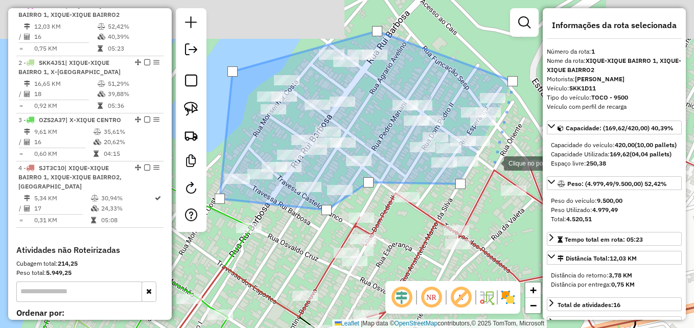
click at [494, 163] on div at bounding box center [494, 162] width 20 height 20
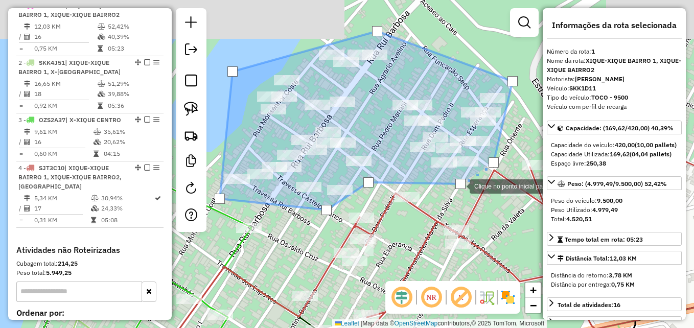
click at [460, 185] on div at bounding box center [461, 184] width 10 height 10
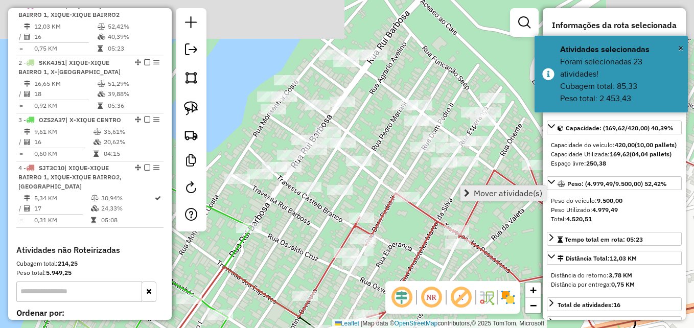
click at [469, 193] on span "Mover atividade(s)" at bounding box center [467, 193] width 6 height 8
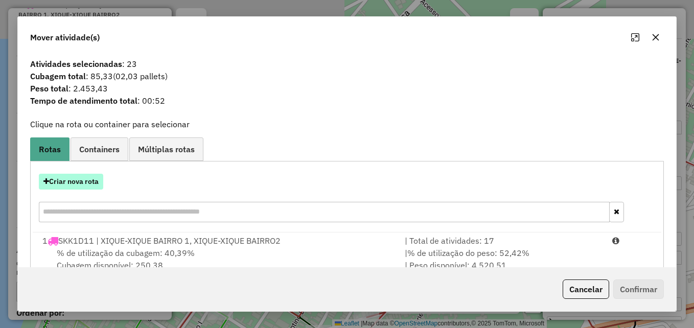
click at [75, 176] on button "Criar nova rota" at bounding box center [71, 182] width 64 height 16
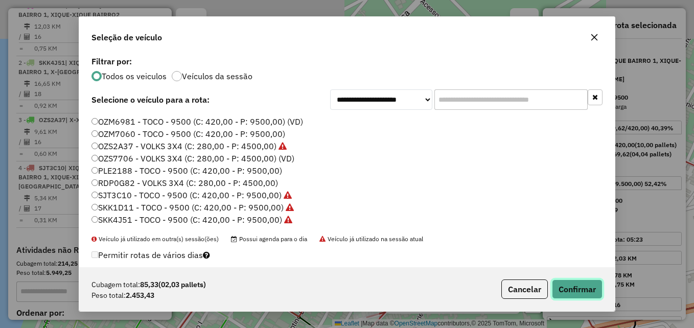
click at [574, 290] on button "Confirmar" at bounding box center [577, 289] width 51 height 19
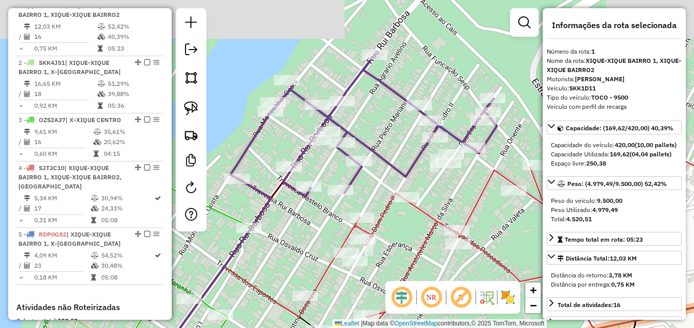
click at [375, 154] on icon at bounding box center [364, 126] width 266 height 142
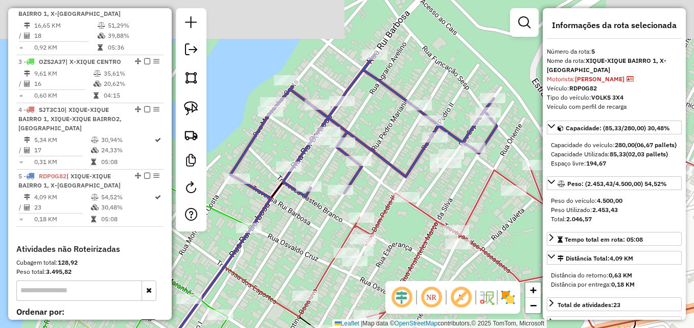
click at [375, 154] on icon at bounding box center [364, 126] width 266 height 142
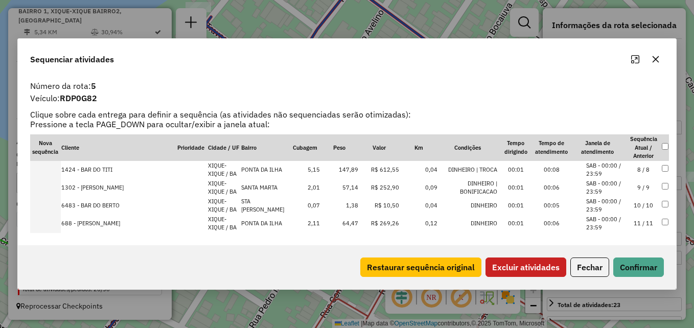
scroll to position [205, 0]
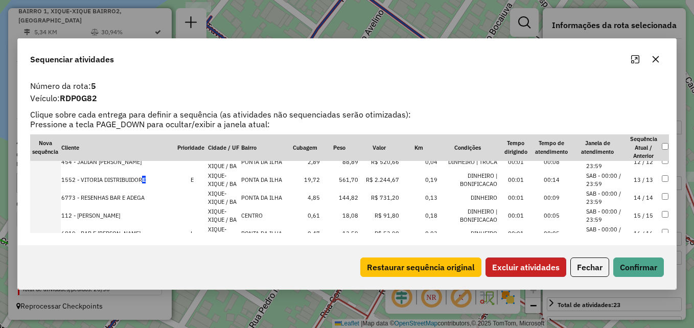
click at [527, 262] on button "Excluir atividades" at bounding box center [526, 267] width 81 height 19
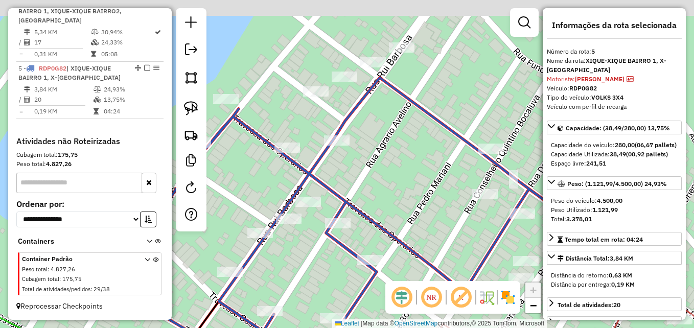
drag, startPoint x: 408, startPoint y: 106, endPoint x: 438, endPoint y: 214, distance: 111.4
click at [438, 214] on div "Janela de atendimento Grade de atendimento Capacidade Transportadoras Veículos …" at bounding box center [347, 164] width 694 height 328
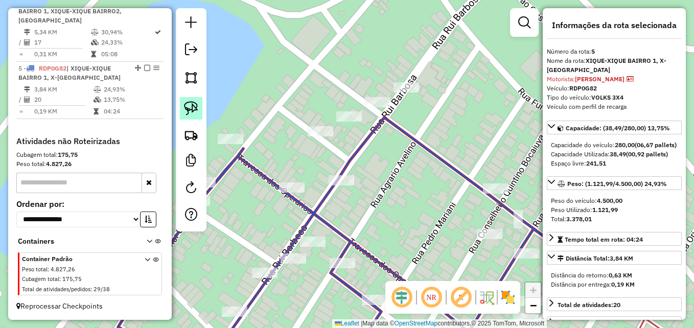
click at [195, 107] on img at bounding box center [191, 108] width 14 height 14
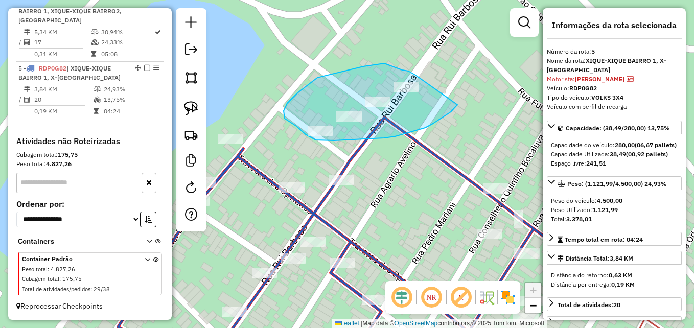
drag, startPoint x: 415, startPoint y: 131, endPoint x: 431, endPoint y: 90, distance: 43.9
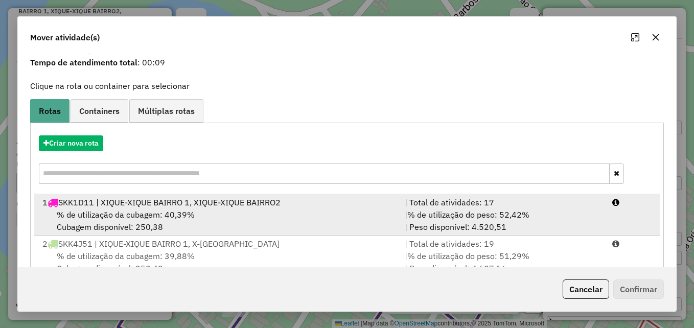
scroll to position [187, 0]
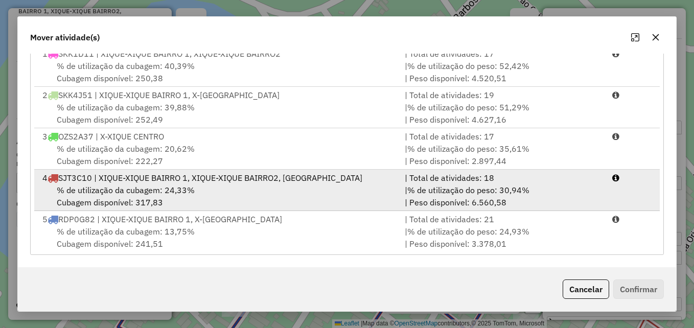
click at [300, 197] on div "% de utilização da cubagem: 24,33% Cubagem disponível: 317,83" at bounding box center [217, 196] width 362 height 25
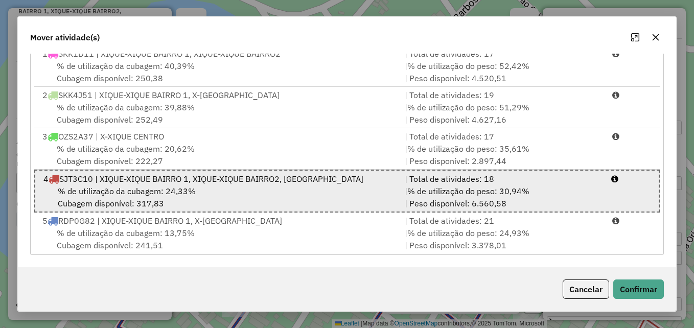
scroll to position [4, 0]
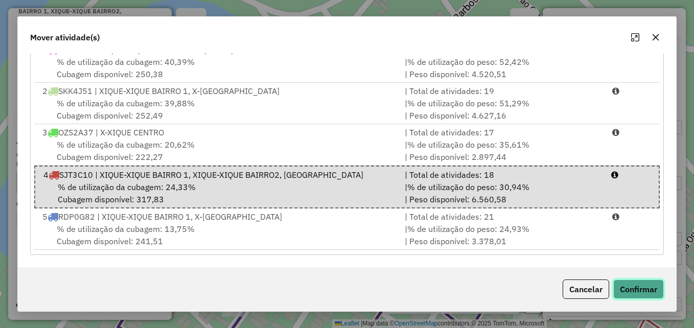
click at [628, 285] on button "Confirmar" at bounding box center [639, 289] width 51 height 19
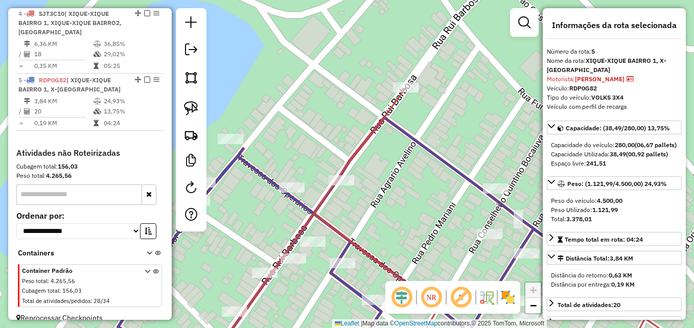
scroll to position [559, 0]
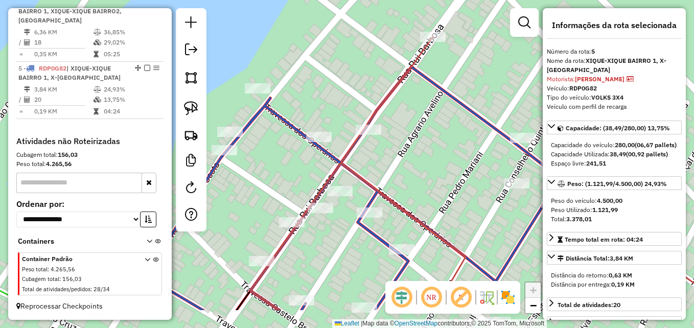
drag, startPoint x: 449, startPoint y: 162, endPoint x: 468, endPoint y: 99, distance: 65.7
click at [468, 99] on div "Janela de atendimento Grade de atendimento Capacidade Transportadoras Veículos …" at bounding box center [347, 164] width 694 height 328
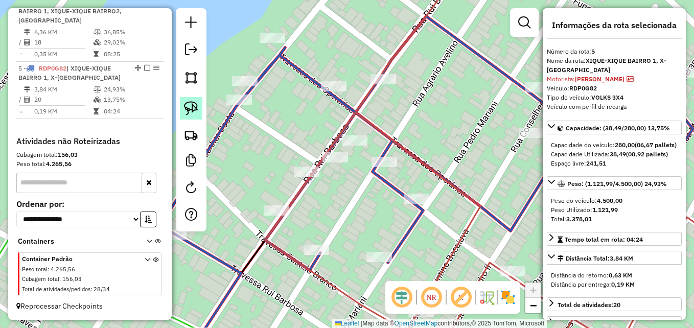
click at [197, 109] on img at bounding box center [191, 108] width 14 height 14
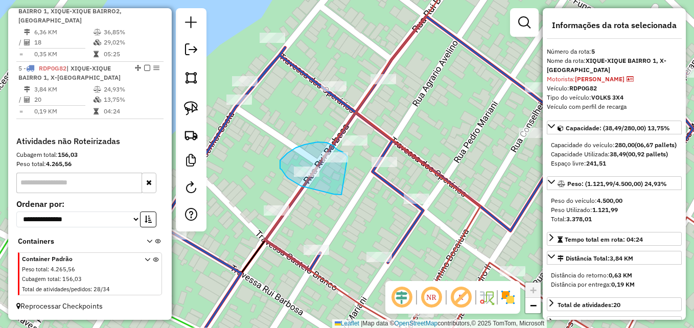
click at [348, 160] on div "Janela de atendimento Grade de atendimento Capacidade Transportadoras Veículos …" at bounding box center [347, 164] width 694 height 328
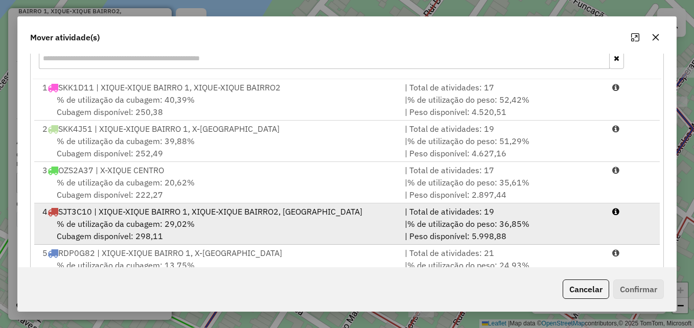
scroll to position [3, 0]
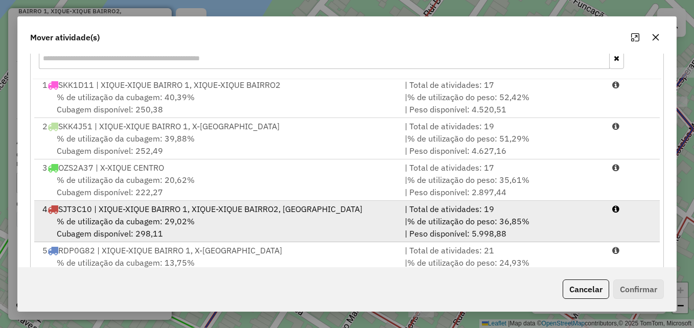
click at [315, 223] on div "% de utilização da cubagem: 29,02% Cubagem disponível: 298,11" at bounding box center [217, 227] width 362 height 25
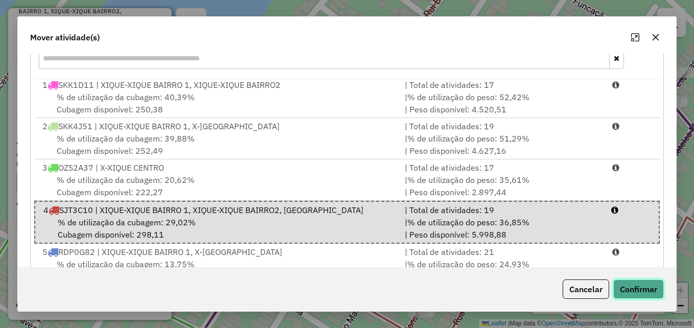
click at [637, 293] on button "Confirmar" at bounding box center [639, 289] width 51 height 19
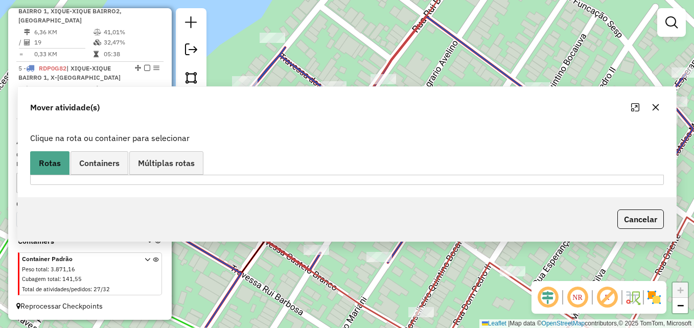
scroll to position [492, 0]
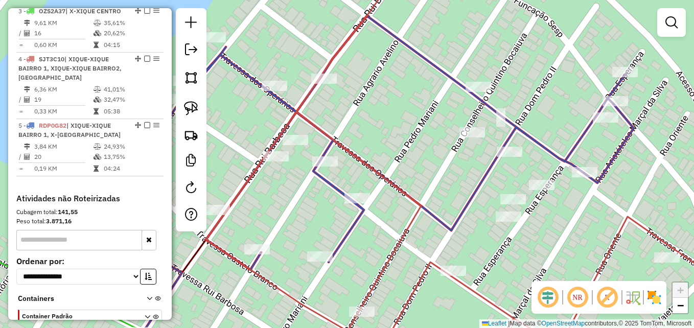
drag, startPoint x: 600, startPoint y: 252, endPoint x: 468, endPoint y: 222, distance: 135.6
click at [469, 223] on div "Janela de atendimento Grade de atendimento Capacidade Transportadoras Veículos …" at bounding box center [347, 164] width 694 height 328
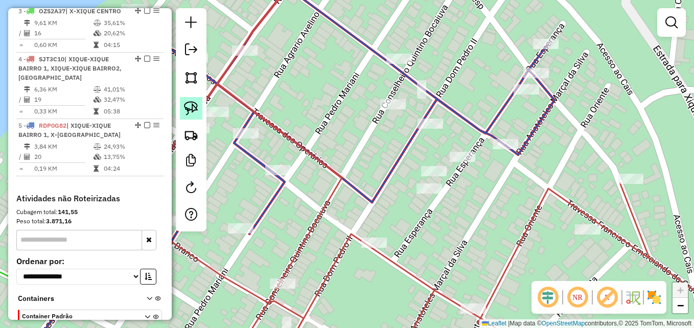
click at [197, 107] on img at bounding box center [191, 108] width 14 height 14
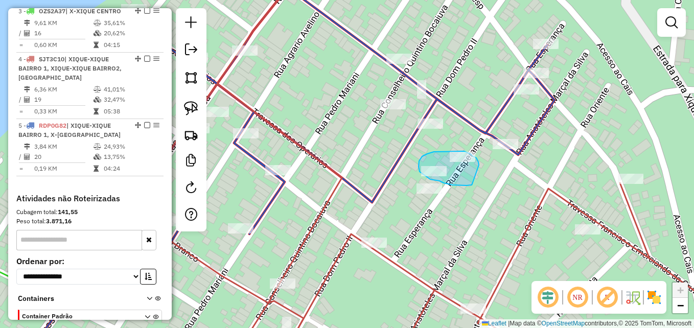
drag, startPoint x: 472, startPoint y: 184, endPoint x: 479, endPoint y: 167, distance: 18.6
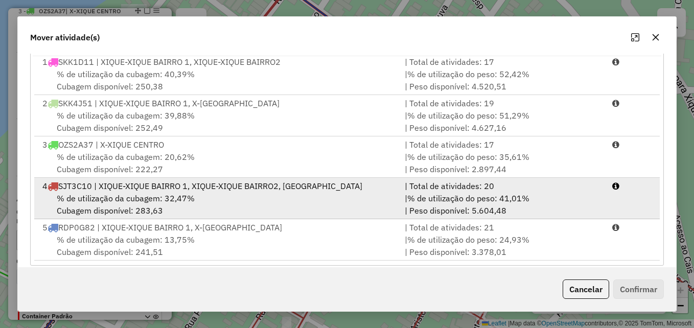
scroll to position [187, 0]
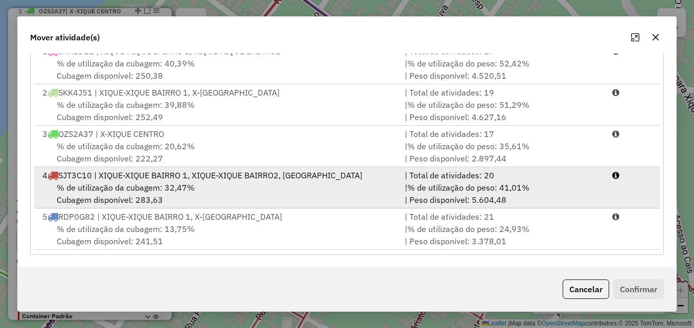
click at [366, 188] on div "% de utilização da cubagem: 32,47% Cubagem disponível: 283,63" at bounding box center [217, 193] width 362 height 25
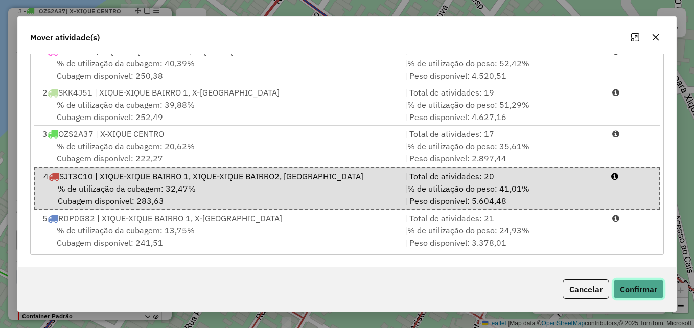
click at [654, 288] on button "Confirmar" at bounding box center [639, 289] width 51 height 19
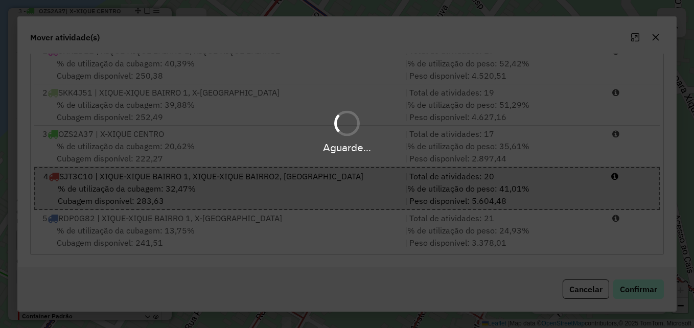
scroll to position [0, 0]
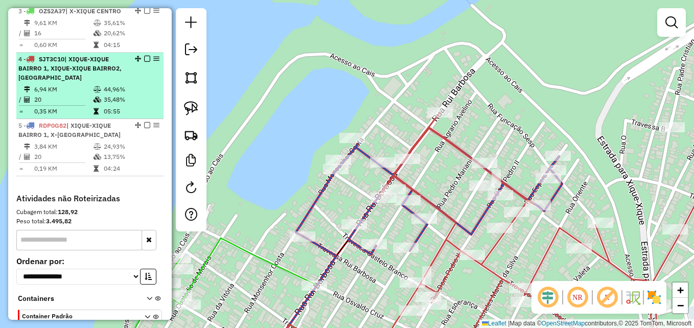
click at [94, 103] on icon at bounding box center [98, 100] width 8 height 6
select select "**********"
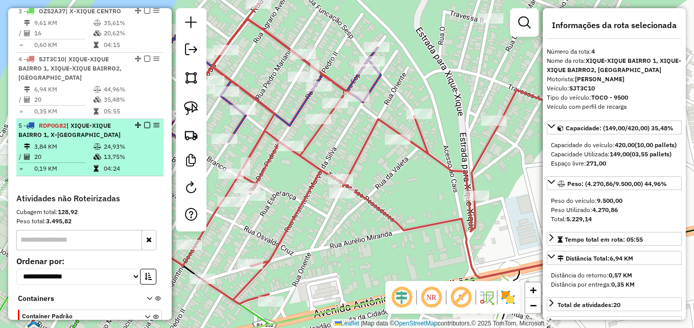
click at [78, 139] on span "| XIQUE-XIQUE BAIRRO 1, X-XIQUE CENTRO" at bounding box center [69, 130] width 102 height 17
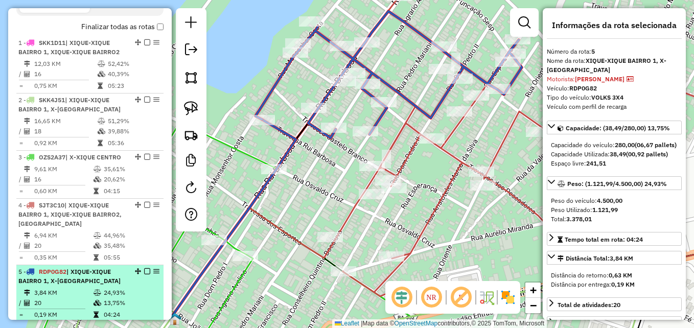
scroll to position [339, 0]
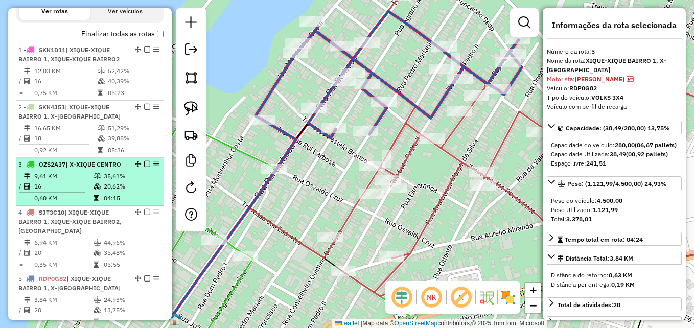
click at [98, 192] on td at bounding box center [98, 186] width 10 height 10
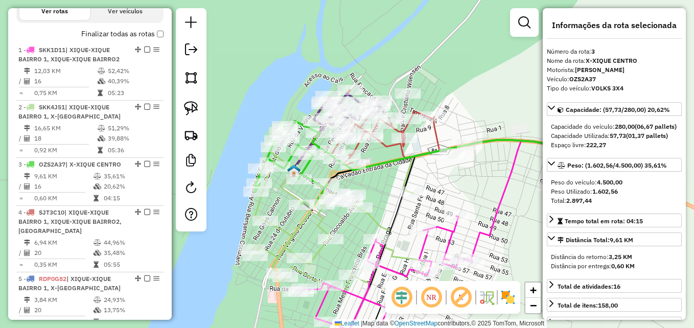
drag, startPoint x: 220, startPoint y: 236, endPoint x: 316, endPoint y: 235, distance: 96.1
click at [316, 235] on div "Janela de atendimento Grade de atendimento Capacidade Transportadoras Veículos …" at bounding box center [347, 164] width 694 height 328
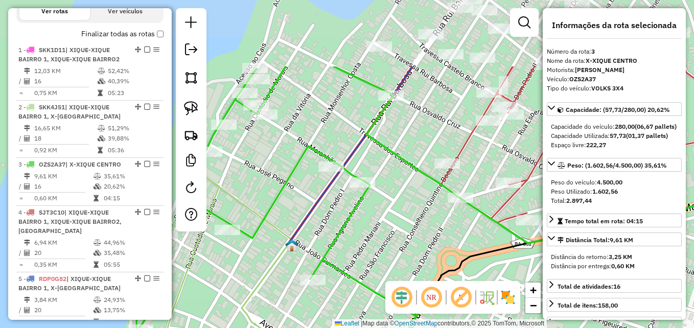
drag, startPoint x: 302, startPoint y: 38, endPoint x: 350, endPoint y: 138, distance: 110.5
click at [350, 138] on div "Janela de atendimento Grade de atendimento Capacidade Transportadoras Veículos …" at bounding box center [347, 164] width 694 height 328
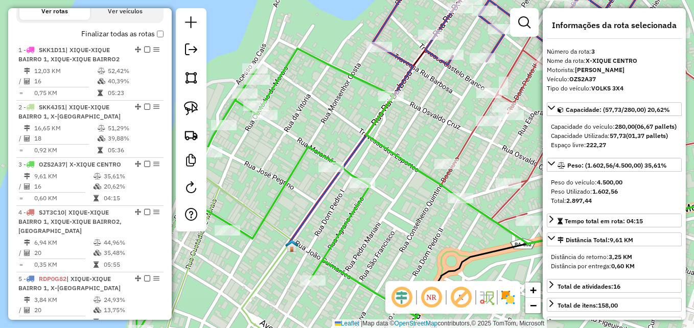
click at [376, 120] on icon at bounding box center [565, 169] width 397 height 149
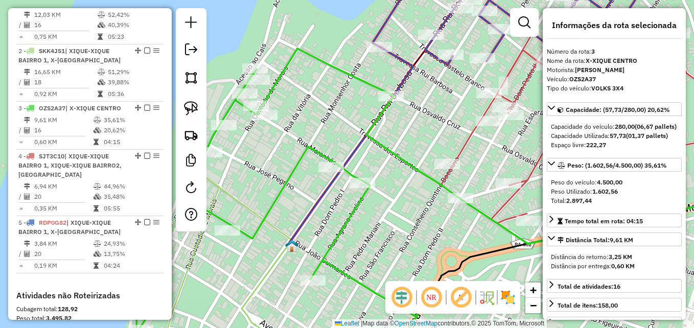
click at [376, 120] on icon at bounding box center [565, 169] width 397 height 149
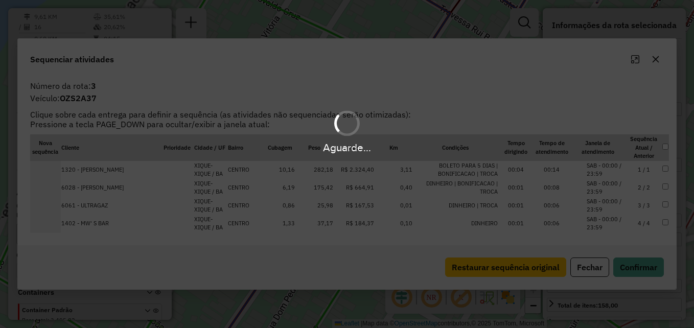
scroll to position [498, 0]
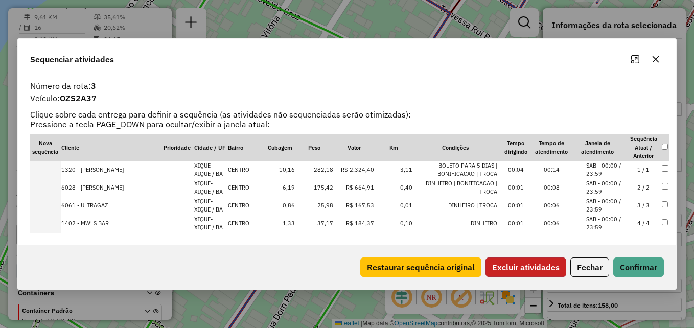
click at [527, 270] on button "Excluir atividades" at bounding box center [526, 267] width 81 height 19
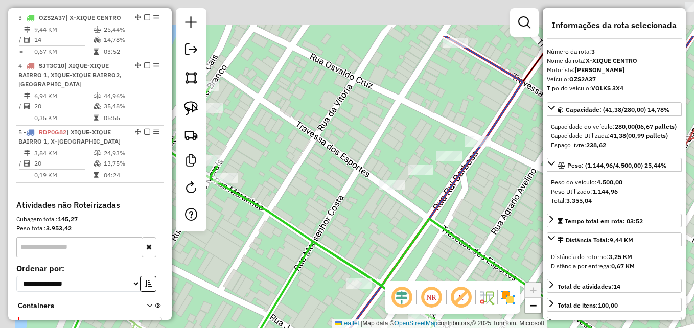
drag, startPoint x: 403, startPoint y: 199, endPoint x: 484, endPoint y: 254, distance: 97.7
click at [489, 258] on div "Janela de atendimento Grade de atendimento Capacidade Transportadoras Veículos …" at bounding box center [347, 164] width 694 height 328
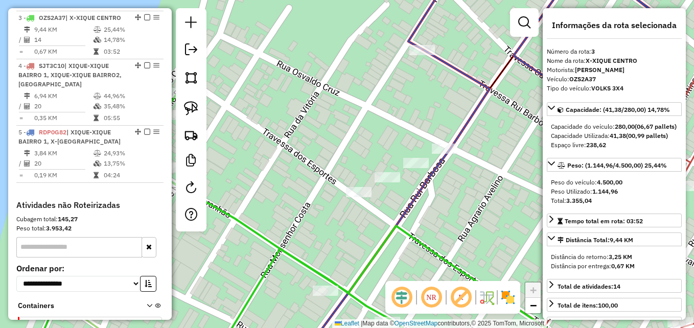
drag, startPoint x: 474, startPoint y: 220, endPoint x: 423, endPoint y: 232, distance: 52.5
click at [423, 232] on div "Janela de atendimento Grade de atendimento Capacidade Transportadoras Veículos …" at bounding box center [347, 164] width 694 height 328
click at [194, 111] on img at bounding box center [191, 108] width 14 height 14
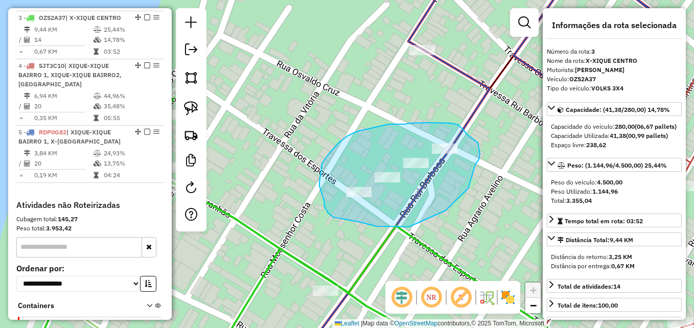
drag, startPoint x: 409, startPoint y: 227, endPoint x: 475, endPoint y: 165, distance: 91.1
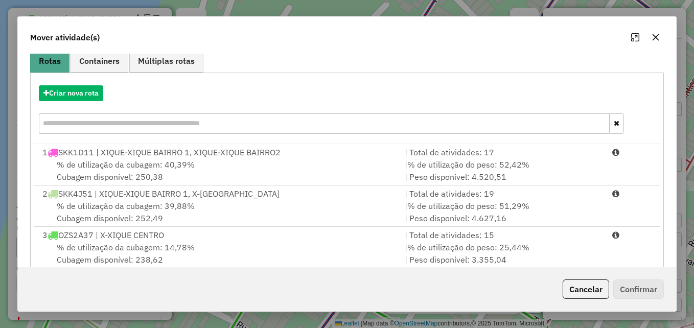
scroll to position [187, 0]
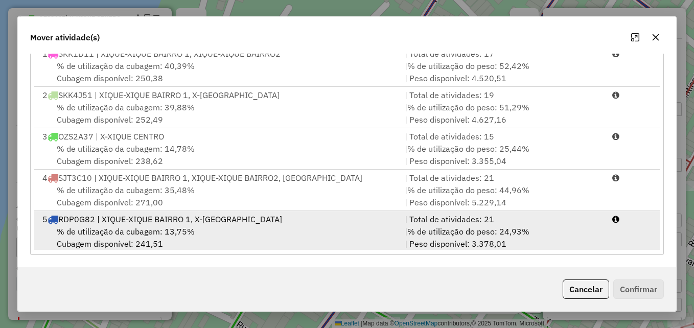
click at [248, 224] on div "5 RDP0G82 | XIQUE-XIQUE BAIRRO 1, X-XIQUE CENTRO" at bounding box center [217, 219] width 362 height 12
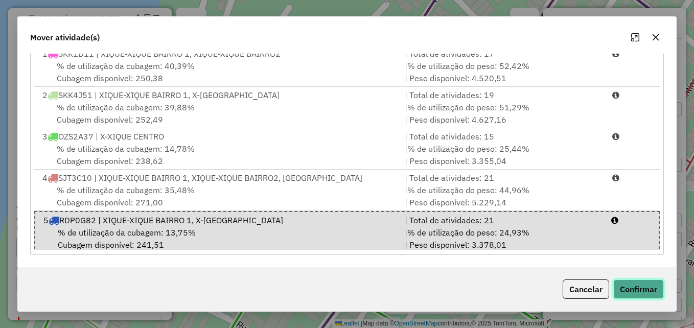
click at [635, 289] on button "Confirmar" at bounding box center [639, 289] width 51 height 19
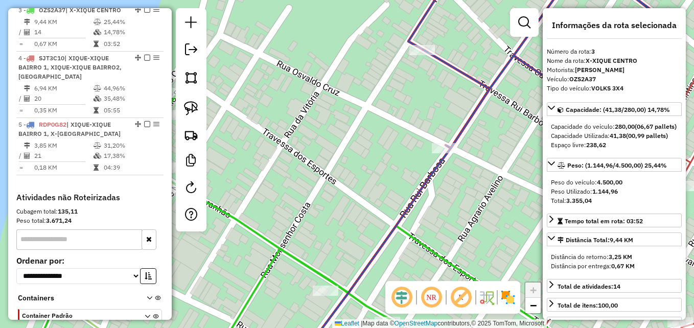
scroll to position [510, 0]
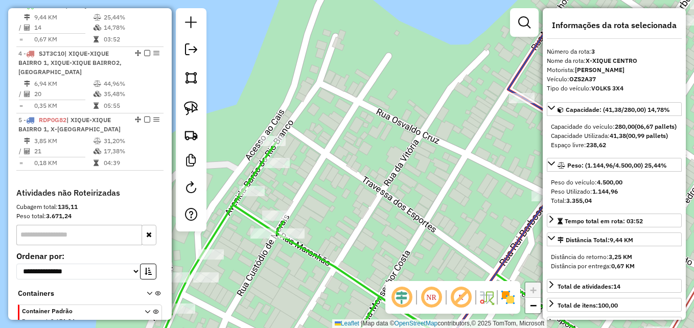
drag, startPoint x: 358, startPoint y: 142, endPoint x: 615, endPoint y: 202, distance: 263.0
click at [612, 202] on hb-router-mapa "Informações da Sessão 980102 - 16/08/2025 Criação: 15/08/2025 17:23 Depósito: D…" at bounding box center [347, 164] width 694 height 328
click at [615, 195] on strong "1.144,96" at bounding box center [606, 192] width 26 height 8
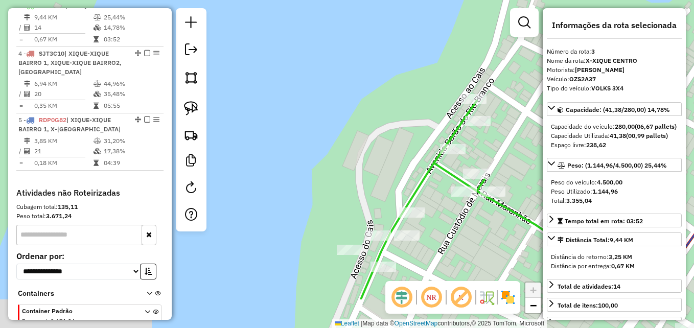
drag, startPoint x: 440, startPoint y: 144, endPoint x: 322, endPoint y: 12, distance: 176.3
click at [322, 12] on div "Janela de atendimento Grade de atendimento Capacidade Transportadoras Veículos …" at bounding box center [347, 164] width 694 height 328
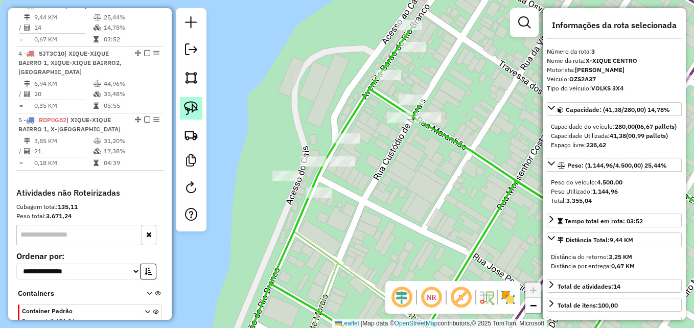
click at [197, 110] on img at bounding box center [191, 108] width 14 height 14
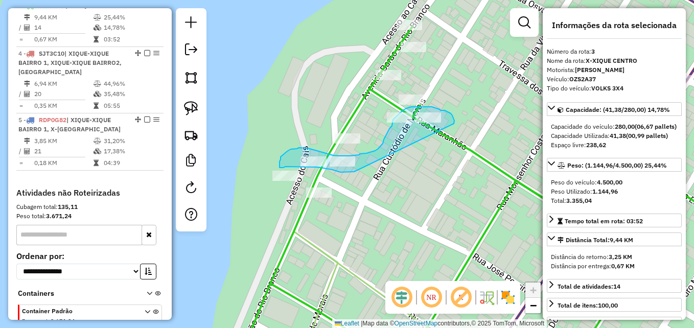
drag, startPoint x: 354, startPoint y: 172, endPoint x: 454, endPoint y: 124, distance: 110.7
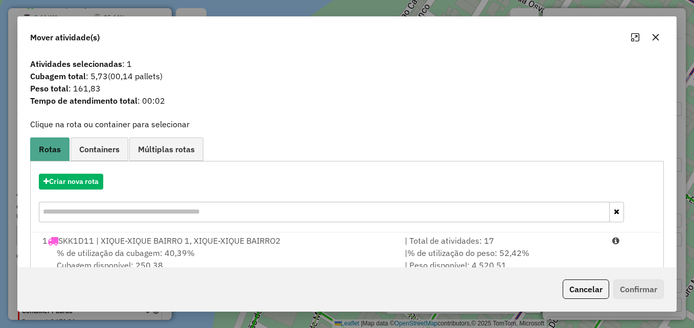
click at [659, 39] on icon "button" at bounding box center [656, 37] width 8 height 8
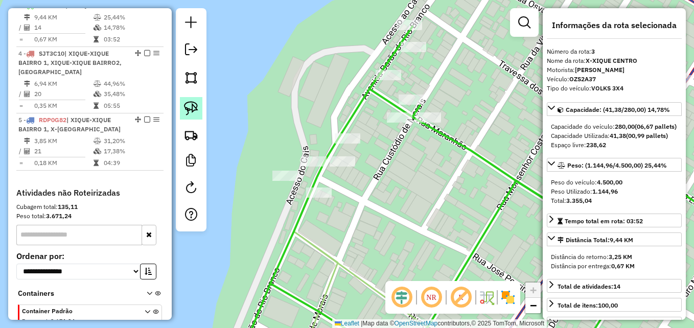
click at [188, 112] on img at bounding box center [191, 108] width 14 height 14
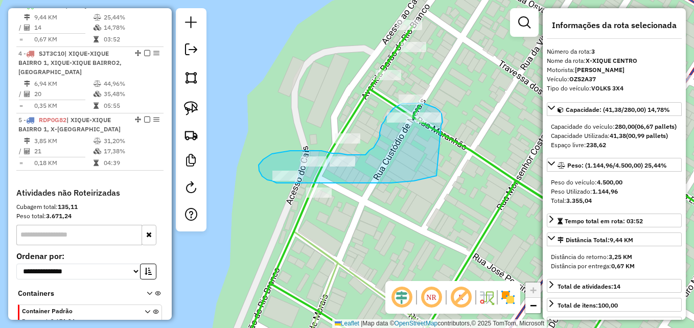
drag, startPoint x: 437, startPoint y: 176, endPoint x: 441, endPoint y: 125, distance: 50.8
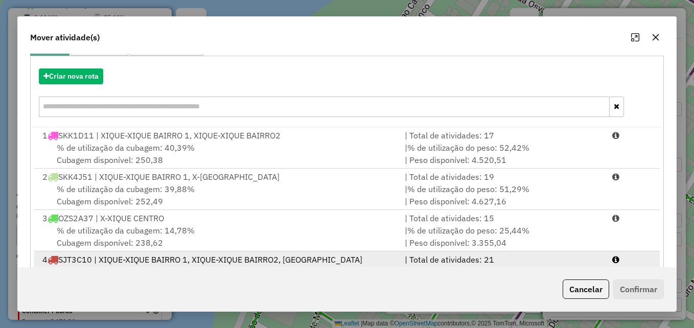
scroll to position [187, 0]
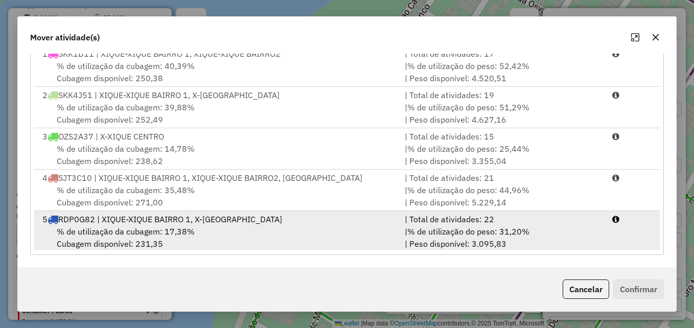
click at [248, 237] on div "% de utilização da cubagem: 17,38% Cubagem disponível: 231,35" at bounding box center [217, 237] width 362 height 25
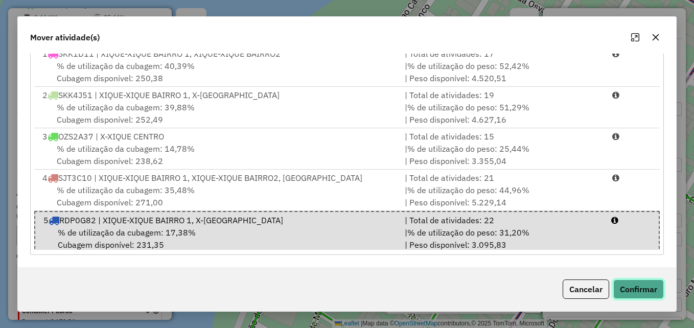
click at [648, 292] on button "Confirmar" at bounding box center [639, 289] width 51 height 19
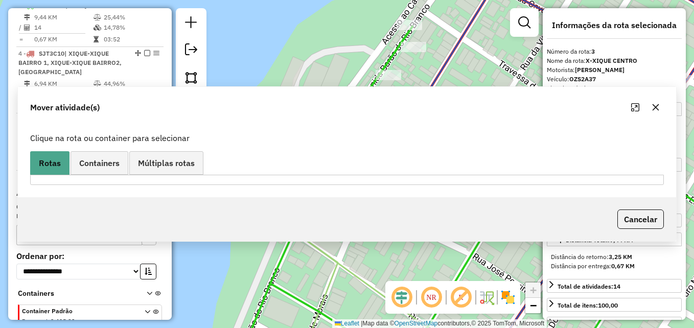
scroll to position [0, 0]
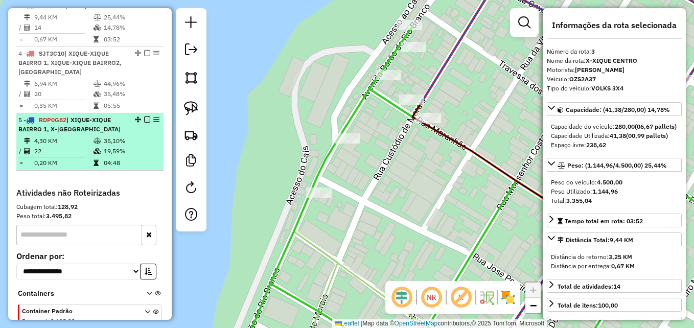
click at [104, 146] on td "35,10%" at bounding box center [131, 141] width 56 height 10
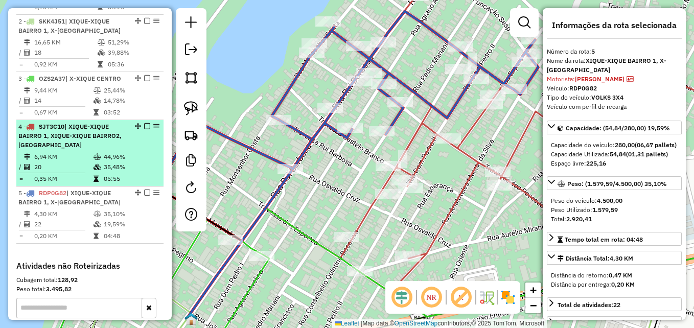
scroll to position [408, 0]
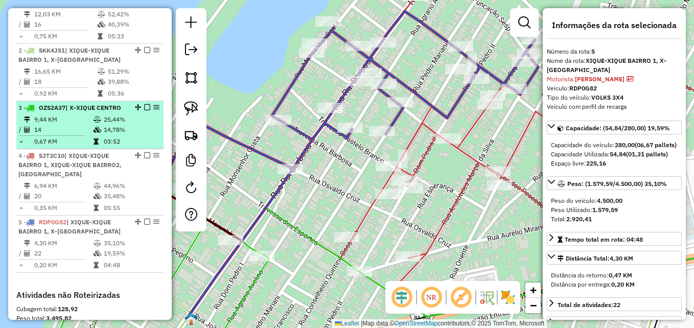
click at [86, 134] on td "14" at bounding box center [63, 130] width 59 height 10
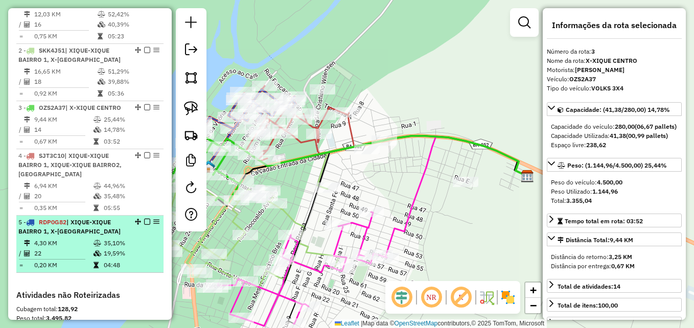
click at [92, 235] on span "| XIQUE-XIQUE BAIRRO 1, X-XIQUE CENTRO" at bounding box center [69, 226] width 102 height 17
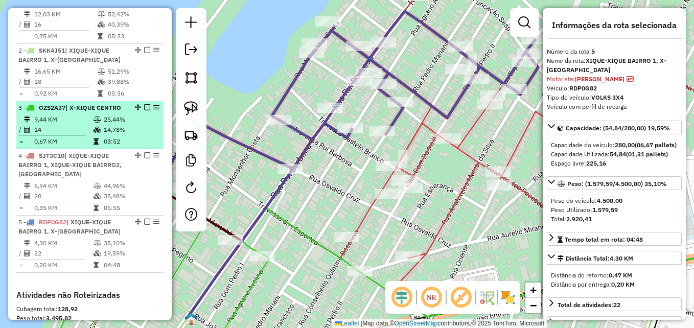
click at [74, 135] on td "14" at bounding box center [63, 130] width 59 height 10
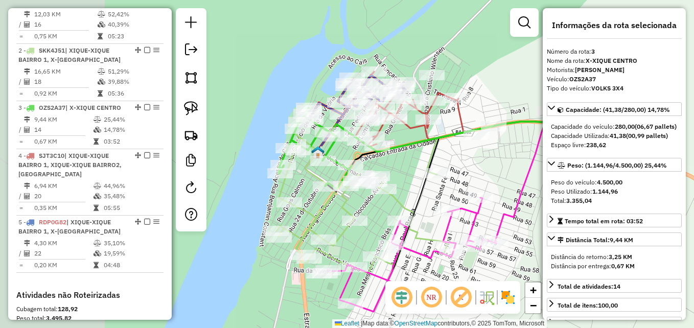
drag, startPoint x: 233, startPoint y: 224, endPoint x: 343, endPoint y: 210, distance: 110.3
click at [343, 210] on icon at bounding box center [363, 200] width 172 height 145
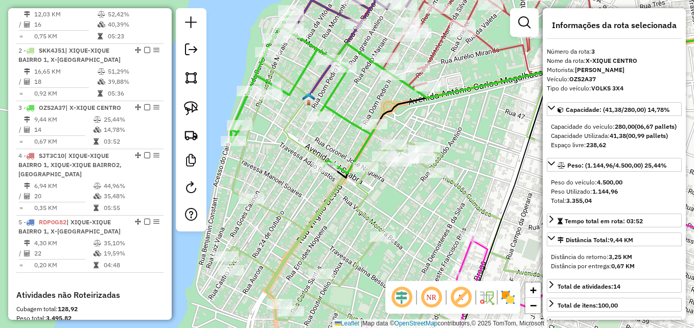
click at [344, 119] on icon at bounding box center [304, 92] width 146 height 163
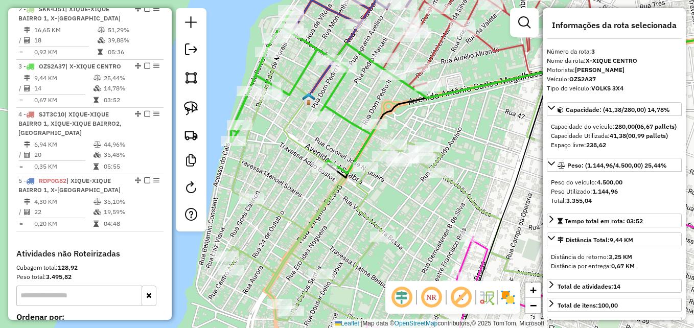
click at [344, 119] on icon at bounding box center [304, 92] width 146 height 163
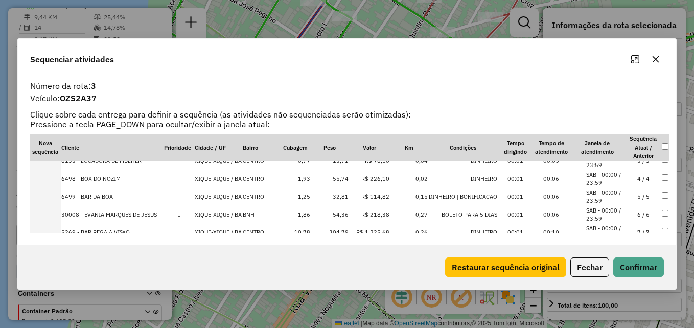
scroll to position [102, 0]
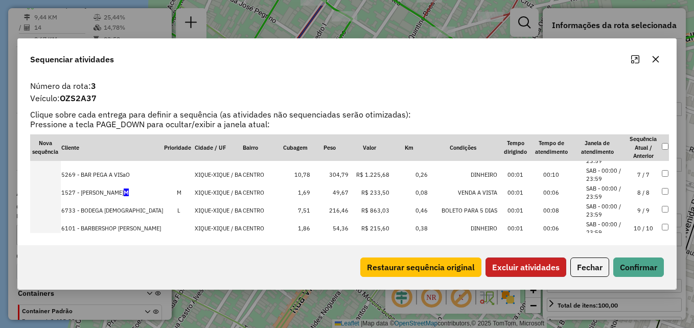
click at [534, 270] on button "Excluir atividades" at bounding box center [526, 267] width 81 height 19
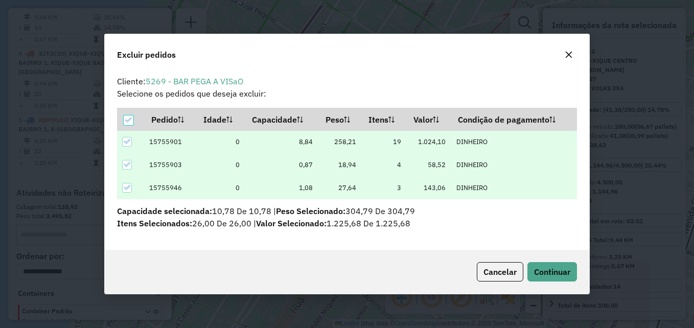
scroll to position [0, 0]
click at [543, 271] on span "Continuar" at bounding box center [552, 272] width 36 height 10
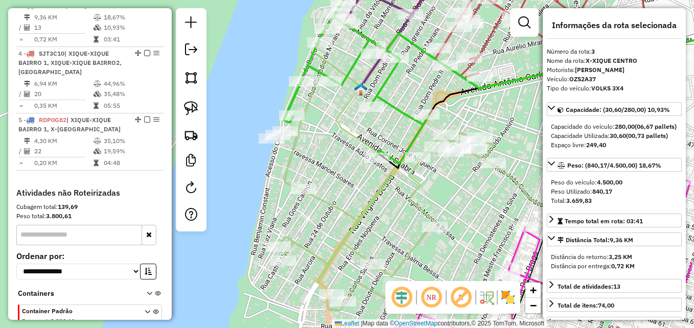
drag, startPoint x: 299, startPoint y: 154, endPoint x: 327, endPoint y: 150, distance: 28.4
click at [327, 150] on div "Janela de atendimento Grade de atendimento Capacidade Transportadoras Veículos …" at bounding box center [347, 164] width 694 height 328
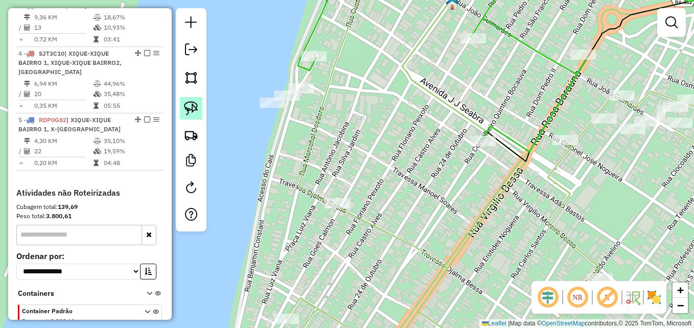
click at [193, 108] on img at bounding box center [191, 108] width 14 height 14
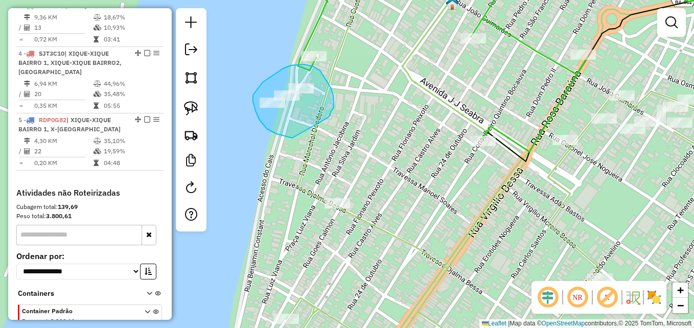
drag, startPoint x: 292, startPoint y: 138, endPoint x: 314, endPoint y: 122, distance: 27.1
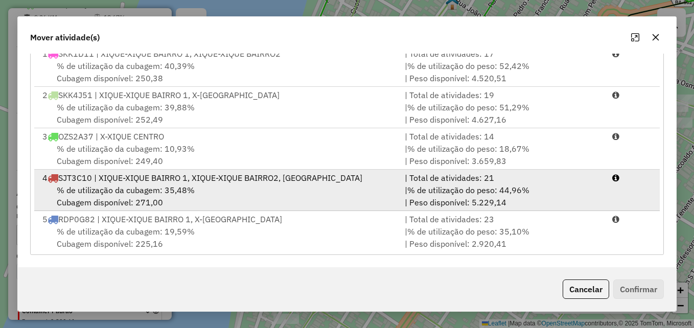
click at [287, 197] on div "% de utilização da cubagem: 35,48% Cubagem disponível: 271,00" at bounding box center [217, 196] width 362 height 25
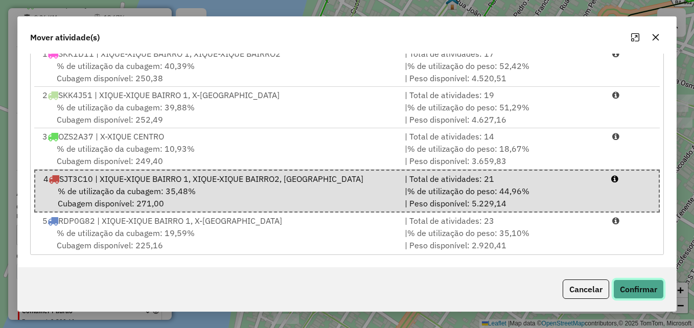
click at [654, 293] on button "Confirmar" at bounding box center [639, 289] width 51 height 19
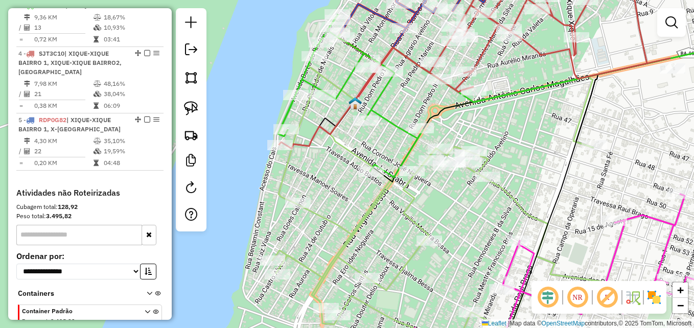
drag, startPoint x: 502, startPoint y: 216, endPoint x: 400, endPoint y: 220, distance: 101.8
click at [400, 220] on div "Janela de atendimento Grade de atendimento Capacidade Transportadoras Veículos …" at bounding box center [347, 164] width 694 height 328
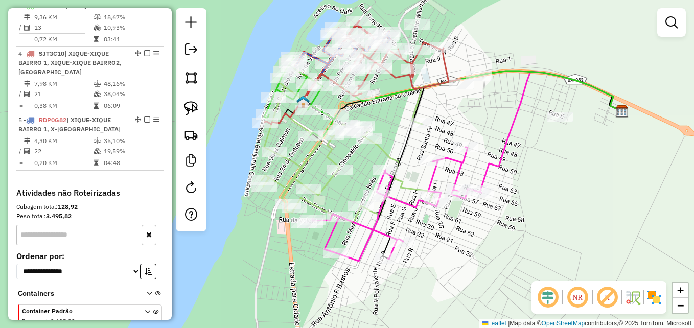
drag, startPoint x: 528, startPoint y: 172, endPoint x: 422, endPoint y: 145, distance: 109.7
click at [422, 145] on div "Janela de atendimento Grade de atendimento Capacidade Transportadoras Veículos …" at bounding box center [347, 164] width 694 height 328
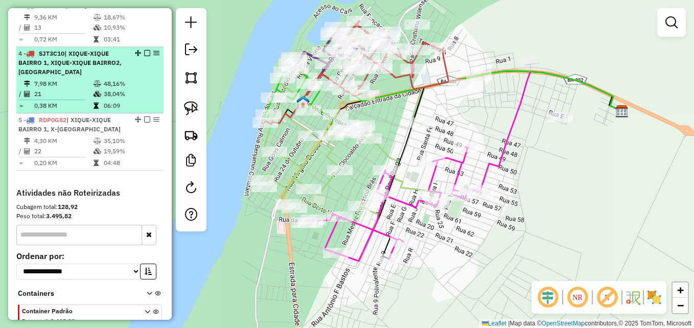
scroll to position [408, 0]
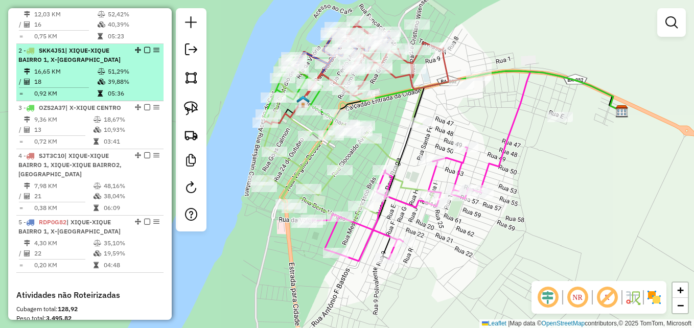
click at [60, 87] on td "18" at bounding box center [65, 82] width 63 height 10
select select "**********"
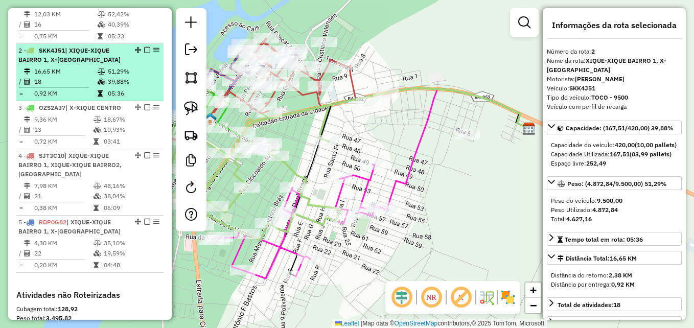
scroll to position [357, 0]
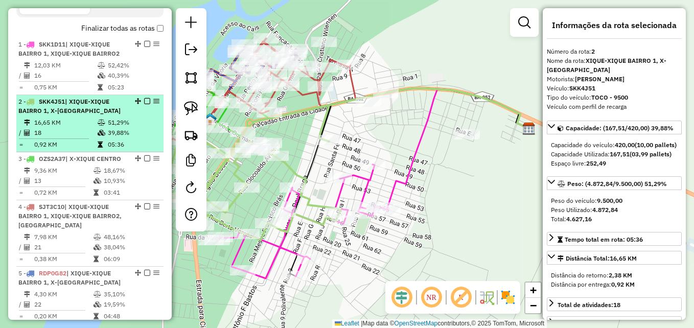
click at [64, 81] on td "16" at bounding box center [65, 76] width 63 height 10
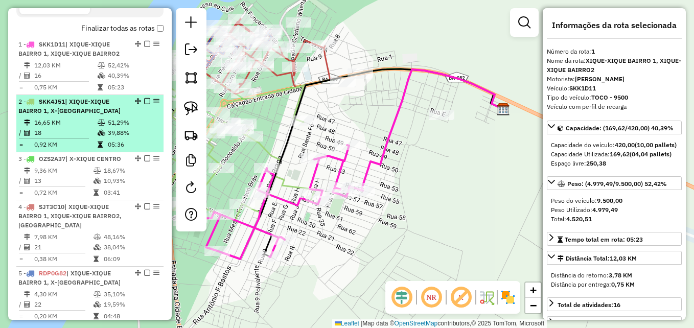
click at [64, 115] on span "| XIQUE-XIQUE BAIRRO 1, X-XIQUE CENTRO" at bounding box center [69, 106] width 102 height 17
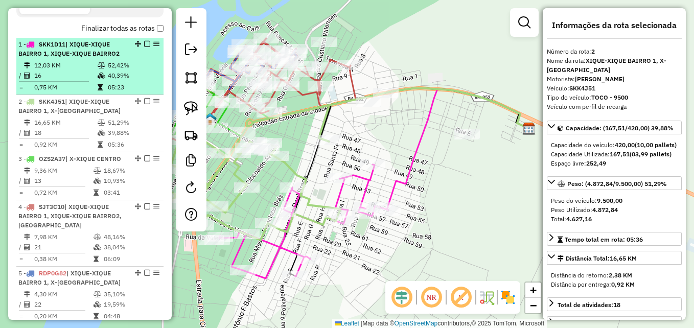
click at [70, 71] on td "12,03 KM" at bounding box center [65, 65] width 63 height 10
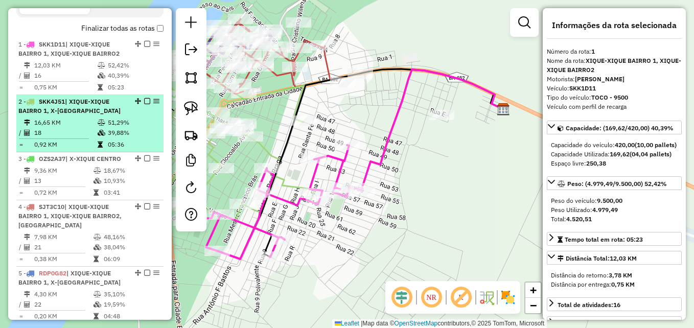
click at [70, 113] on span "| XIQUE-XIQUE BAIRRO 1, X-XIQUE CENTRO" at bounding box center [69, 106] width 102 height 17
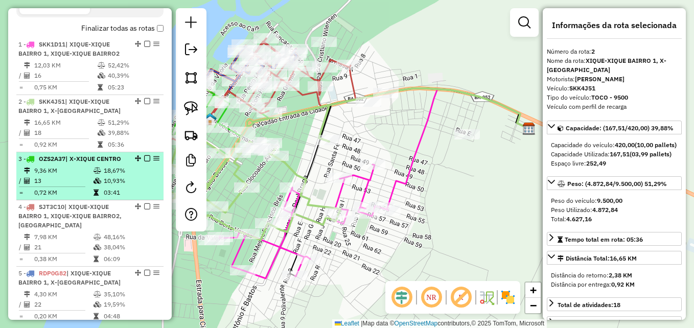
click at [77, 186] on td "13" at bounding box center [63, 181] width 59 height 10
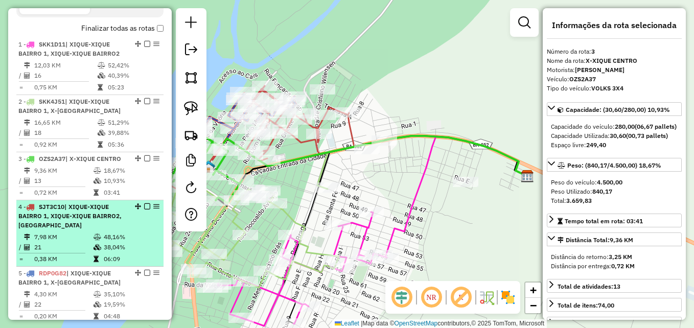
click at [77, 225] on span "| XIQUE-XIQUE BAIRRO 1, XIQUE-XIQUE BAIRRO2, X-XIQUE CENTRO" at bounding box center [69, 216] width 103 height 26
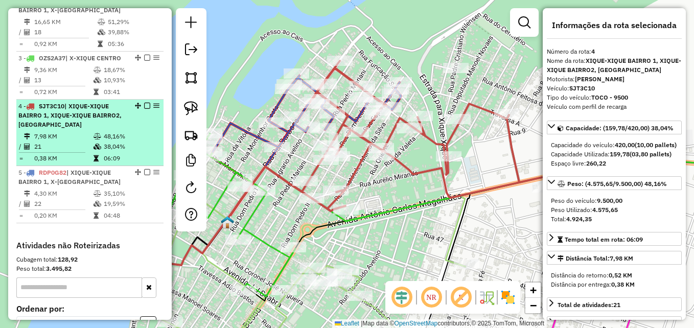
scroll to position [459, 0]
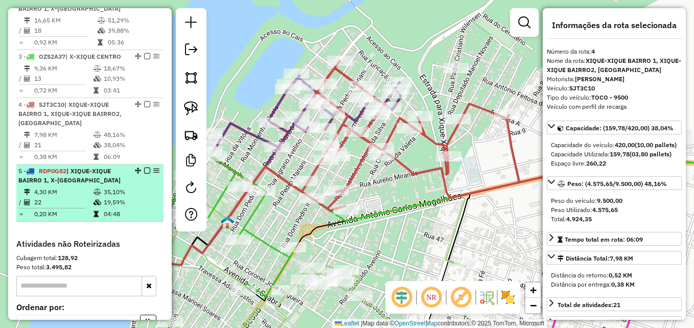
click at [81, 197] on td "4,30 KM" at bounding box center [63, 192] width 59 height 10
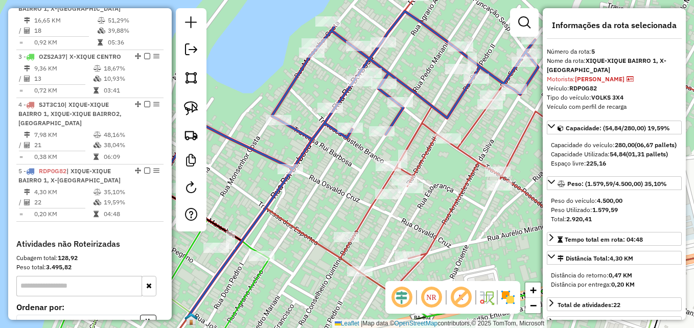
click at [310, 139] on icon at bounding box center [349, 95] width 377 height 168
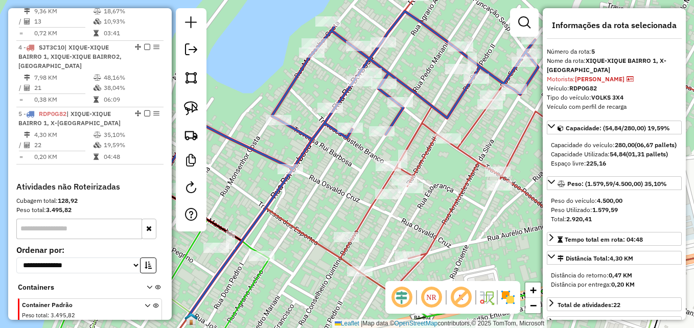
click at [310, 139] on icon at bounding box center [349, 95] width 377 height 168
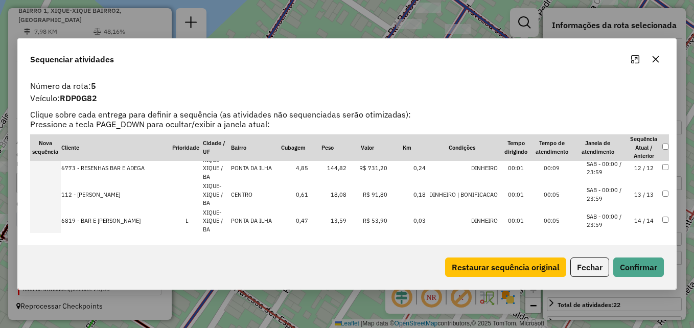
scroll to position [331, 0]
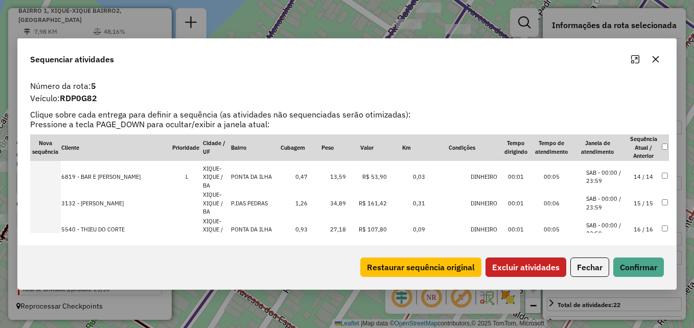
click at [533, 269] on button "Excluir atividades" at bounding box center [526, 267] width 81 height 19
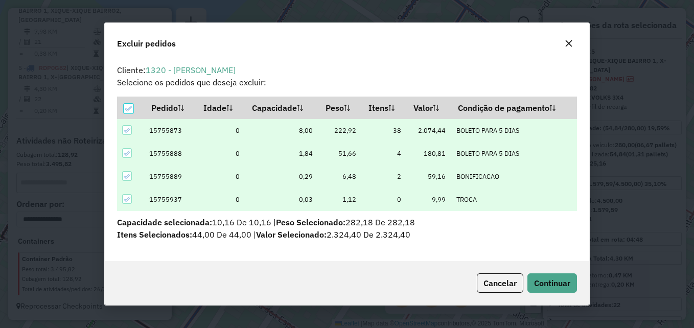
scroll to position [0, 0]
click at [541, 281] on span "Continuar" at bounding box center [552, 283] width 36 height 10
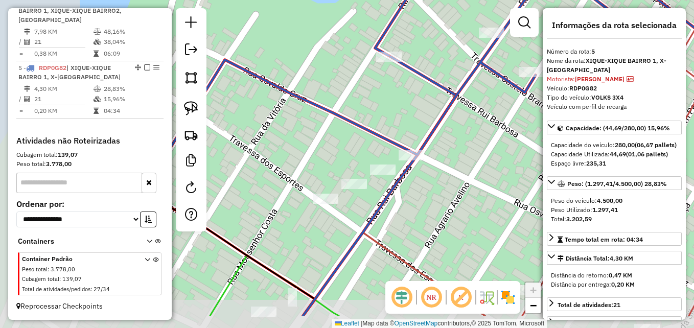
drag, startPoint x: 359, startPoint y: 221, endPoint x: 499, endPoint y: 174, distance: 147.6
click at [499, 174] on div "Janela de atendimento Grade de atendimento Capacidade Transportadoras Veículos …" at bounding box center [347, 164] width 694 height 328
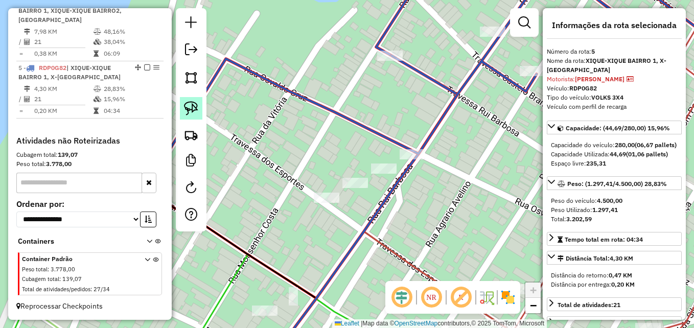
click at [189, 111] on img at bounding box center [191, 108] width 14 height 14
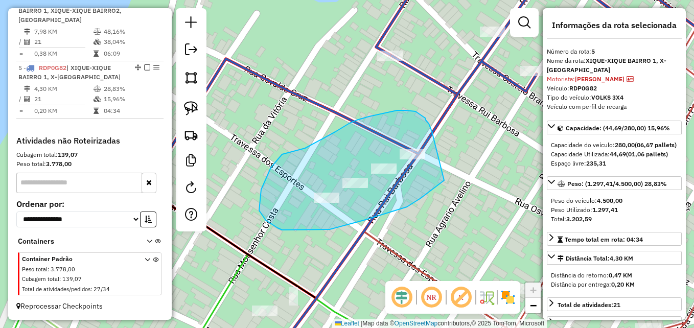
drag, startPoint x: 444, startPoint y: 180, endPoint x: 431, endPoint y: 155, distance: 28.8
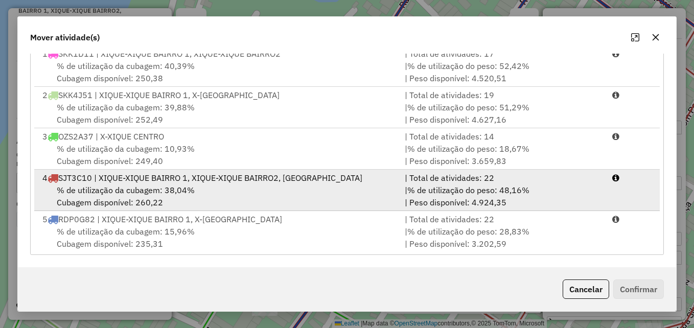
scroll to position [3, 0]
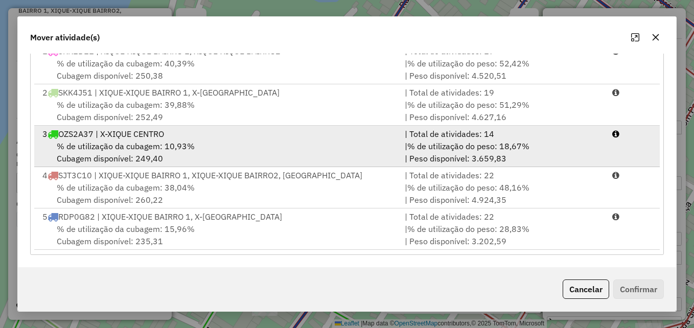
click at [234, 147] on div "% de utilização da cubagem: 10,93% Cubagem disponível: 249,40" at bounding box center [217, 152] width 362 height 25
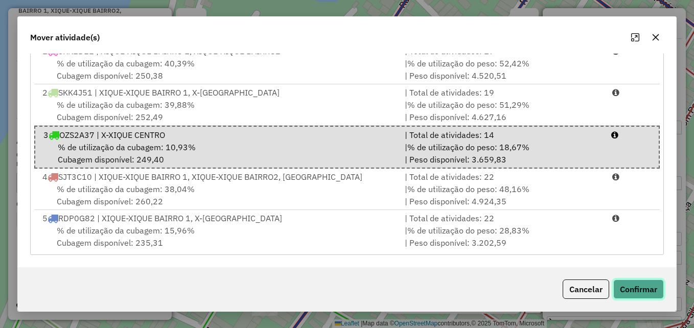
click at [645, 290] on button "Confirmar" at bounding box center [639, 289] width 51 height 19
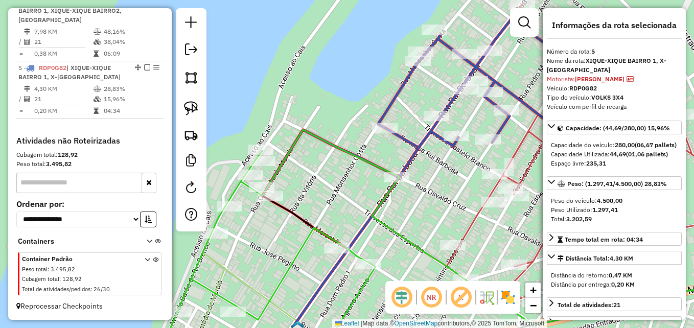
scroll to position [469, 0]
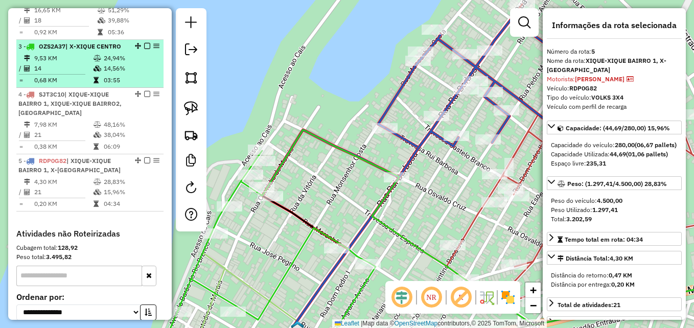
click at [94, 73] on td at bounding box center [98, 68] width 10 height 10
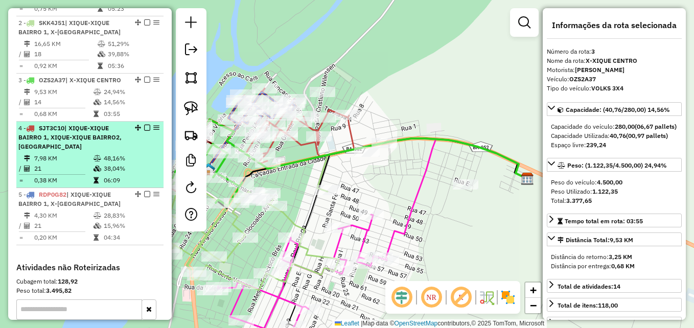
scroll to position [418, 0]
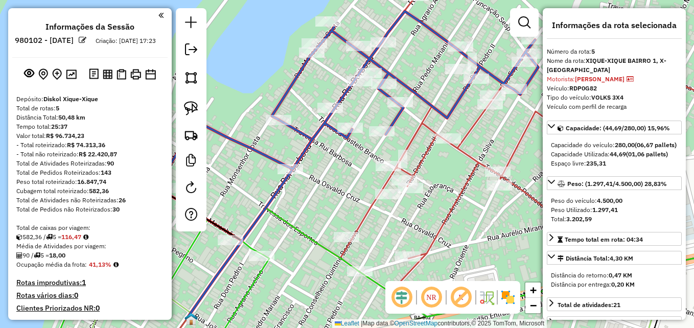
select select "**********"
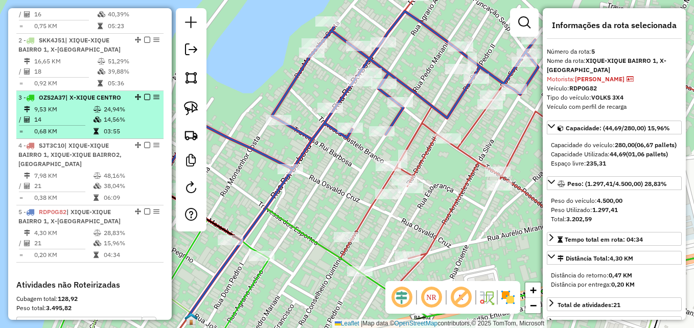
click at [83, 115] on td "9,53 KM" at bounding box center [63, 109] width 59 height 10
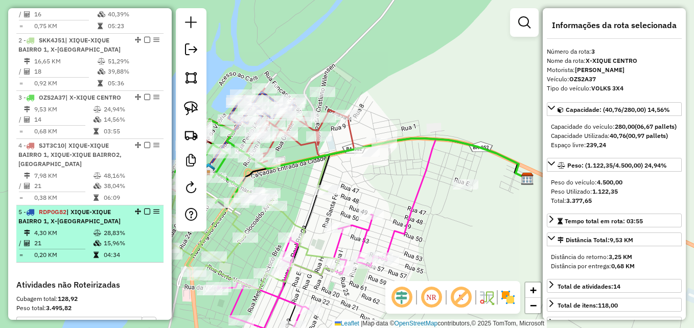
click at [82, 221] on span "| XIQUE-XIQUE BAIRRO 1, X-XIQUE CENTRO" at bounding box center [69, 216] width 102 height 17
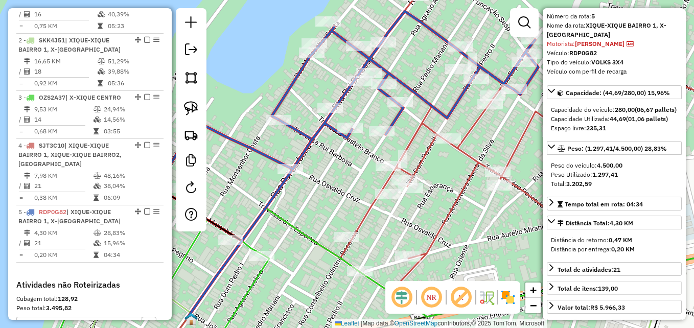
scroll to position [51, 0]
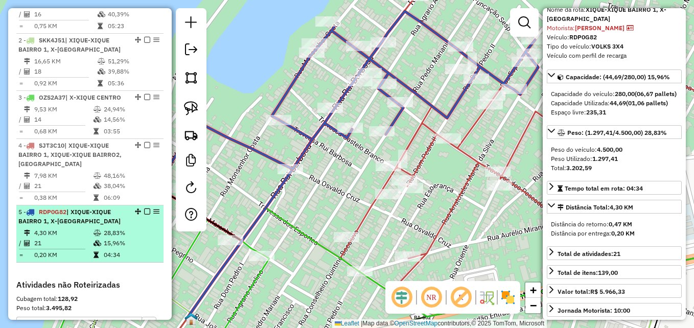
click at [83, 225] on span "| XIQUE-XIQUE BAIRRO 1, X-XIQUE CENTRO" at bounding box center [69, 216] width 102 height 17
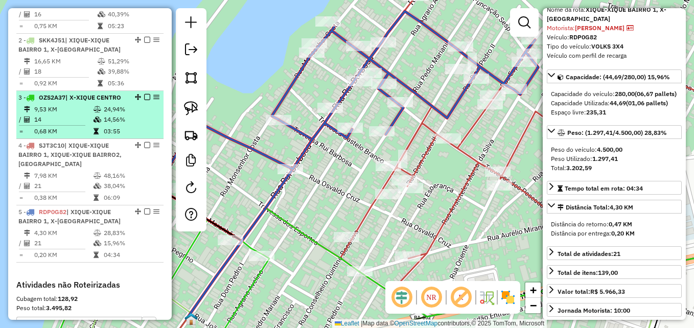
click at [67, 102] on div "3 - OZS2A37 | X-XIQUE CENTRO" at bounding box center [72, 97] width 108 height 9
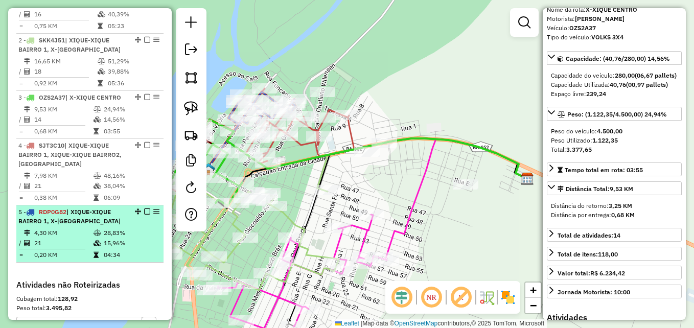
click at [83, 225] on span "| XIQUE-XIQUE BAIRRO 1, X-XIQUE CENTRO" at bounding box center [69, 216] width 102 height 17
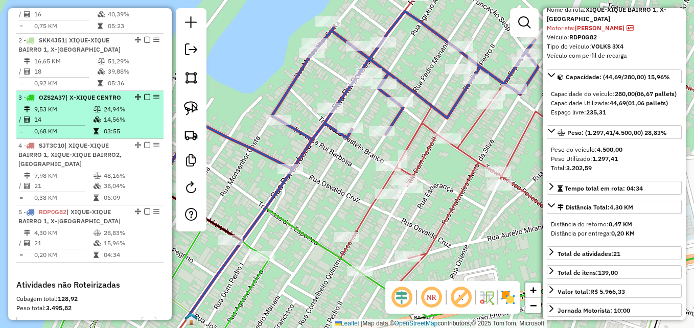
click at [64, 124] on td "14" at bounding box center [63, 120] width 59 height 10
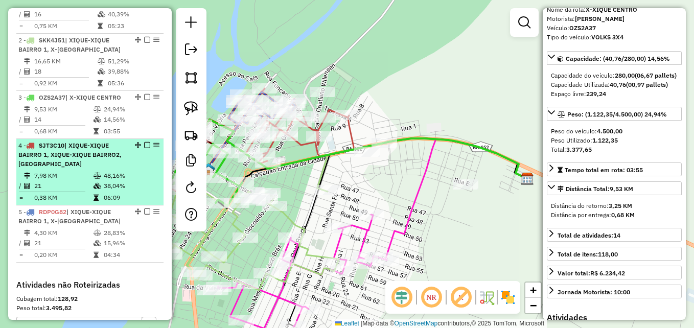
click at [71, 167] on span "| XIQUE-XIQUE BAIRRO 1, XIQUE-XIQUE BAIRRO2, X-XIQUE CENTRO" at bounding box center [69, 155] width 103 height 26
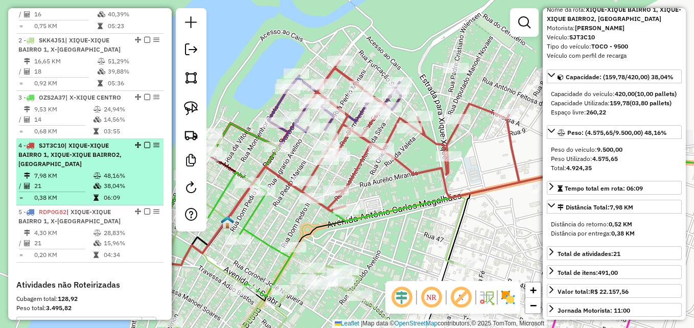
scroll to position [367, 0]
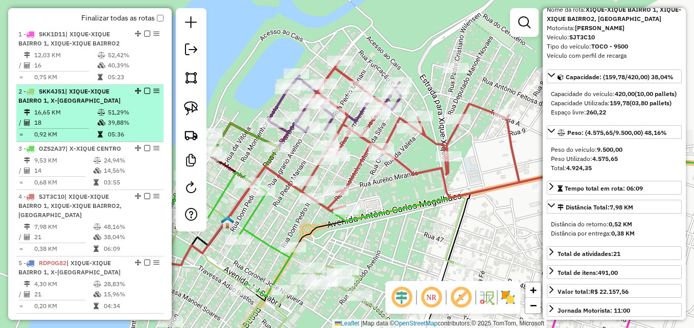
click at [94, 129] on td at bounding box center [57, 129] width 79 height 2
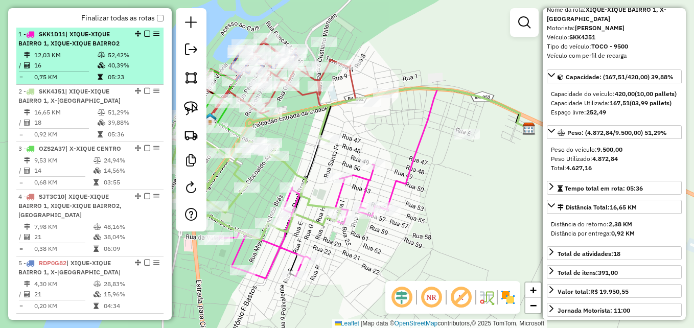
click at [80, 71] on td "16" at bounding box center [65, 65] width 63 height 10
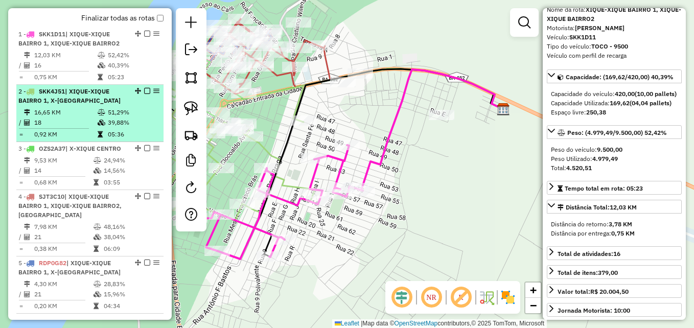
click at [75, 118] on td "16,65 KM" at bounding box center [65, 112] width 63 height 10
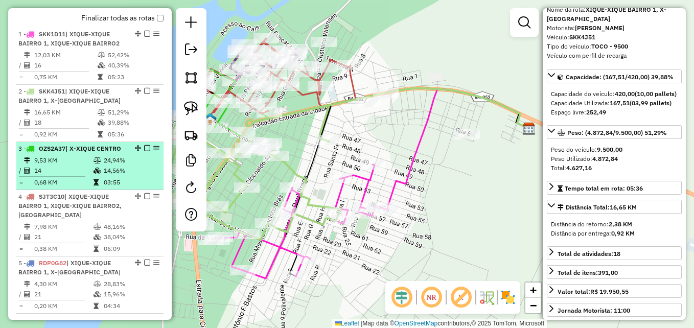
click at [86, 177] on td at bounding box center [55, 177] width 75 height 2
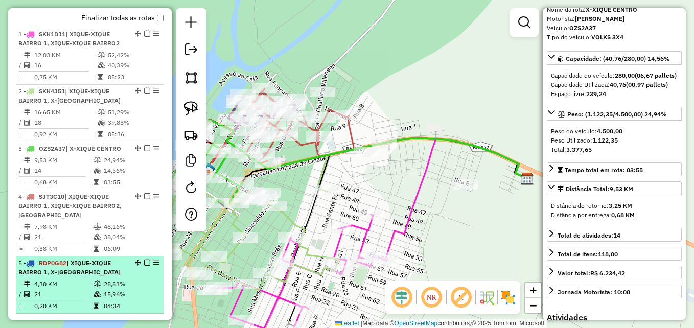
click at [80, 276] on span "| XIQUE-XIQUE BAIRRO 1, X-XIQUE CENTRO" at bounding box center [69, 267] width 102 height 17
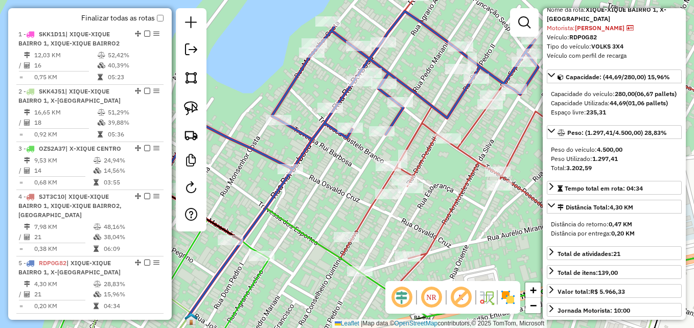
click at [319, 131] on icon at bounding box center [349, 95] width 377 height 168
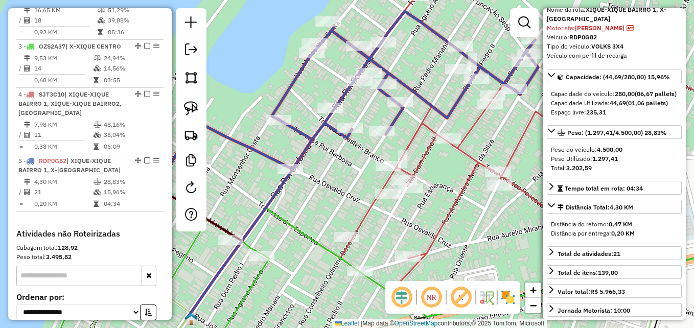
click at [319, 131] on icon at bounding box center [349, 95] width 377 height 168
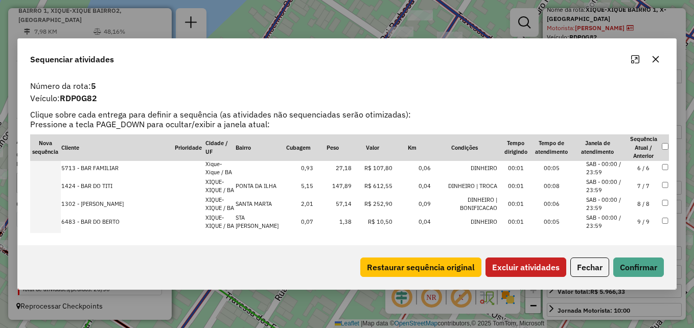
scroll to position [108, 0]
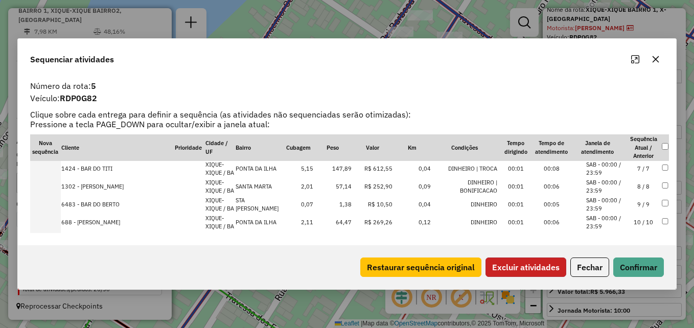
click at [548, 264] on button "Excluir atividades" at bounding box center [526, 267] width 81 height 19
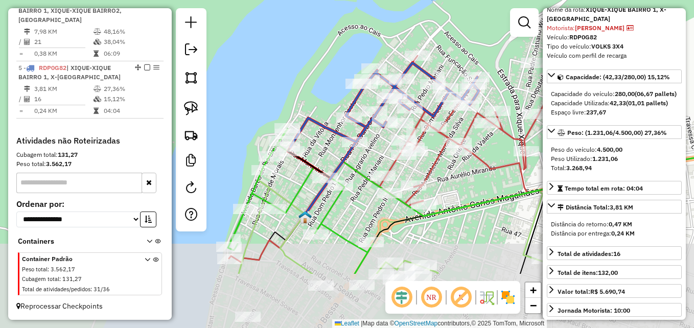
drag, startPoint x: 407, startPoint y: 240, endPoint x: 374, endPoint y: 151, distance: 95.0
click at [374, 149] on div "Janela de atendimento Grade de atendimento Capacidade Transportadoras Veículos …" at bounding box center [347, 164] width 694 height 328
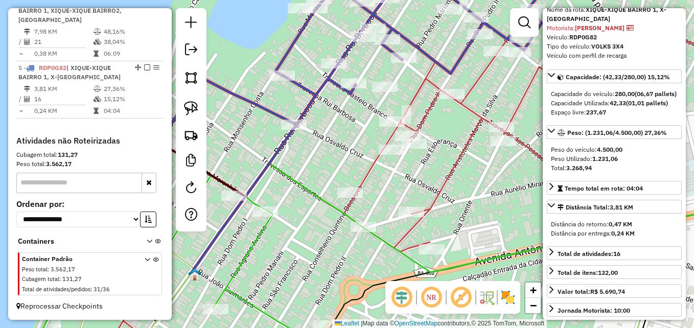
drag, startPoint x: 410, startPoint y: 94, endPoint x: 400, endPoint y: 177, distance: 83.8
click at [401, 175] on div "Janela de atendimento Grade de atendimento Capacidade Transportadoras Veículos …" at bounding box center [347, 164] width 694 height 328
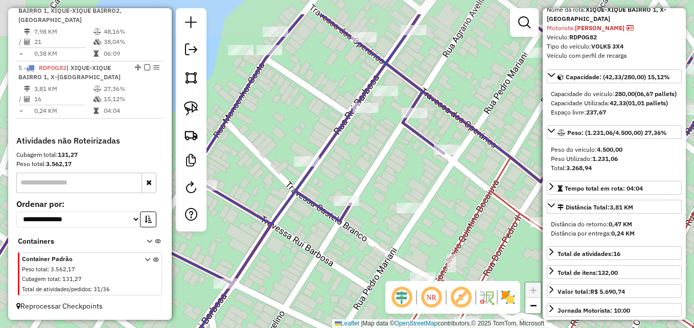
drag, startPoint x: 391, startPoint y: 167, endPoint x: 447, endPoint y: 214, distance: 73.3
click at [447, 214] on div "Janela de atendimento Grade de atendimento Capacidade Transportadoras Veículos …" at bounding box center [347, 164] width 694 height 328
click at [193, 106] on img at bounding box center [191, 108] width 14 height 14
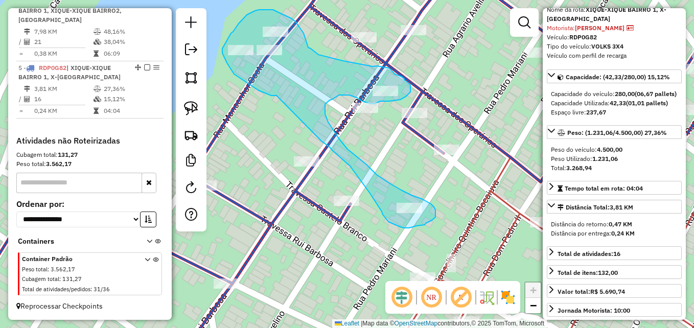
drag, startPoint x: 253, startPoint y: 87, endPoint x: 305, endPoint y: 125, distance: 64.7
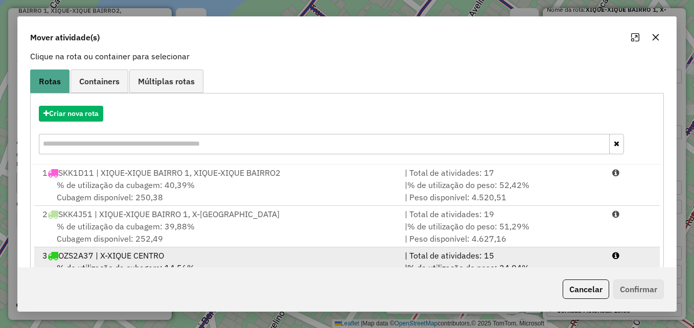
scroll to position [187, 0]
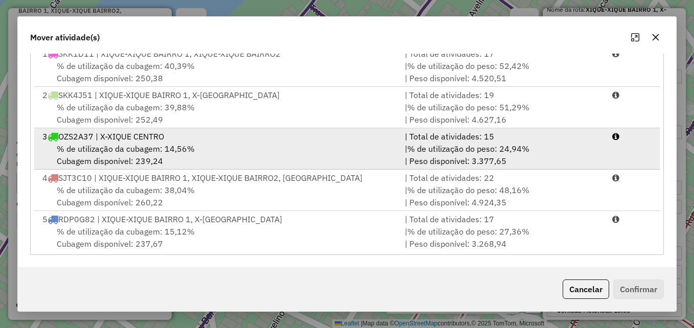
click at [218, 156] on div "% de utilização da cubagem: 14,56% Cubagem disponível: 239,24" at bounding box center [217, 155] width 362 height 25
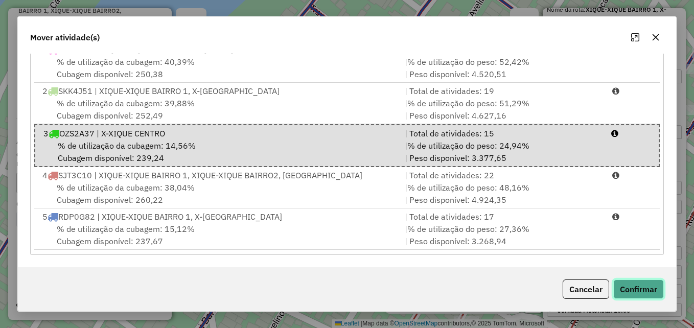
click at [646, 293] on button "Confirmar" at bounding box center [639, 289] width 51 height 19
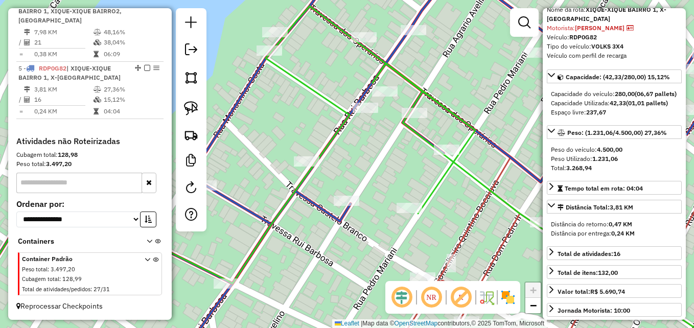
scroll to position [0, 0]
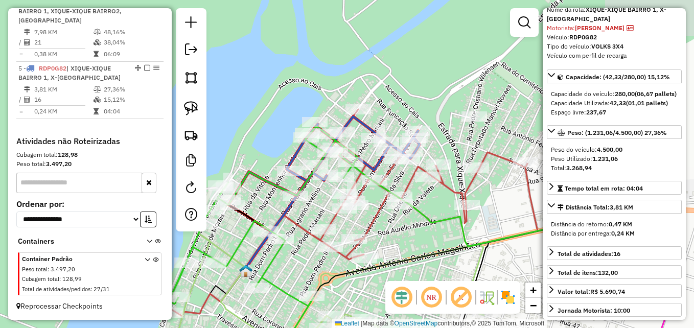
drag, startPoint x: 508, startPoint y: 254, endPoint x: 405, endPoint y: 221, distance: 107.4
click at [407, 222] on div "Janela de atendimento Grade de atendimento Capacidade Transportadoras Veículos …" at bounding box center [347, 164] width 694 height 328
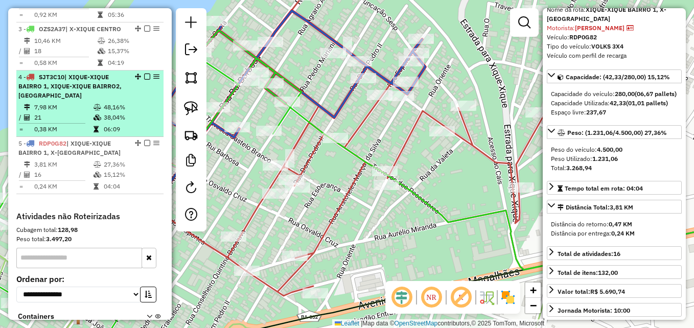
scroll to position [457, 0]
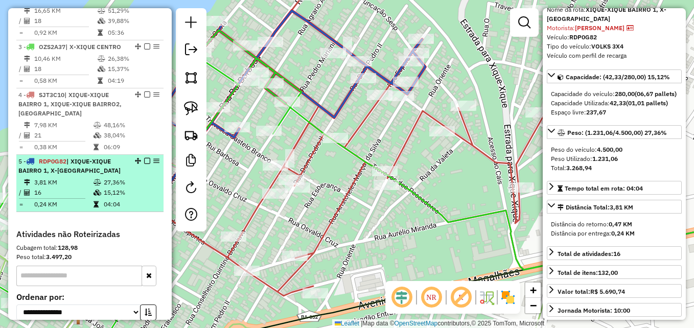
click at [65, 174] on span "| XIQUE-XIQUE BAIRRO 1, X-XIQUE CENTRO" at bounding box center [69, 165] width 102 height 17
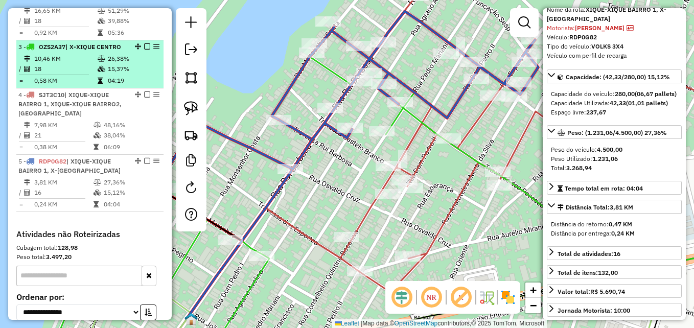
click at [63, 86] on td "0,58 KM" at bounding box center [65, 81] width 63 height 10
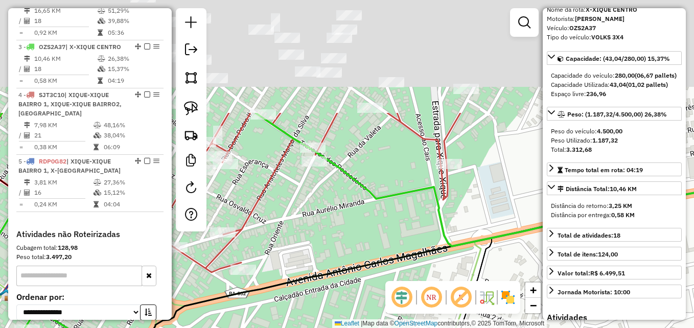
drag, startPoint x: 305, startPoint y: 77, endPoint x: 361, endPoint y: 225, distance: 158.6
click at [361, 225] on div "Janela de atendimento Grade de atendimento Capacidade Transportadoras Veículos …" at bounding box center [347, 164] width 694 height 328
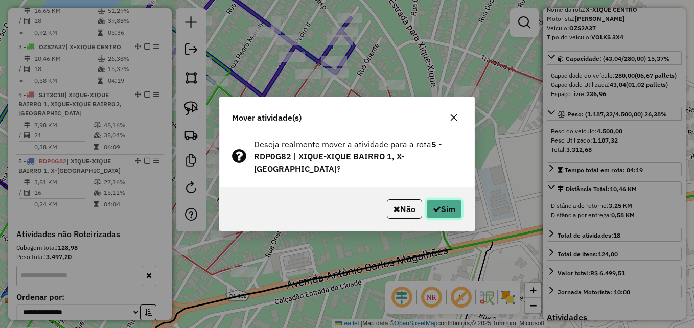
click at [443, 201] on button "Sim" at bounding box center [444, 208] width 36 height 19
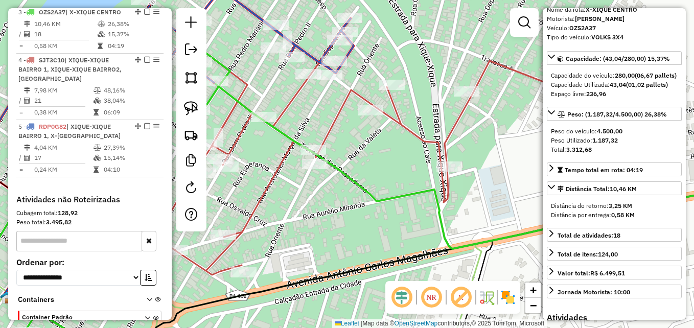
scroll to position [498, 0]
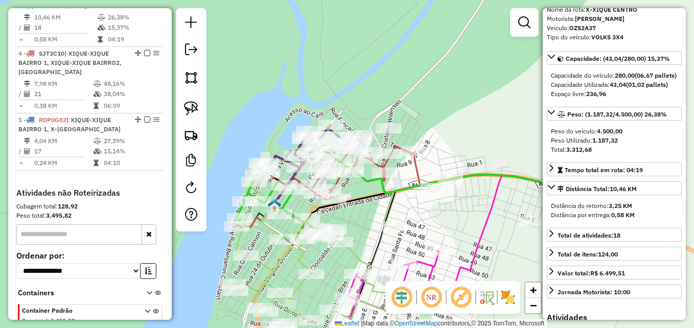
drag, startPoint x: 444, startPoint y: 173, endPoint x: 442, endPoint y: 113, distance: 59.3
click at [442, 113] on div "Janela de atendimento Grade de atendimento Capacidade Transportadoras Veículos …" at bounding box center [347, 164] width 694 height 328
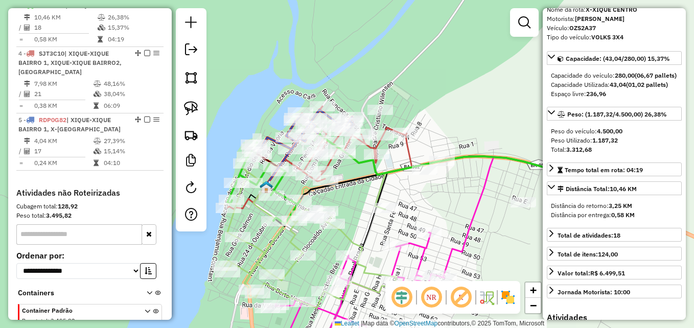
drag, startPoint x: 460, startPoint y: 203, endPoint x: 423, endPoint y: 162, distance: 55.1
click at [423, 162] on div "Janela de atendimento Grade de atendimento Capacidade Transportadoras Veículos …" at bounding box center [347, 164] width 694 height 328
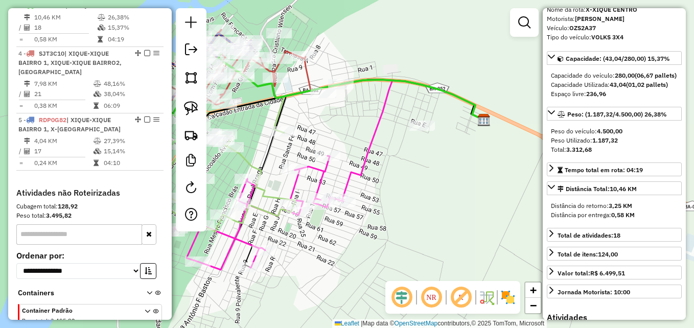
drag, startPoint x: 470, startPoint y: 213, endPoint x: 405, endPoint y: 178, distance: 73.9
click at [405, 178] on div "Janela de atendimento Grade de atendimento Capacidade Transportadoras Veículos …" at bounding box center [347, 164] width 694 height 328
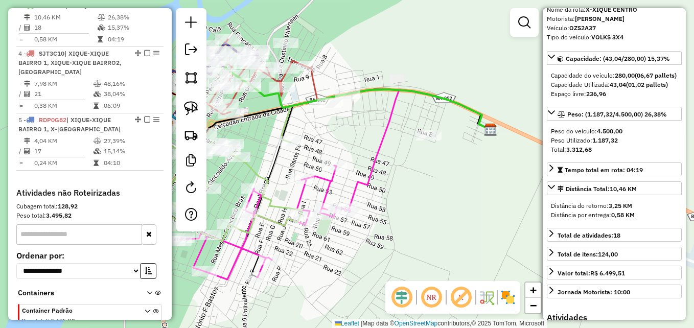
drag, startPoint x: 418, startPoint y: 171, endPoint x: 430, endPoint y: 184, distance: 17.7
click at [430, 184] on div "Janela de atendimento Grade de atendimento Capacidade Transportadoras Veículos …" at bounding box center [347, 164] width 694 height 328
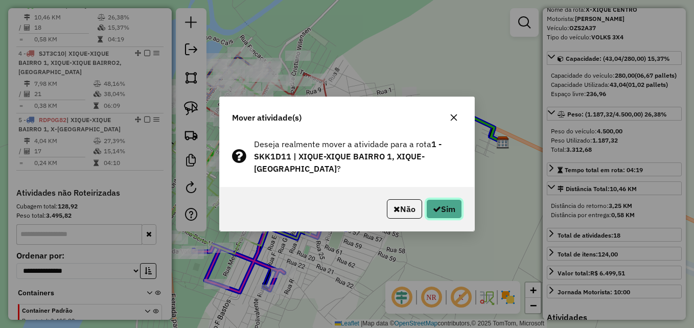
click at [438, 205] on icon "button" at bounding box center [437, 209] width 8 height 8
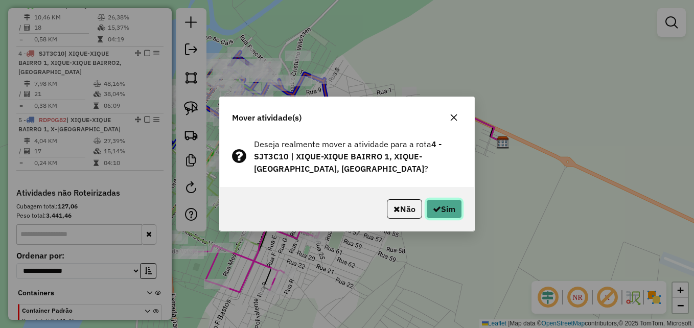
click at [440, 205] on button "Sim" at bounding box center [444, 208] width 36 height 19
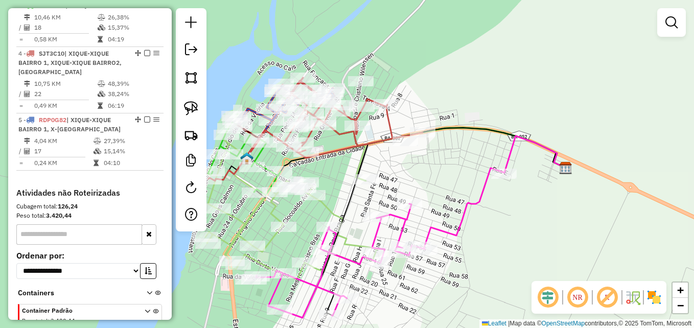
drag, startPoint x: 369, startPoint y: 75, endPoint x: 432, endPoint y: 101, distance: 68.1
click at [432, 101] on div "Janela de atendimento Grade de atendimento Capacidade Transportadoras Veículos …" at bounding box center [347, 164] width 694 height 328
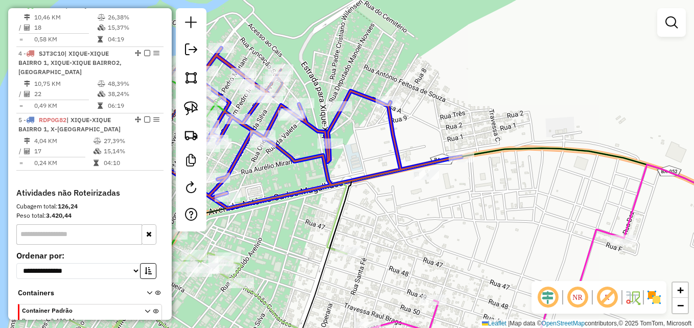
click at [296, 118] on div at bounding box center [293, 113] width 26 height 10
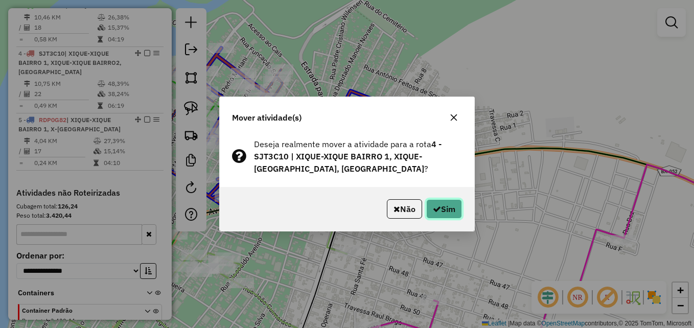
click at [437, 214] on button "Sim" at bounding box center [444, 208] width 36 height 19
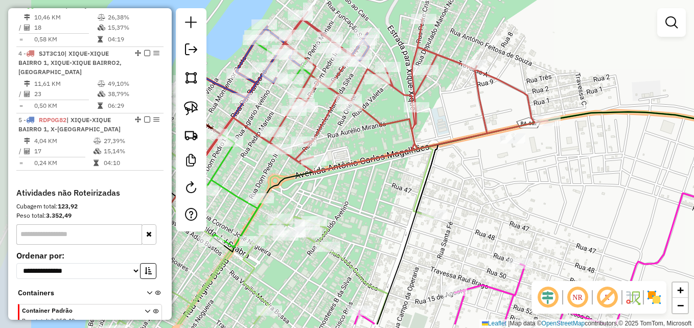
drag, startPoint x: 296, startPoint y: 235, endPoint x: 396, endPoint y: 186, distance: 111.8
click at [396, 186] on div "Janela de atendimento Grade de atendimento Capacidade Transportadoras Veículos …" at bounding box center [347, 164] width 694 height 328
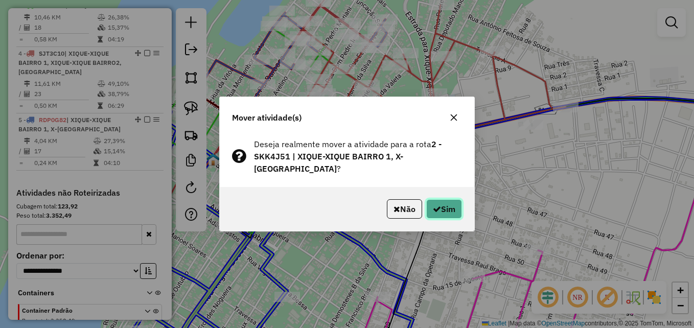
click at [429, 207] on button "Sim" at bounding box center [444, 208] width 36 height 19
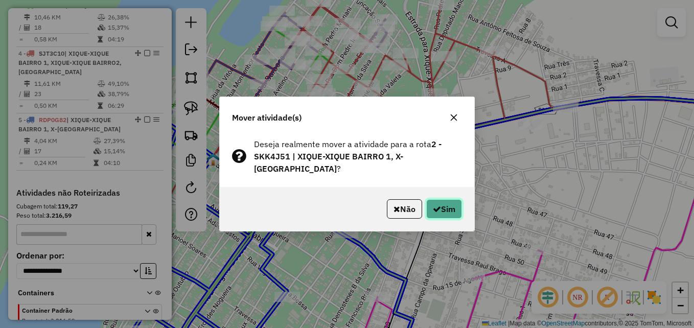
click at [433, 216] on button "Sim" at bounding box center [444, 208] width 36 height 19
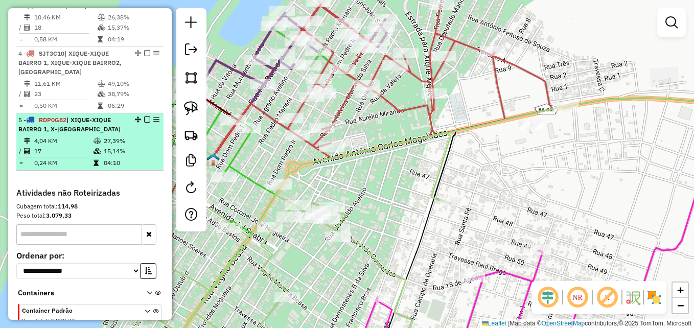
click at [93, 156] on td at bounding box center [98, 151] width 10 height 10
select select "**********"
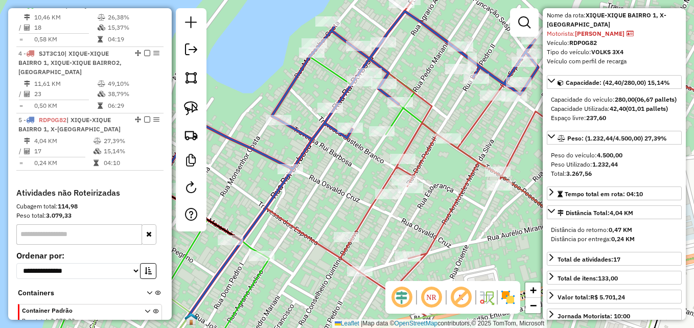
scroll to position [102, 0]
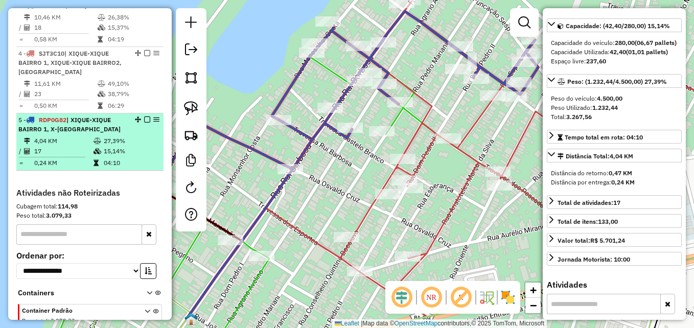
click at [92, 133] on span "| XIQUE-XIQUE BAIRRO 1, X-XIQUE CENTRO" at bounding box center [69, 124] width 102 height 17
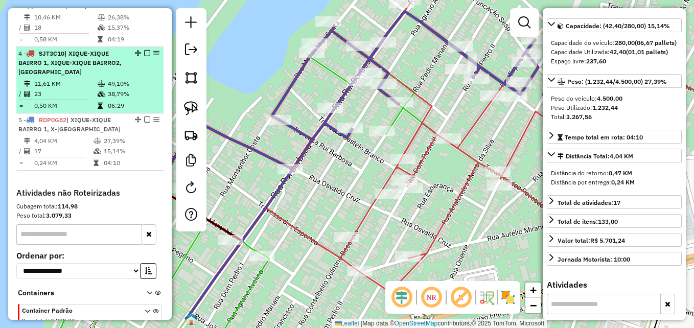
click at [90, 99] on td "23" at bounding box center [65, 94] width 63 height 10
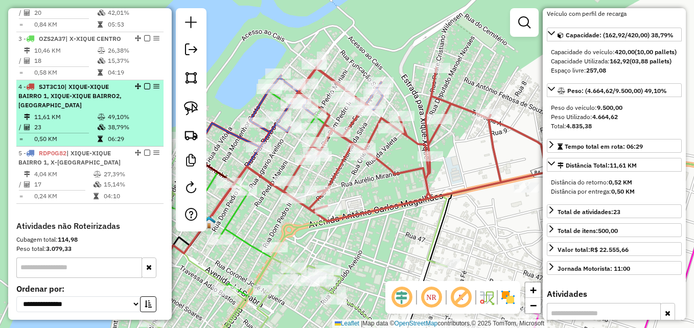
scroll to position [447, 0]
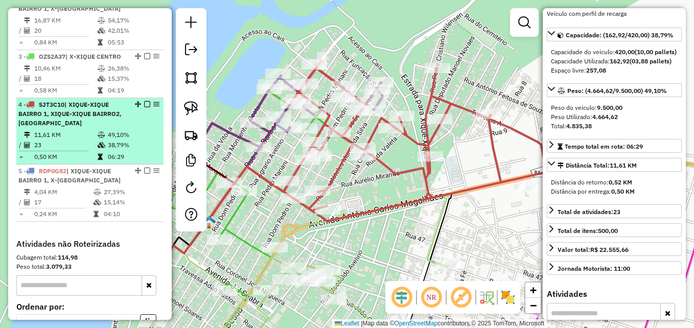
click at [82, 85] on hr at bounding box center [54, 84] width 70 height 1
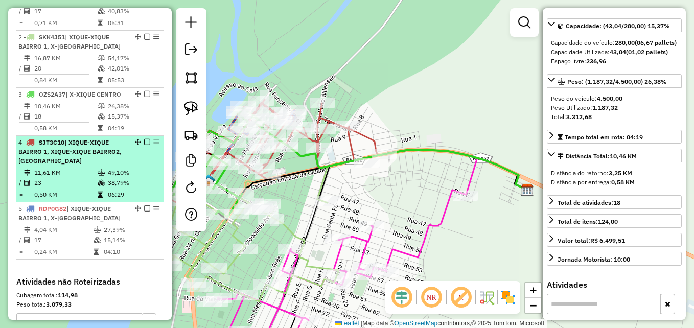
scroll to position [396, 0]
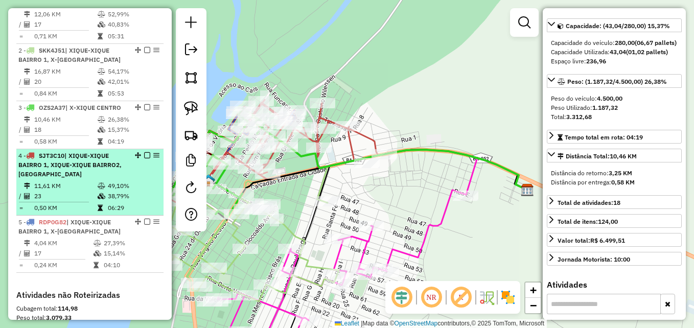
click at [82, 87] on td "20" at bounding box center [65, 82] width 63 height 10
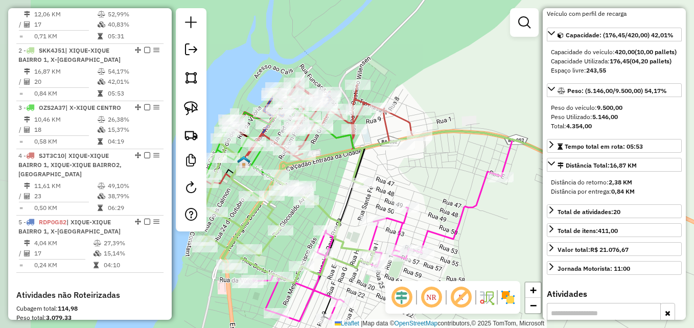
drag, startPoint x: 291, startPoint y: 137, endPoint x: 325, endPoint y: 180, distance: 54.6
click at [325, 180] on div "Janela de atendimento Grade de atendimento Capacidade Transportadoras Veículos …" at bounding box center [347, 164] width 694 height 328
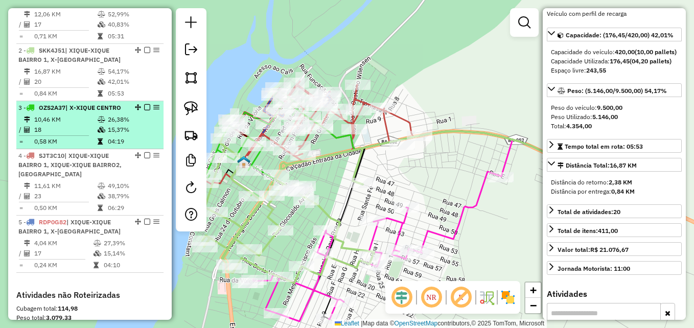
scroll to position [345, 0]
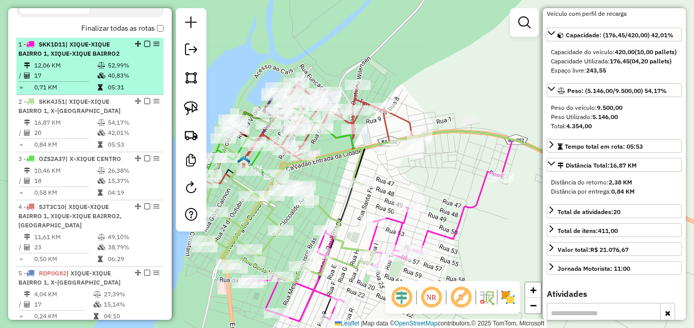
click at [81, 81] on td "17" at bounding box center [65, 76] width 63 height 10
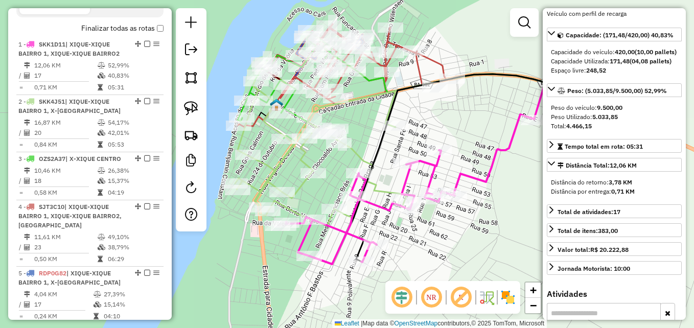
drag, startPoint x: 369, startPoint y: 227, endPoint x: 441, endPoint y: 230, distance: 72.7
click at [441, 230] on div "Janela de atendimento Grade de atendimento Capacidade Transportadoras Veículos …" at bounding box center [347, 164] width 694 height 328
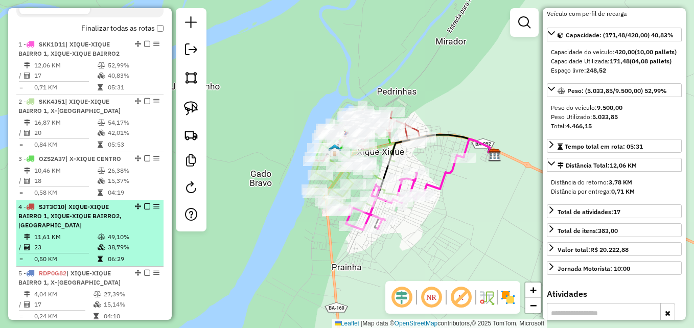
scroll to position [447, 0]
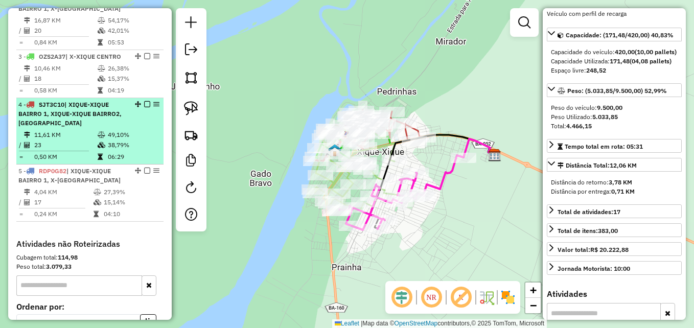
click at [76, 140] on td "11,61 KM" at bounding box center [65, 135] width 63 height 10
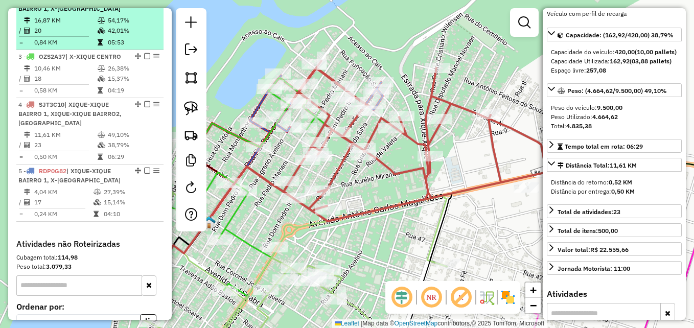
click at [46, 48] on td "0,84 KM" at bounding box center [65, 42] width 63 height 10
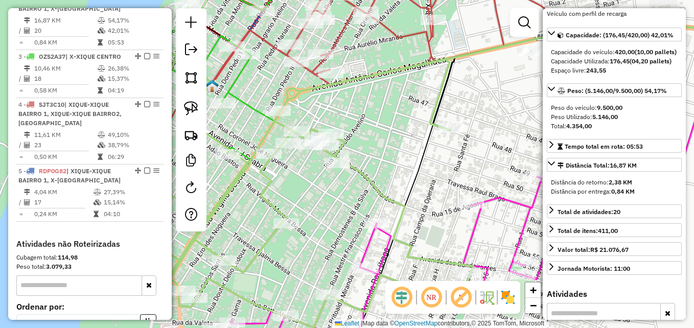
drag, startPoint x: 311, startPoint y: 109, endPoint x: 378, endPoint y: 99, distance: 67.7
click at [409, 108] on div "Janela de atendimento Grade de atendimento Capacidade Transportadoras Veículos …" at bounding box center [347, 164] width 694 height 328
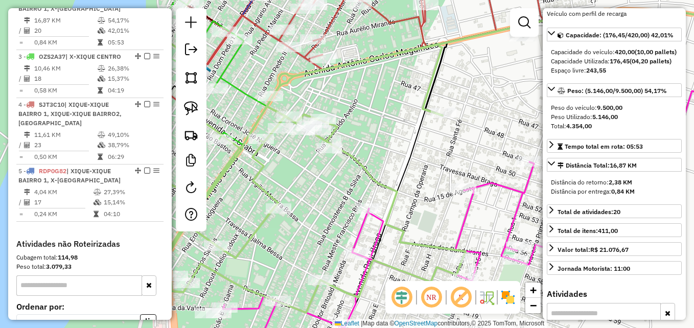
click at [394, 55] on icon at bounding box center [294, 168] width 344 height 289
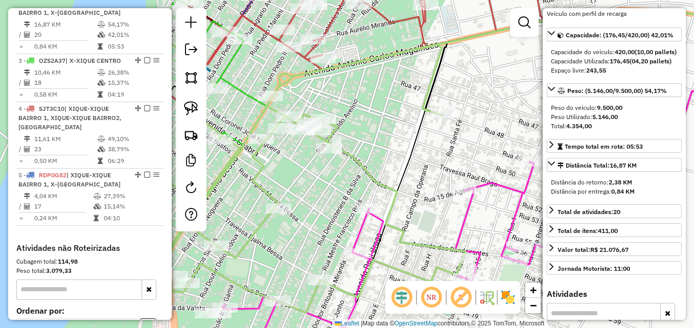
click at [394, 55] on icon at bounding box center [294, 168] width 344 height 289
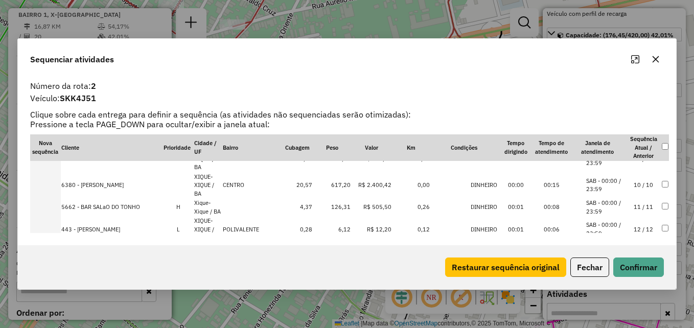
scroll to position [193, 0]
click at [660, 61] on icon "button" at bounding box center [656, 59] width 8 height 8
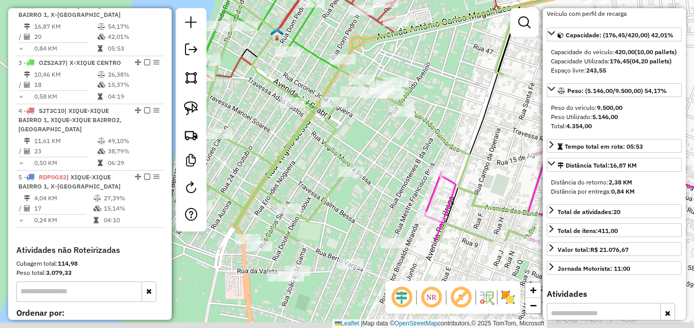
drag, startPoint x: 345, startPoint y: 224, endPoint x: 436, endPoint y: 105, distance: 150.3
click at [436, 105] on div "Janela de atendimento Grade de atendimento Capacidade Transportadoras Veículos …" at bounding box center [347, 164] width 694 height 328
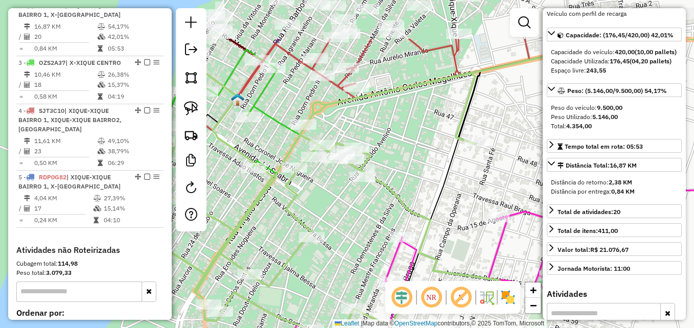
drag, startPoint x: 455, startPoint y: 80, endPoint x: 412, endPoint y: 137, distance: 70.8
click at [412, 137] on div "Janela de atendimento Grade de atendimento Capacidade Transportadoras Veículos …" at bounding box center [347, 164] width 694 height 328
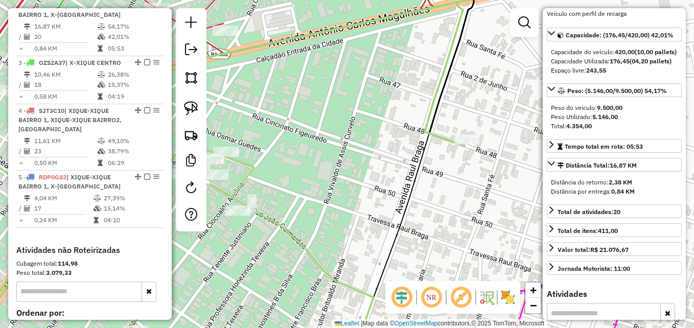
drag, startPoint x: 448, startPoint y: 117, endPoint x: 352, endPoint y: 115, distance: 96.6
click at [352, 115] on div "Janela de atendimento Grade de atendimento Capacidade Transportadoras Veículos …" at bounding box center [347, 164] width 694 height 328
click at [430, 109] on icon at bounding box center [197, 182] width 534 height 358
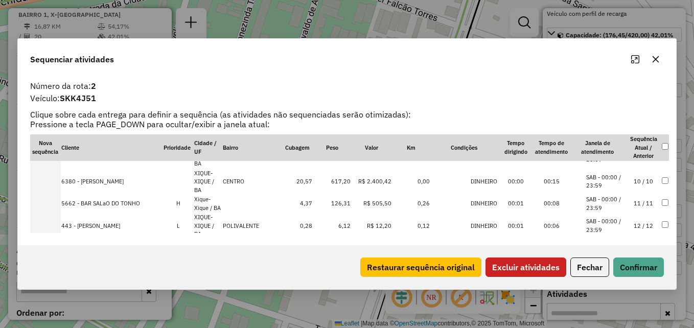
scroll to position [244, 0]
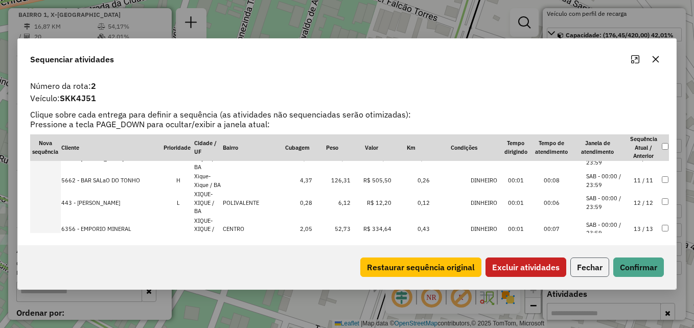
click at [591, 263] on button "Fechar" at bounding box center [590, 267] width 39 height 19
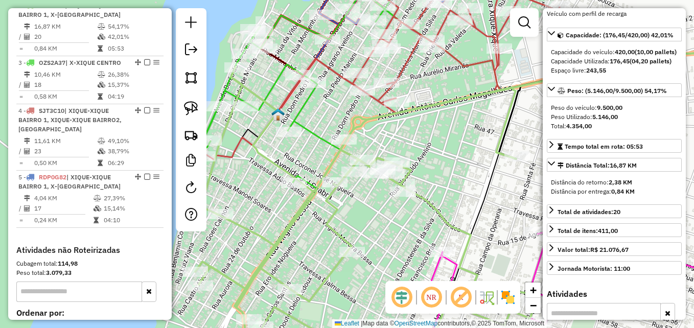
drag, startPoint x: 391, startPoint y: 138, endPoint x: 430, endPoint y: 138, distance: 39.4
click at [430, 138] on div "Janela de atendimento Grade de atendimento Capacidade Transportadoras Veículos …" at bounding box center [347, 164] width 694 height 328
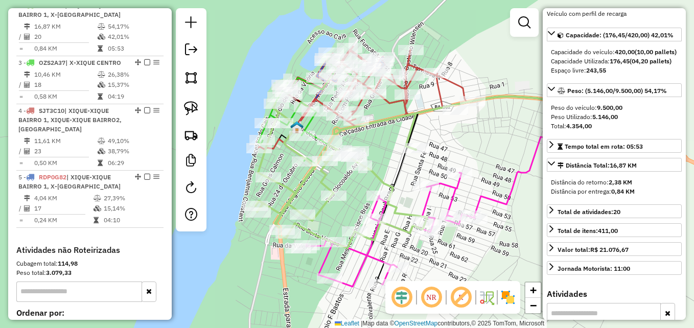
drag, startPoint x: 451, startPoint y: 146, endPoint x: 390, endPoint y: 137, distance: 62.1
click at [390, 137] on div "Janela de atendimento Grade de atendimento Capacidade Transportadoras Veículos …" at bounding box center [347, 164] width 694 height 328
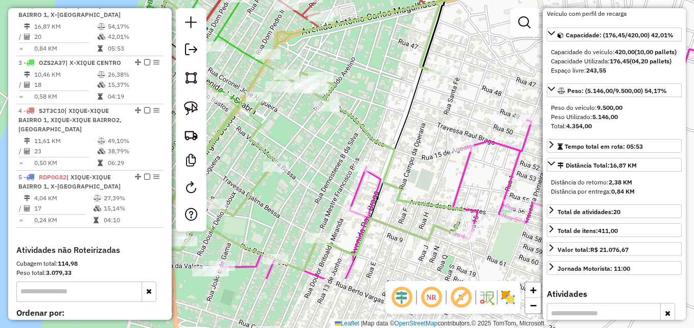
drag, startPoint x: 411, startPoint y: 168, endPoint x: 424, endPoint y: 86, distance: 82.8
click at [424, 86] on div "Janela de atendimento Grade de atendimento Capacidade Transportadoras Veículos …" at bounding box center [347, 164] width 694 height 328
click at [392, 157] on icon at bounding box center [291, 126] width 344 height 289
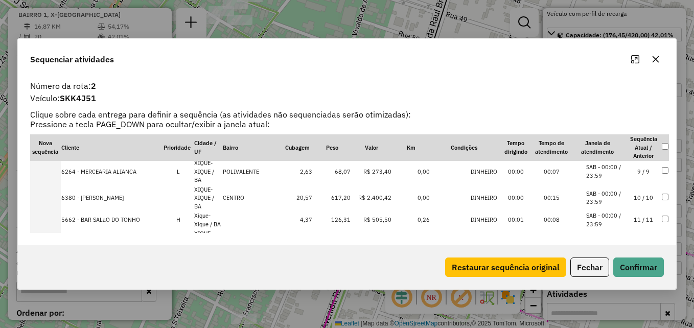
scroll to position [0, 0]
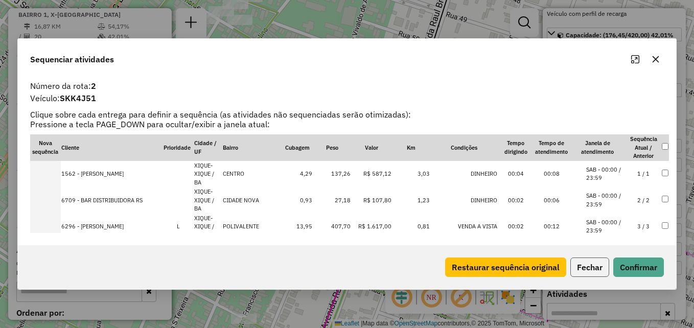
click at [585, 269] on button "Fechar" at bounding box center [590, 267] width 39 height 19
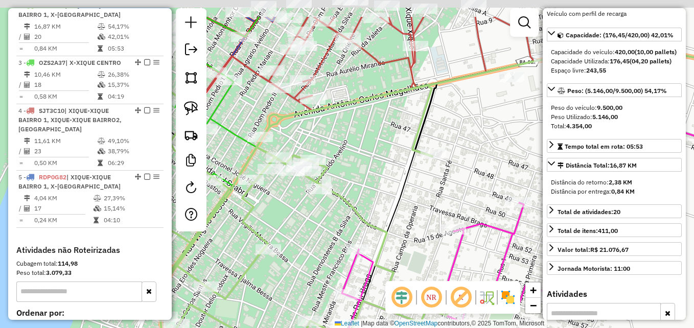
drag, startPoint x: 483, startPoint y: 219, endPoint x: 453, endPoint y: 278, distance: 65.4
click at [453, 278] on icon at bounding box center [461, 271] width 497 height 279
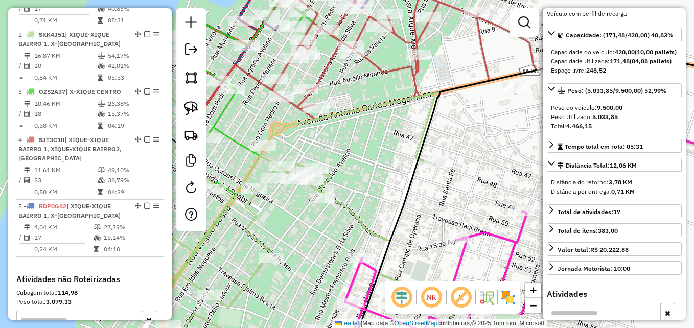
scroll to position [383, 0]
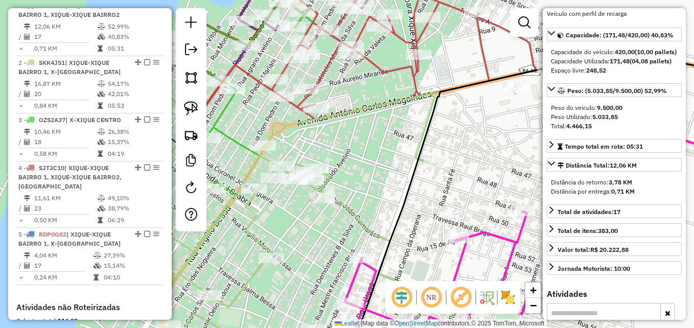
click at [422, 143] on icon at bounding box center [555, 210] width 418 height 302
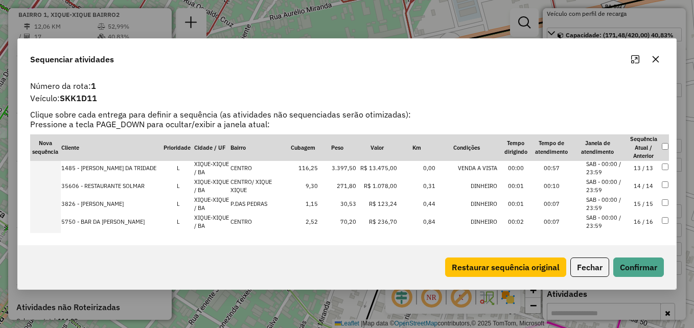
scroll to position [241, 0]
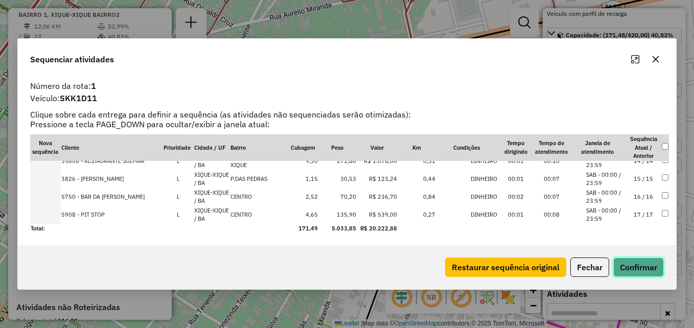
click at [623, 268] on button "Confirmar" at bounding box center [639, 267] width 51 height 19
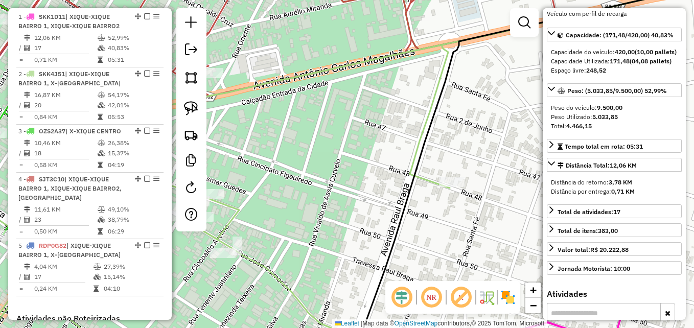
scroll to position [383, 0]
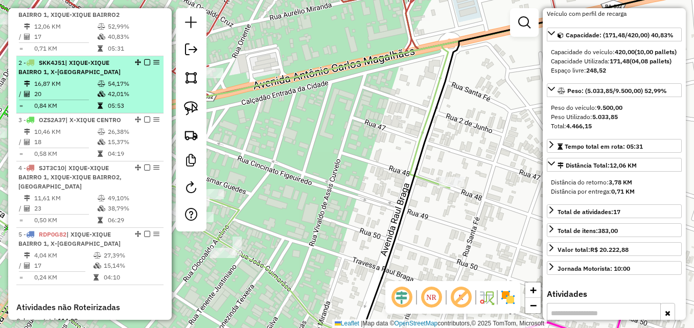
click at [102, 97] on icon at bounding box center [102, 94] width 8 height 6
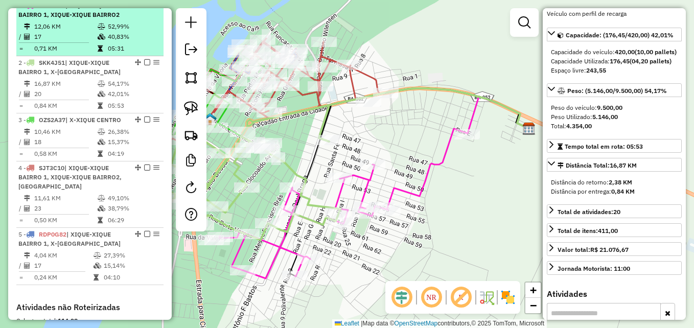
click at [89, 42] on td "17" at bounding box center [65, 37] width 63 height 10
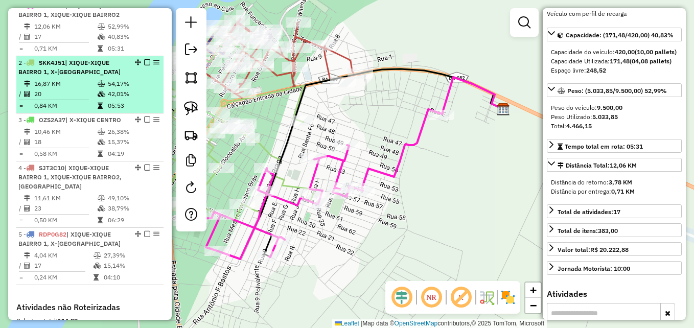
click at [80, 76] on span "| XIQUE-XIQUE BAIRRO 1, X-XIQUE CENTRO" at bounding box center [69, 67] width 102 height 17
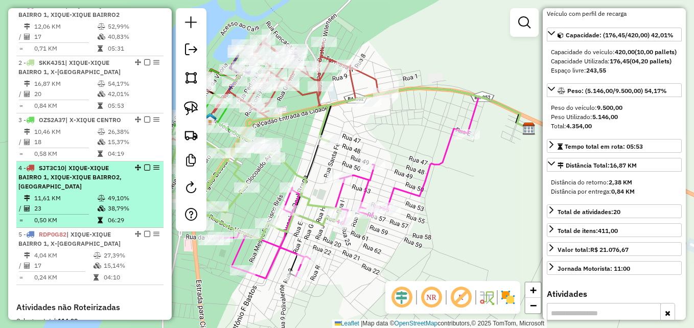
click at [62, 190] on span "| XIQUE-XIQUE BAIRRO 1, XIQUE-XIQUE BAIRRO2, X-XIQUE CENTRO" at bounding box center [69, 177] width 103 height 26
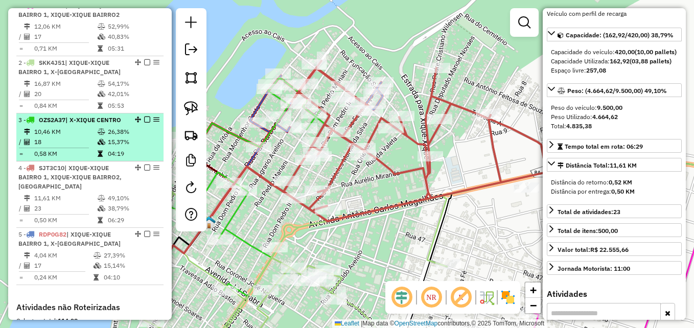
click at [46, 137] on td "10,46 KM" at bounding box center [65, 132] width 63 height 10
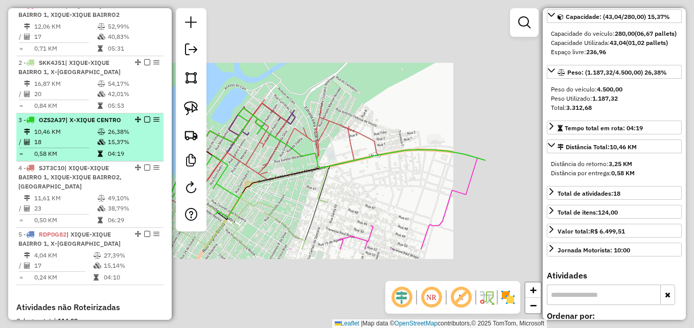
scroll to position [84, 0]
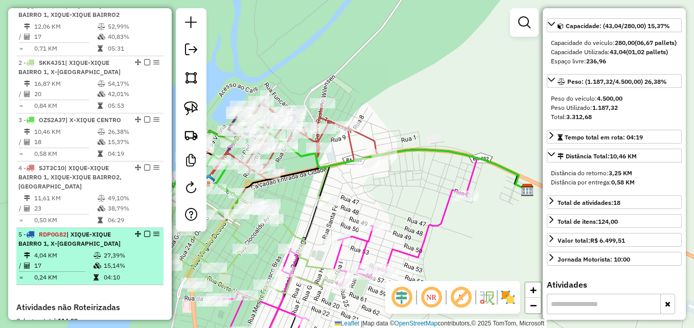
click at [73, 271] on td "17" at bounding box center [63, 266] width 59 height 10
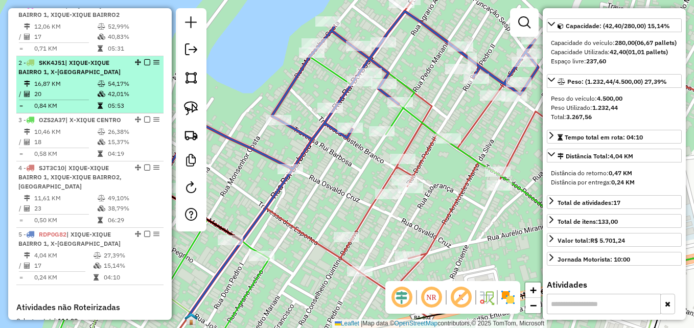
click at [52, 99] on td "20" at bounding box center [65, 94] width 63 height 10
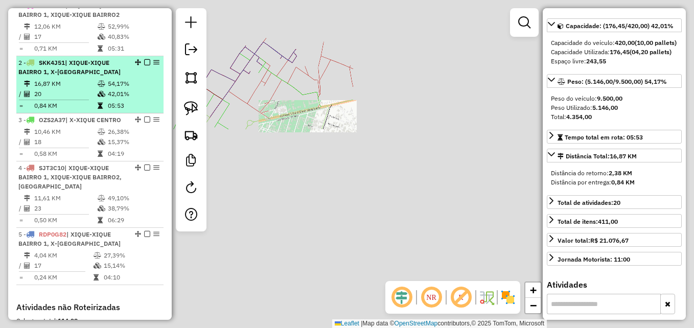
scroll to position [93, 0]
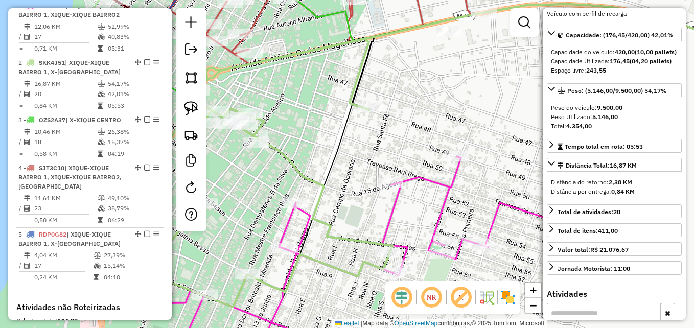
click at [354, 94] on icon at bounding box center [221, 162] width 344 height 289
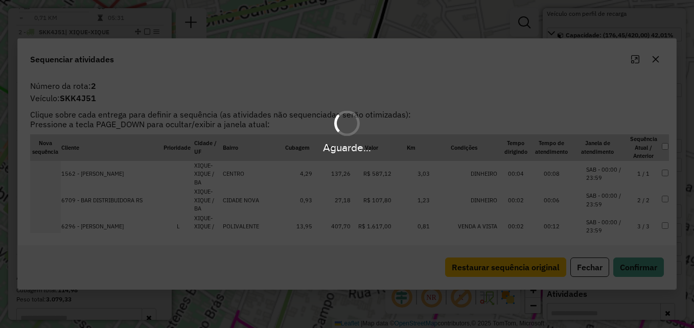
click at [354, 94] on hb-app "Aguarde... Pop-up bloqueado! Seu navegador bloqueou automáticamente a abertura …" at bounding box center [347, 164] width 694 height 328
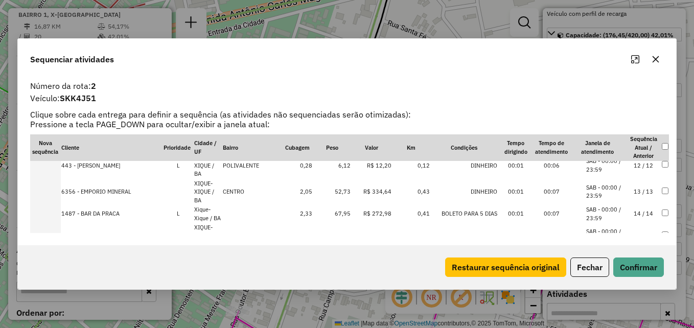
scroll to position [295, 0]
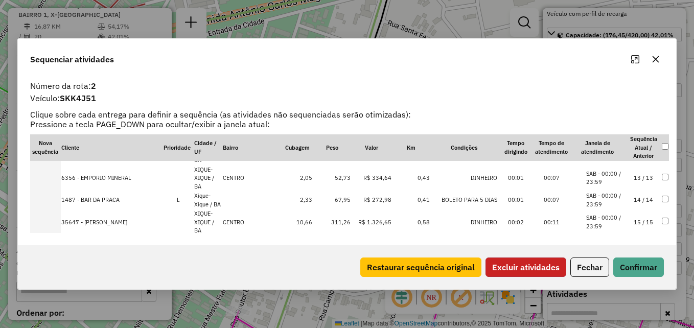
click at [530, 268] on button "Excluir atividades" at bounding box center [526, 267] width 81 height 19
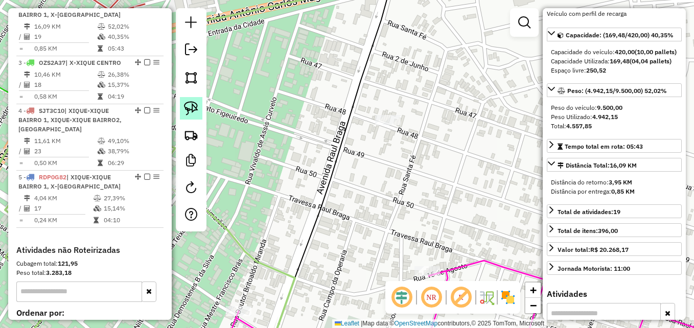
click at [190, 106] on img at bounding box center [191, 108] width 14 height 14
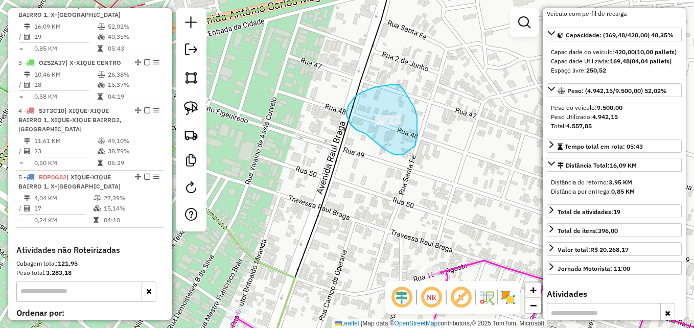
drag, startPoint x: 403, startPoint y: 155, endPoint x: 413, endPoint y: 148, distance: 12.2
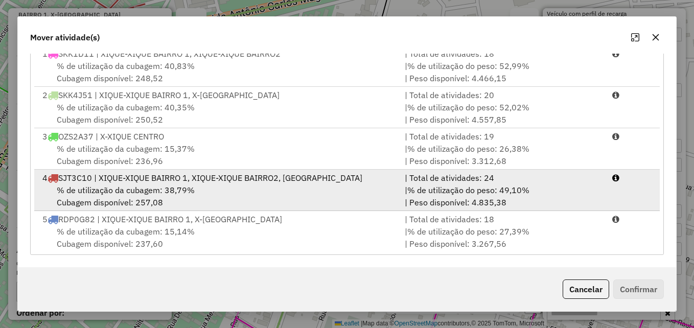
scroll to position [3, 0]
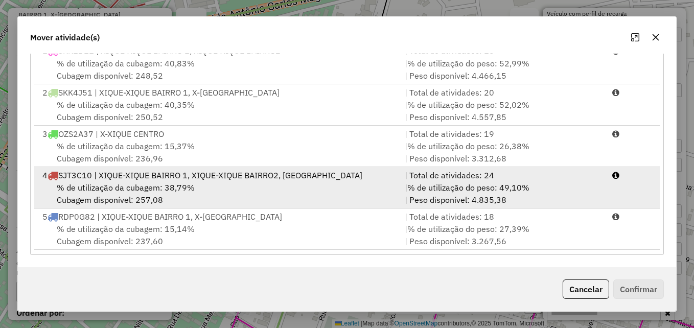
click at [222, 194] on div "% de utilização da cubagem: 38,79% Cubagem disponível: 257,08" at bounding box center [217, 193] width 362 height 25
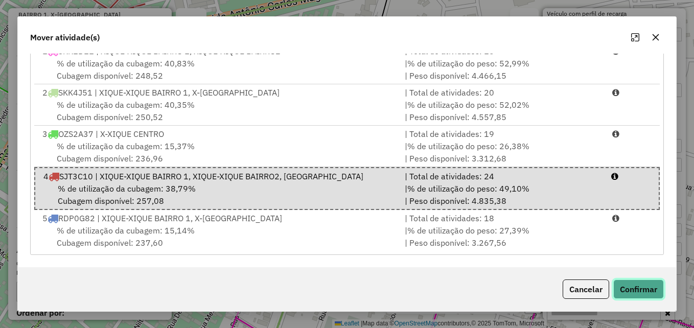
click at [637, 286] on button "Confirmar" at bounding box center [639, 289] width 51 height 19
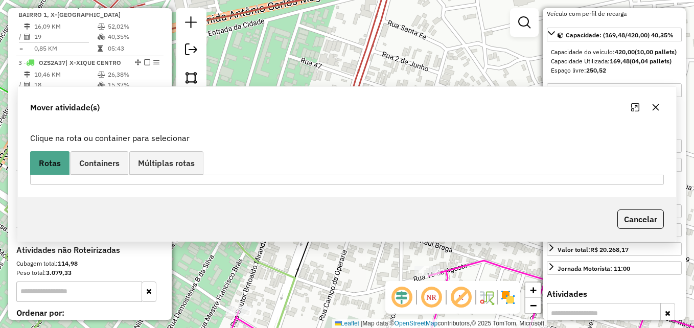
scroll to position [0, 0]
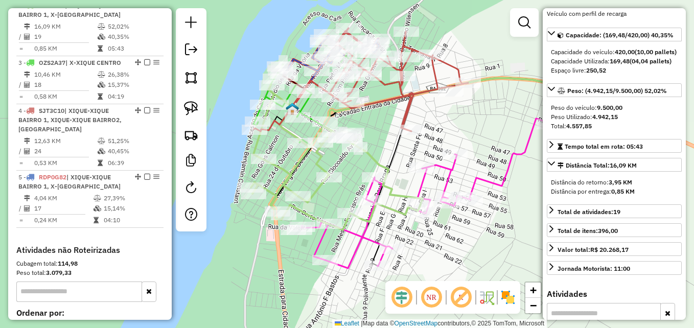
drag, startPoint x: 467, startPoint y: 202, endPoint x: 373, endPoint y: 122, distance: 123.6
click at [373, 122] on div "Janela de atendimento Grade de atendimento Capacidade Transportadoras Veículos …" at bounding box center [347, 164] width 694 height 328
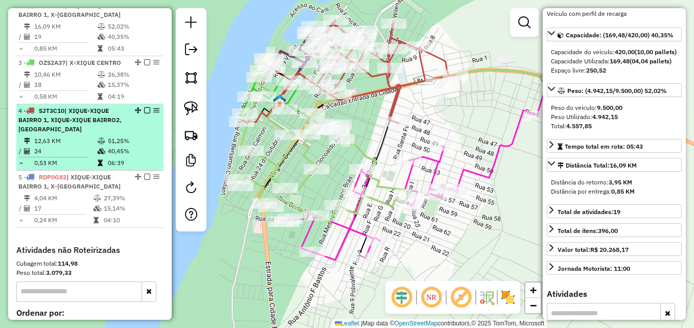
click at [78, 156] on td "24" at bounding box center [65, 151] width 63 height 10
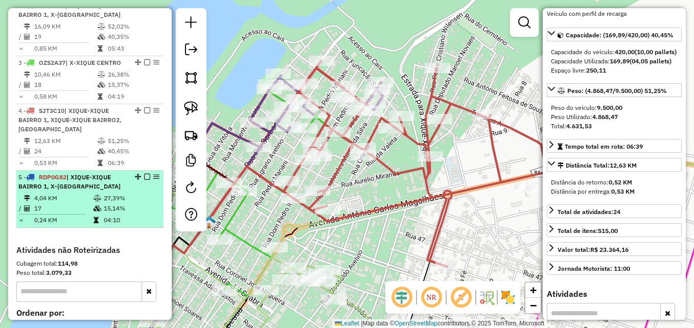
click at [70, 190] on span "| XIQUE-XIQUE BAIRRO 1, X-XIQUE CENTRO" at bounding box center [69, 181] width 102 height 17
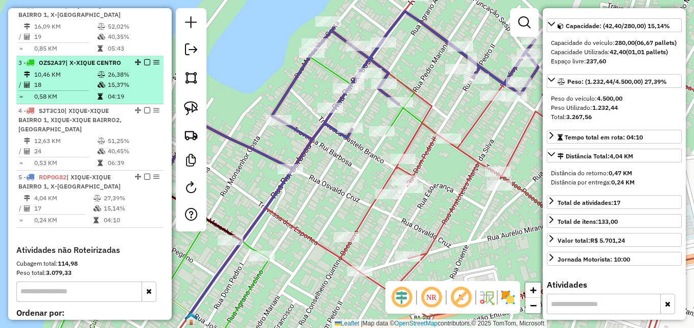
click at [67, 90] on td "18" at bounding box center [65, 85] width 63 height 10
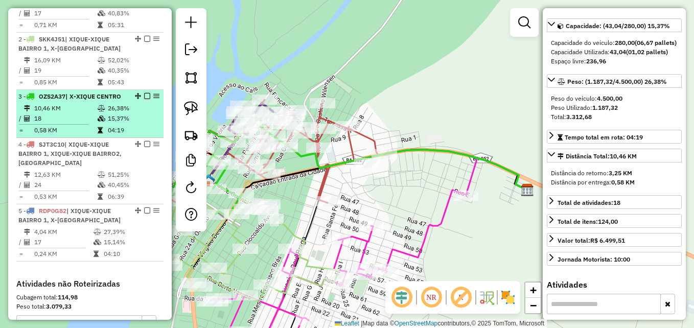
scroll to position [390, 0]
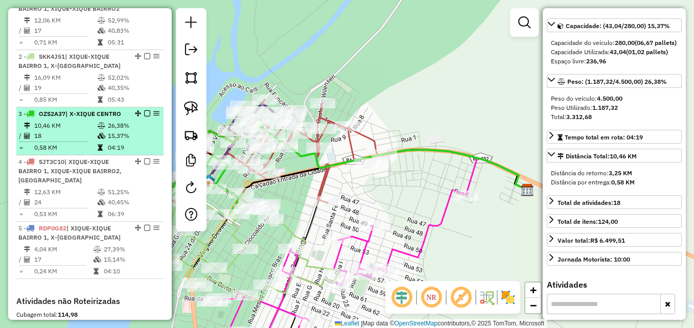
click at [67, 93] on td "19" at bounding box center [65, 88] width 63 height 10
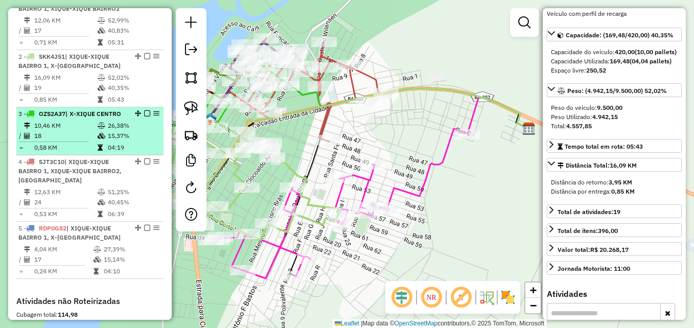
scroll to position [338, 0]
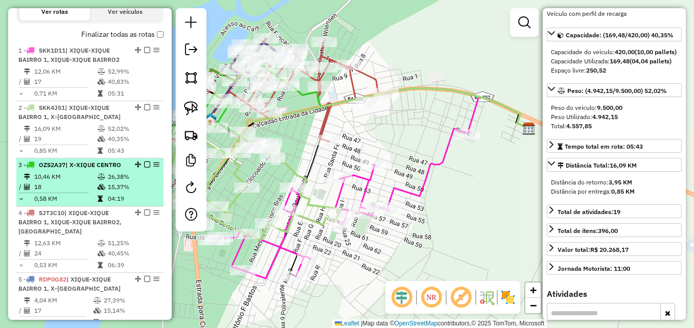
click at [67, 88] on td at bounding box center [57, 88] width 79 height 2
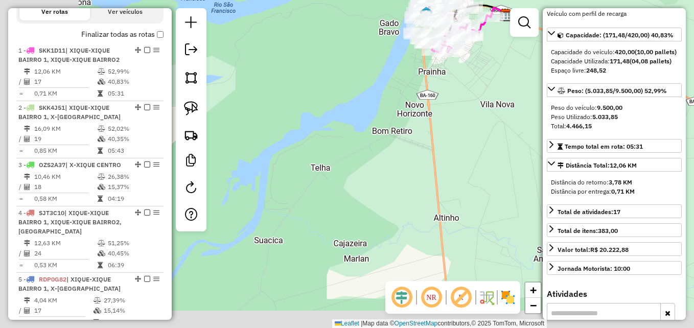
drag, startPoint x: 433, startPoint y: 163, endPoint x: 494, endPoint y: 67, distance: 113.6
click at [494, 67] on div "Janela de atendimento Grade de atendimento Capacidade Transportadoras Veículos …" at bounding box center [347, 164] width 694 height 328
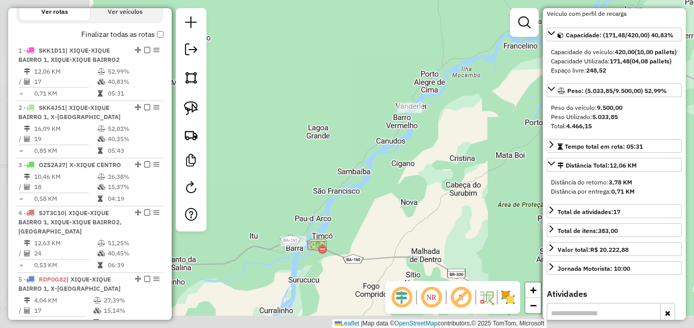
drag, startPoint x: 283, startPoint y: 183, endPoint x: 463, endPoint y: 131, distance: 187.4
click at [463, 131] on div "Janela de atendimento Grade de atendimento Capacidade Transportadoras Veículos …" at bounding box center [347, 164] width 694 height 328
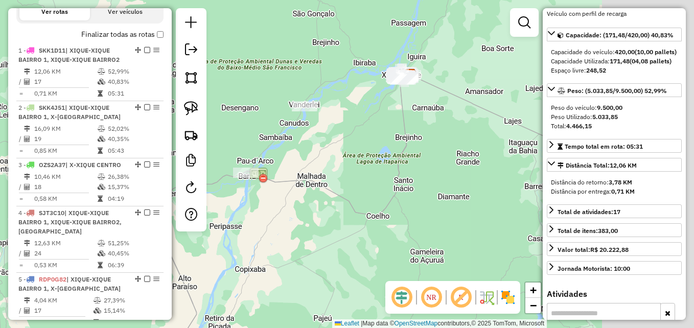
drag, startPoint x: 321, startPoint y: 135, endPoint x: 169, endPoint y: 115, distance: 153.7
click at [169, 115] on hb-router-mapa "Informações da Sessão 980102 - 16/08/2025 Criação: 15/08/2025 17:23 Depósito: D…" at bounding box center [347, 164] width 694 height 328
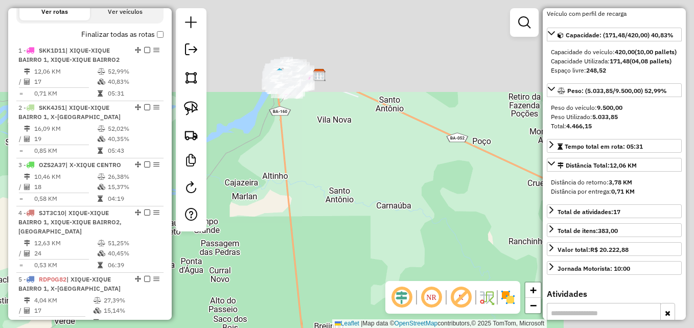
drag, startPoint x: 469, startPoint y: 110, endPoint x: 211, endPoint y: 221, distance: 281.5
click at [210, 226] on div "Janela de atendimento Grade de atendimento Capacidade Transportadoras Veículos …" at bounding box center [347, 164] width 694 height 328
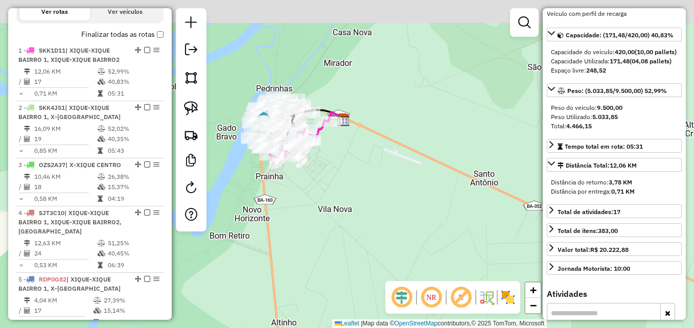
drag, startPoint x: 275, startPoint y: 112, endPoint x: 319, endPoint y: 231, distance: 126.5
click at [319, 231] on div "Janela de atendimento Grade de atendimento Capacidade Transportadoras Veículos …" at bounding box center [347, 164] width 694 height 328
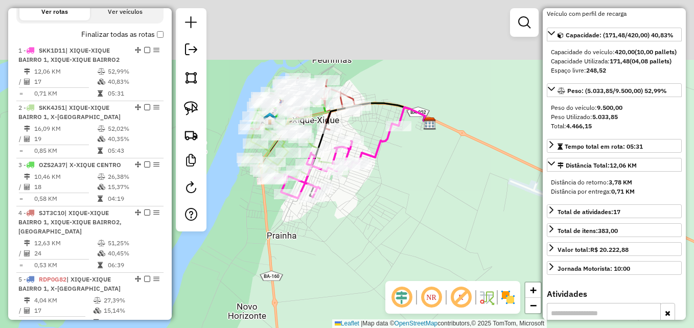
drag, startPoint x: 293, startPoint y: 157, endPoint x: 355, endPoint y: 250, distance: 112.0
click at [355, 250] on div "Janela de atendimento Grade de atendimento Capacidade Transportadoras Veículos …" at bounding box center [347, 164] width 694 height 328
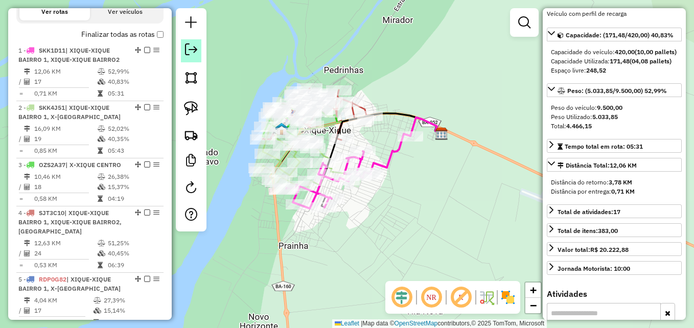
click at [196, 55] on em at bounding box center [191, 49] width 12 height 12
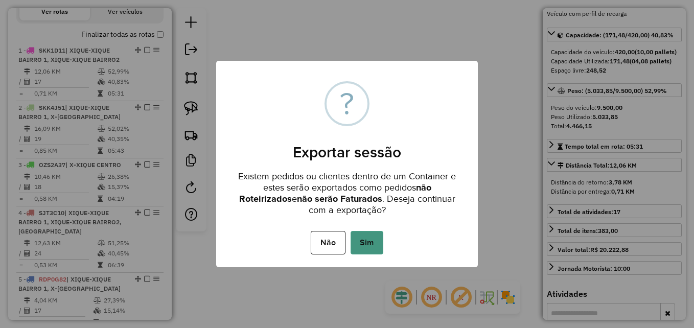
click at [361, 241] on button "Sim" at bounding box center [367, 243] width 33 height 24
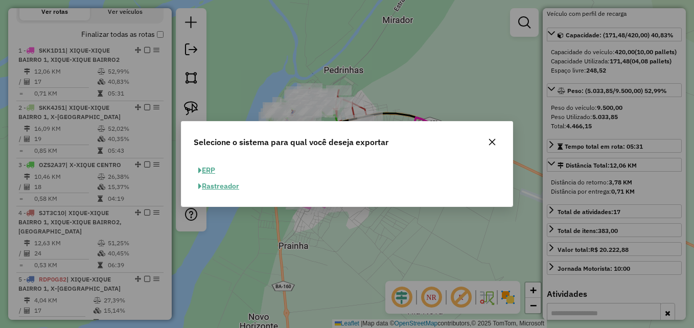
click at [215, 171] on button "ERP" at bounding box center [207, 171] width 26 height 16
select select "**"
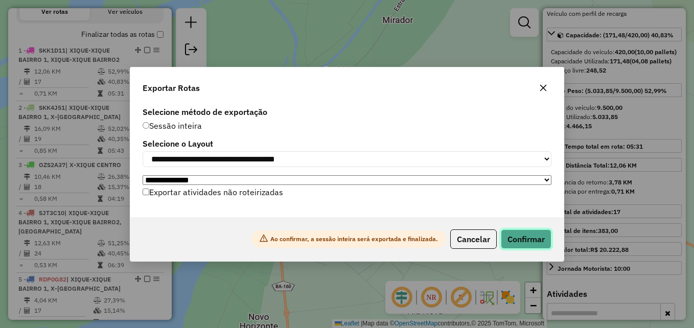
click at [524, 240] on button "Confirmar" at bounding box center [526, 239] width 51 height 19
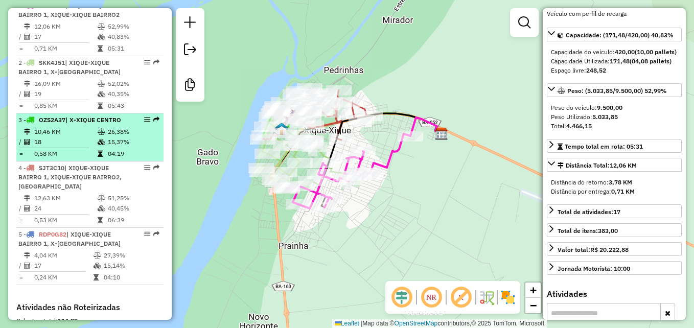
scroll to position [288, 0]
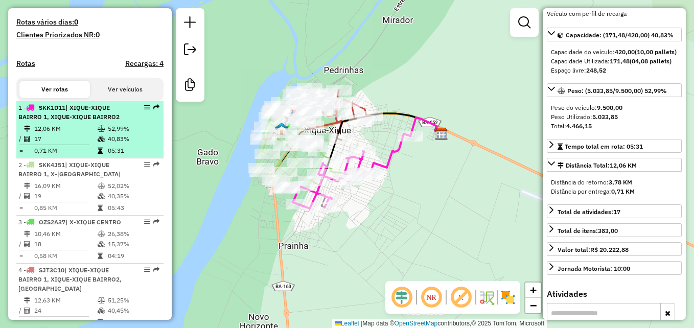
click at [90, 134] on td "12,06 KM" at bounding box center [65, 129] width 63 height 10
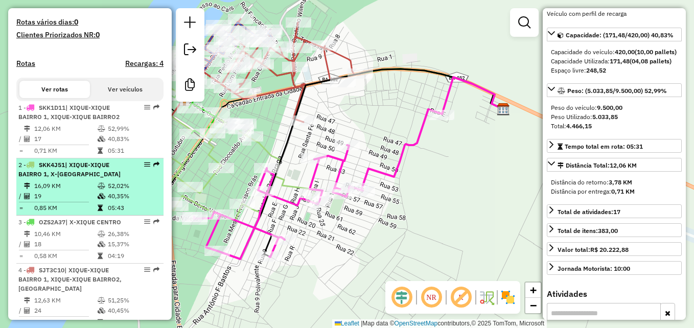
click at [80, 191] on td "16,09 KM" at bounding box center [65, 186] width 63 height 10
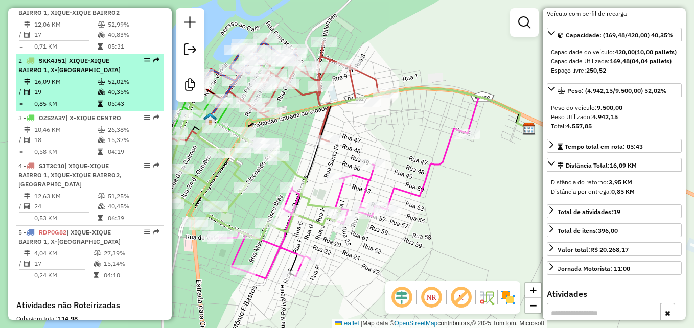
scroll to position [442, 0]
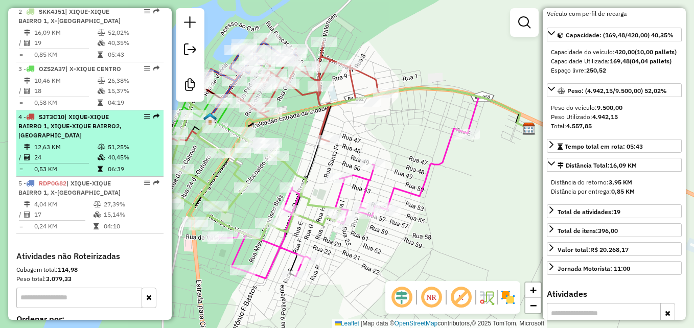
click at [73, 162] on td "24" at bounding box center [65, 157] width 63 height 10
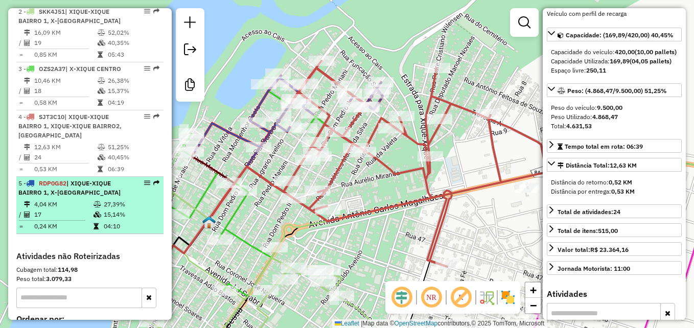
click at [73, 196] on span "| XIQUE-XIQUE BAIRRO 1, X-XIQUE CENTRO" at bounding box center [69, 187] width 102 height 17
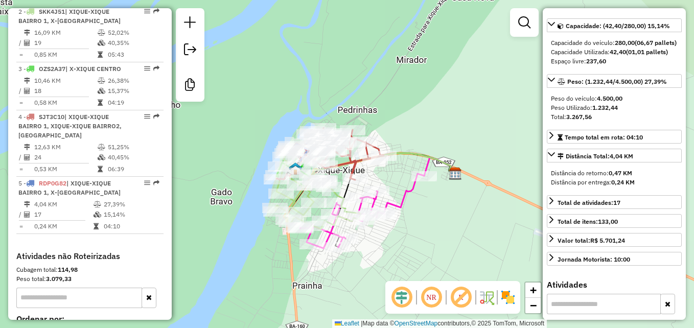
drag, startPoint x: 431, startPoint y: 161, endPoint x: 428, endPoint y: 94, distance: 67.0
click at [428, 94] on div "Janela de atendimento Grade de atendimento Capacidade Transportadoras Veículos …" at bounding box center [347, 164] width 694 height 328
